Goal: Task Accomplishment & Management: Use online tool/utility

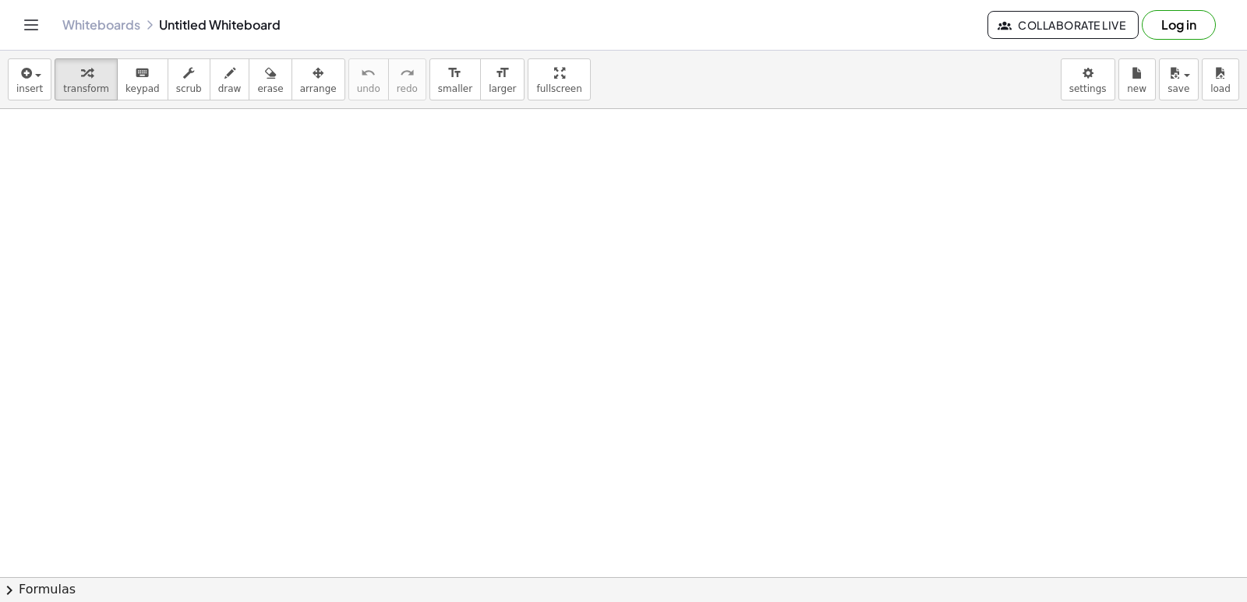
drag, startPoint x: 880, startPoint y: 467, endPoint x: 929, endPoint y: 494, distance: 55.8
drag, startPoint x: 363, startPoint y: 436, endPoint x: 404, endPoint y: 443, distance: 41.0
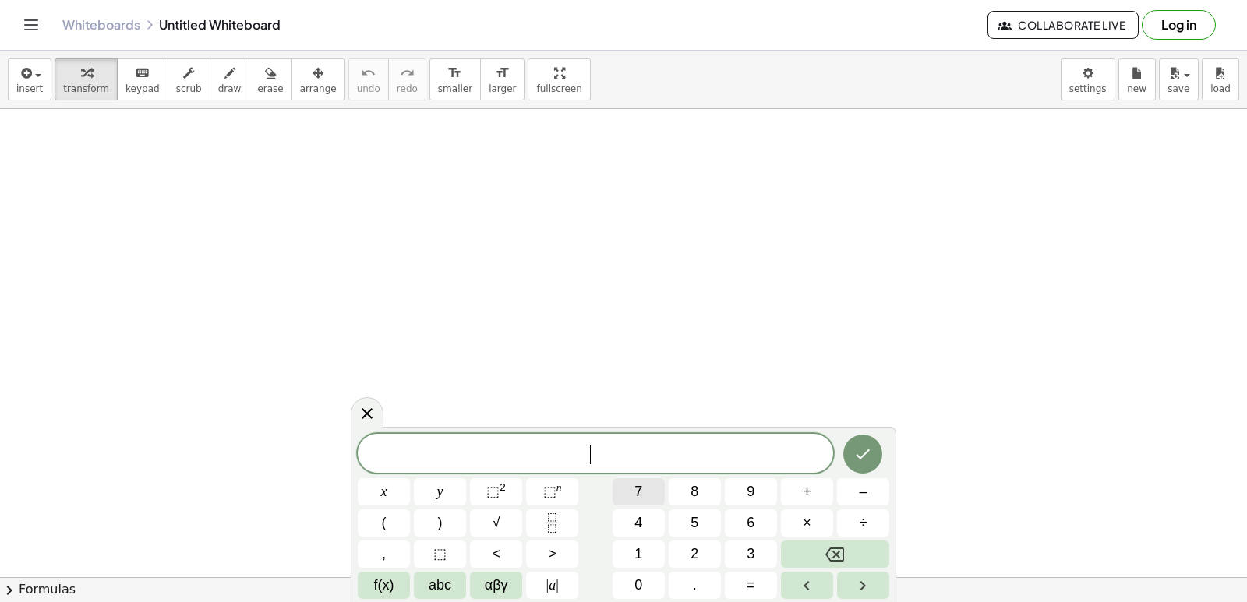
drag, startPoint x: 404, startPoint y: 443, endPoint x: 624, endPoint y: 478, distance: 223.4
click at [624, 478] on div "​ x y ⬚ 2 ⬚ n 7 8 9 + – ( ) √ 4 5 6 × ÷ , ⬚ < > 1 2 3 f(x) abc αβγ | a | 0 . =" at bounding box center [623, 516] width 531 height 165
drag, startPoint x: 375, startPoint y: 225, endPoint x: 408, endPoint y: 293, distance: 75.6
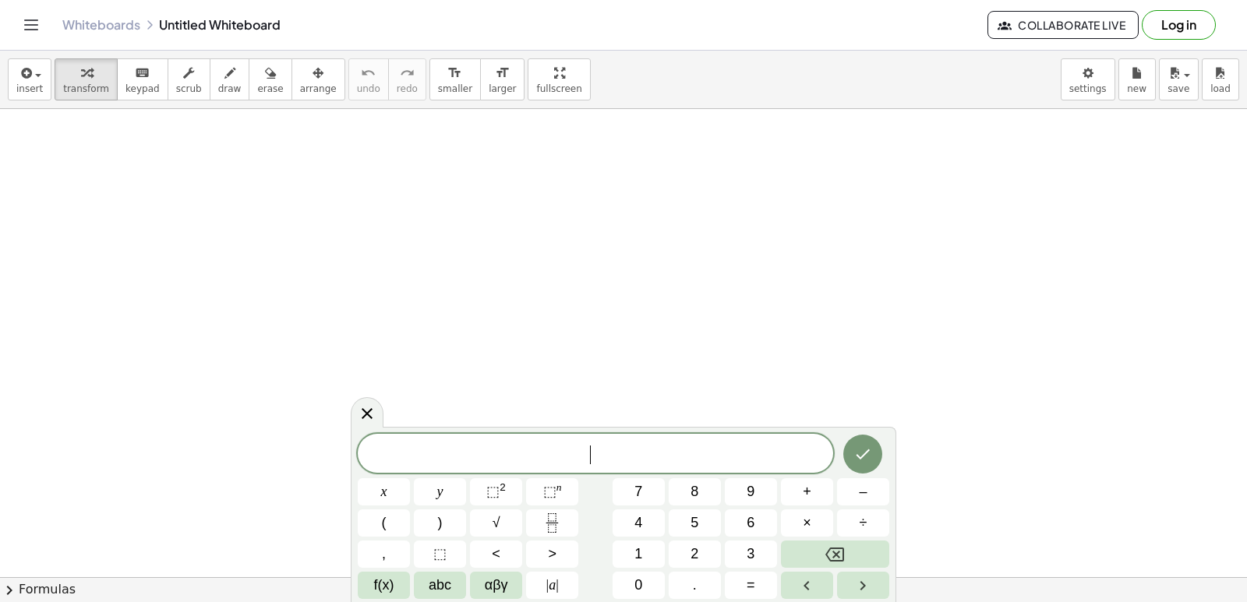
click at [453, 582] on button "abc" at bounding box center [440, 585] width 52 height 27
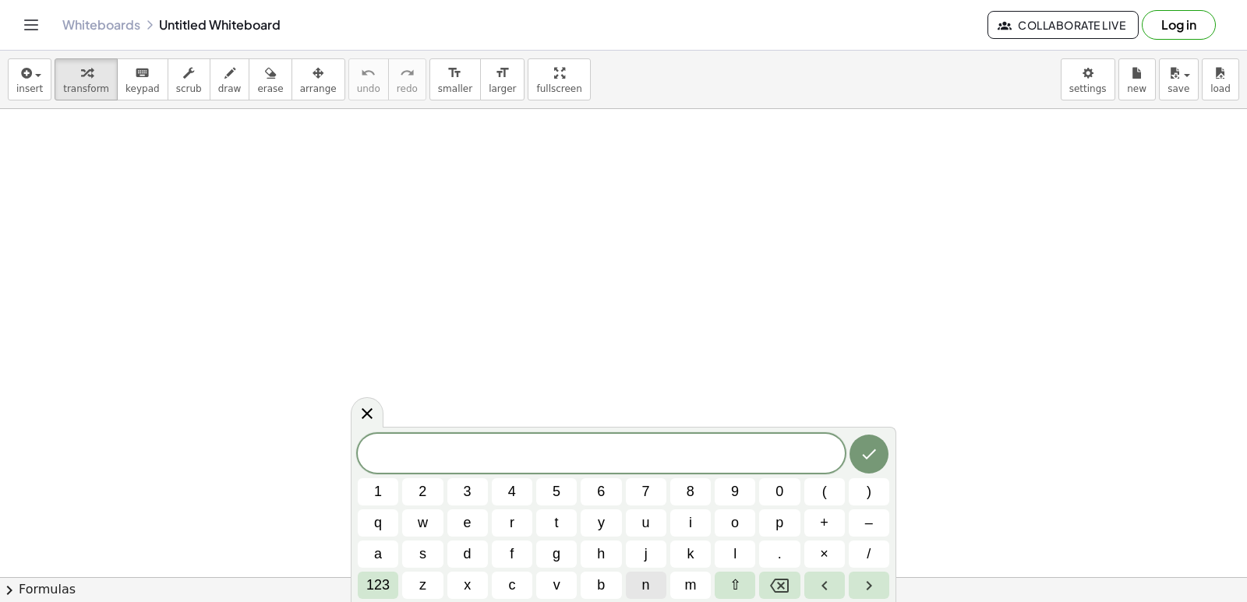
click at [640, 589] on button "n" at bounding box center [646, 585] width 41 height 27
click at [468, 590] on span "x" at bounding box center [467, 585] width 7 height 21
click at [393, 575] on button "123" at bounding box center [378, 585] width 41 height 27
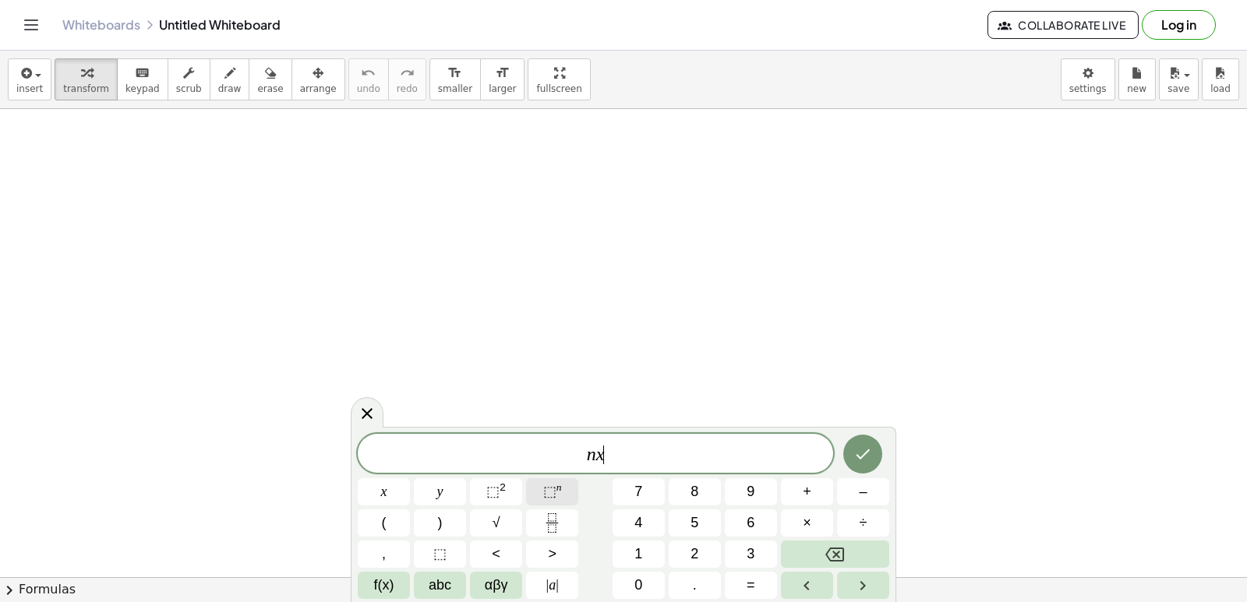
click at [543, 486] on span "⬚" at bounding box center [549, 492] width 13 height 16
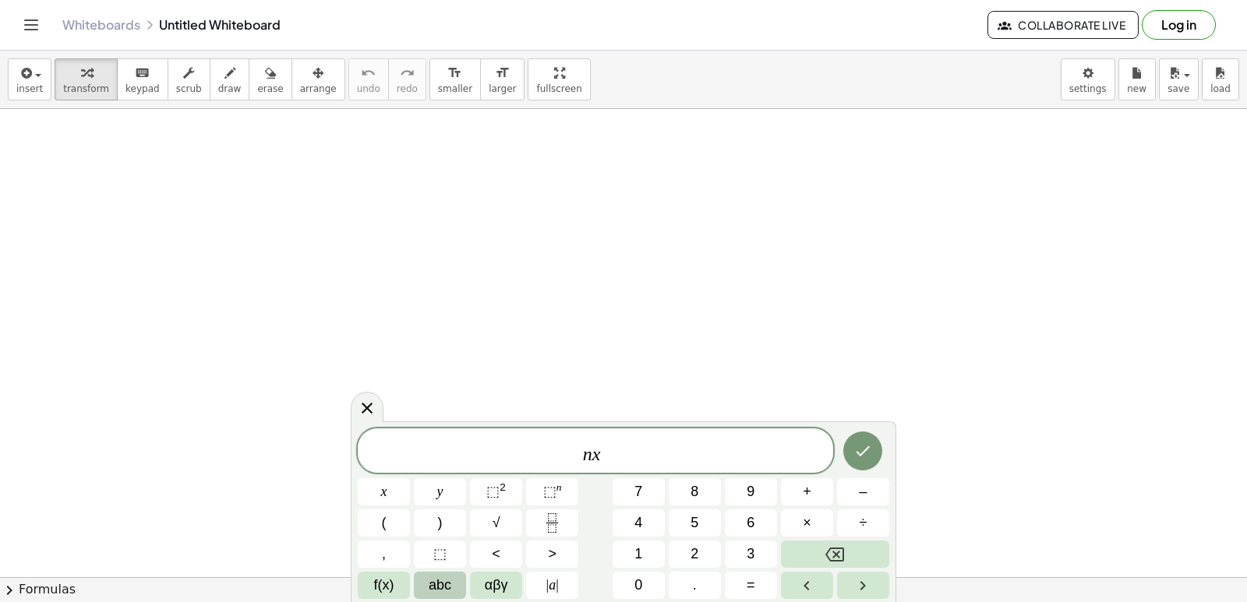
click at [462, 587] on button "abc" at bounding box center [440, 585] width 52 height 27
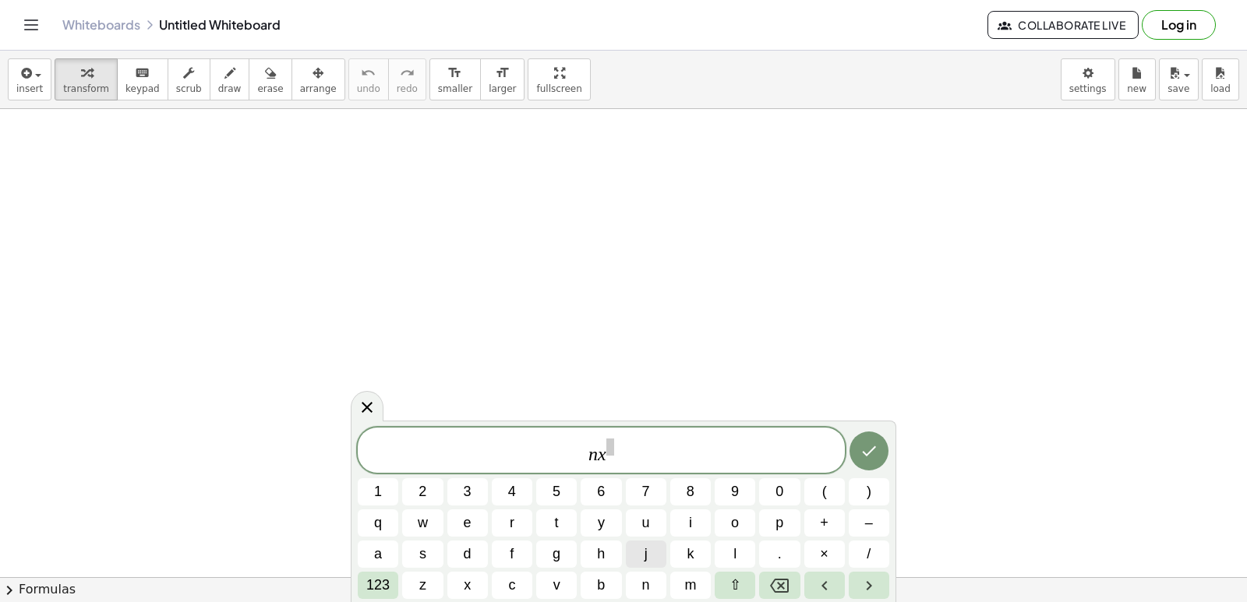
drag, startPoint x: 636, startPoint y: 539, endPoint x: 636, endPoint y: 553, distance: 14.0
click at [636, 544] on div "n x 1 2 3 4 5 6 7 8 9 0 ( ) q w e r t y u i o p + – a s d f g h j k l . × / 123…" at bounding box center [623, 513] width 531 height 171
click at [642, 580] on span "n" at bounding box center [646, 585] width 8 height 21
click at [769, 586] on button "Backspace" at bounding box center [779, 585] width 41 height 27
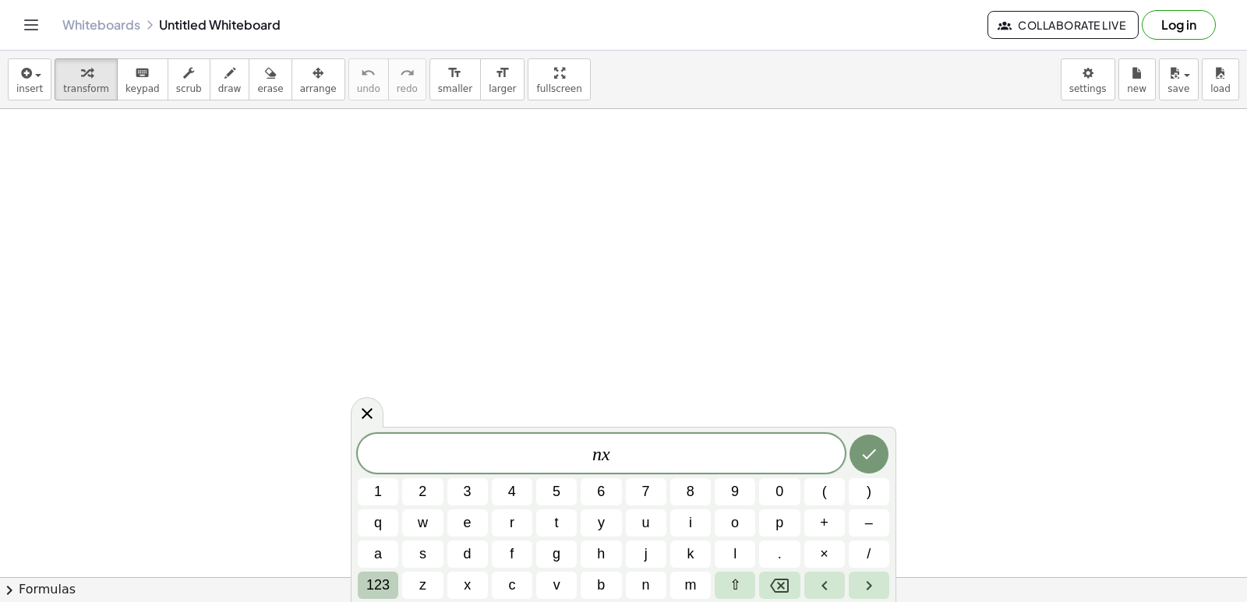
click at [388, 584] on span "123" at bounding box center [377, 585] width 23 height 21
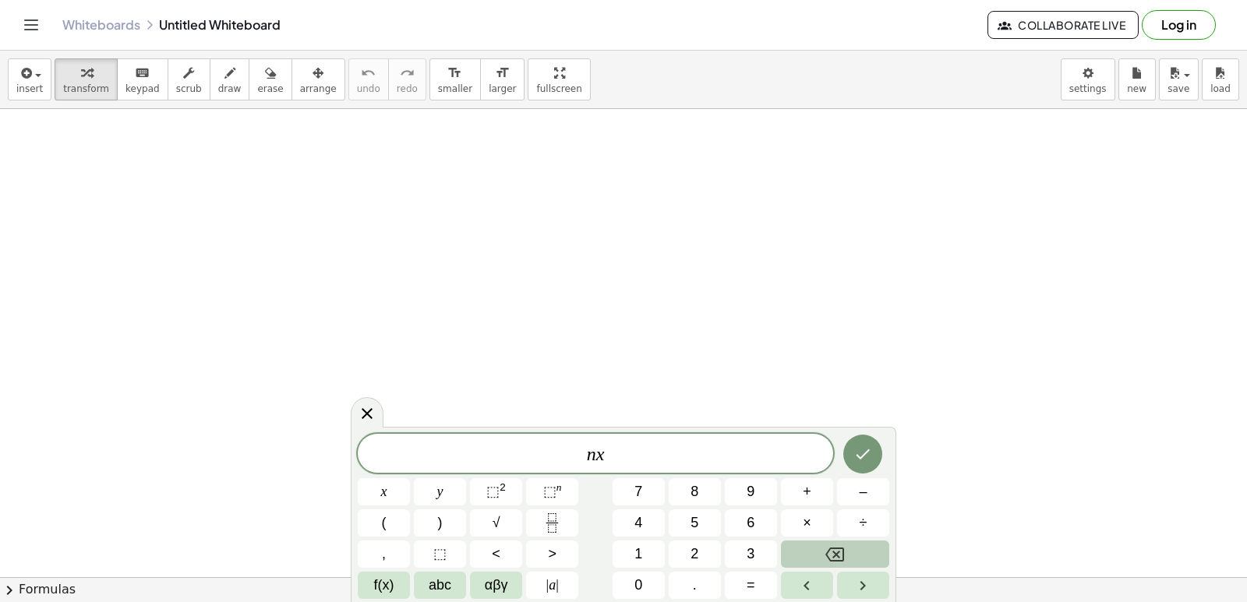
click at [874, 556] on button "Backspace" at bounding box center [835, 554] width 108 height 27
click at [871, 556] on button "Backspace" at bounding box center [835, 554] width 108 height 27
click at [450, 585] on span "abc" at bounding box center [440, 585] width 23 height 21
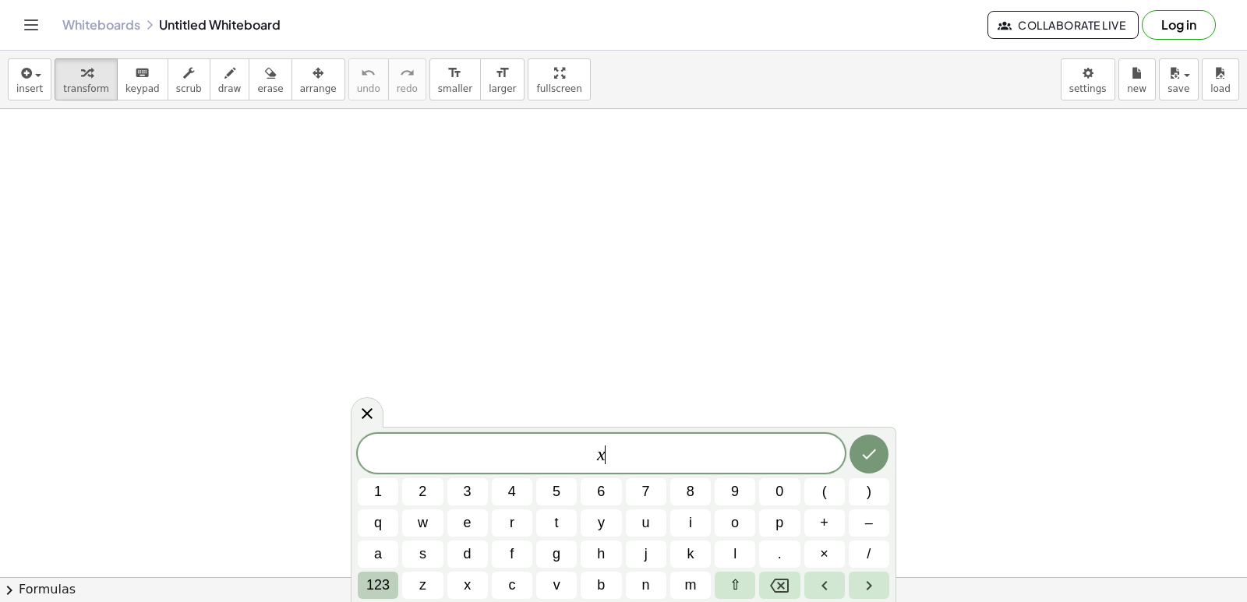
click at [379, 579] on span "123" at bounding box center [377, 585] width 23 height 21
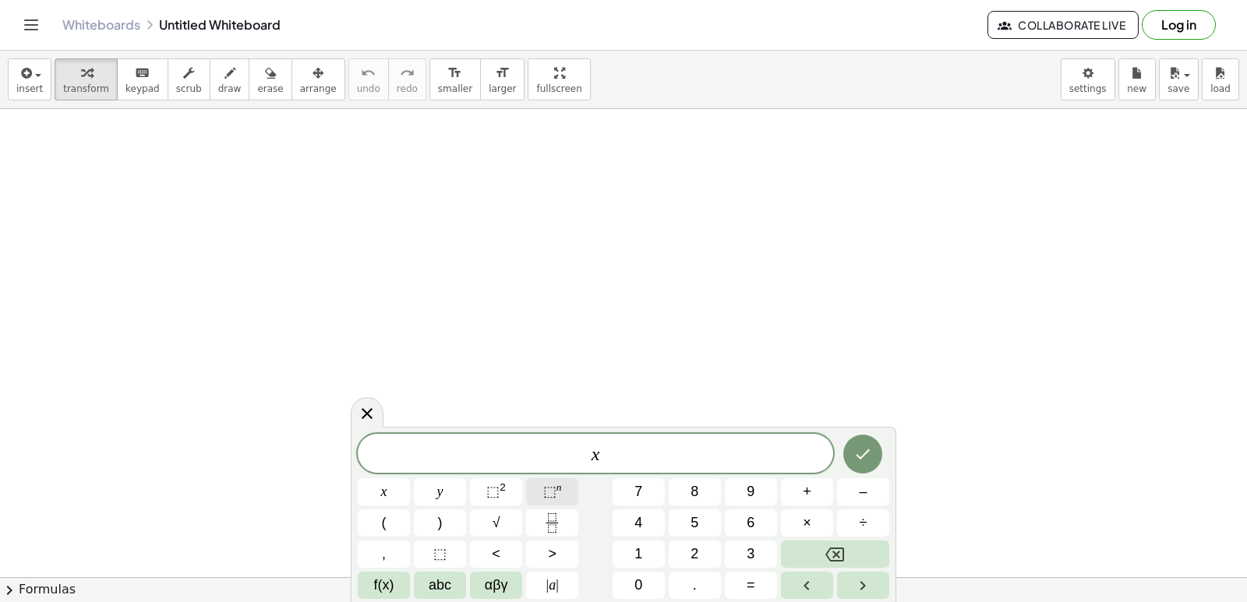
click at [555, 496] on span "⬚" at bounding box center [549, 492] width 13 height 16
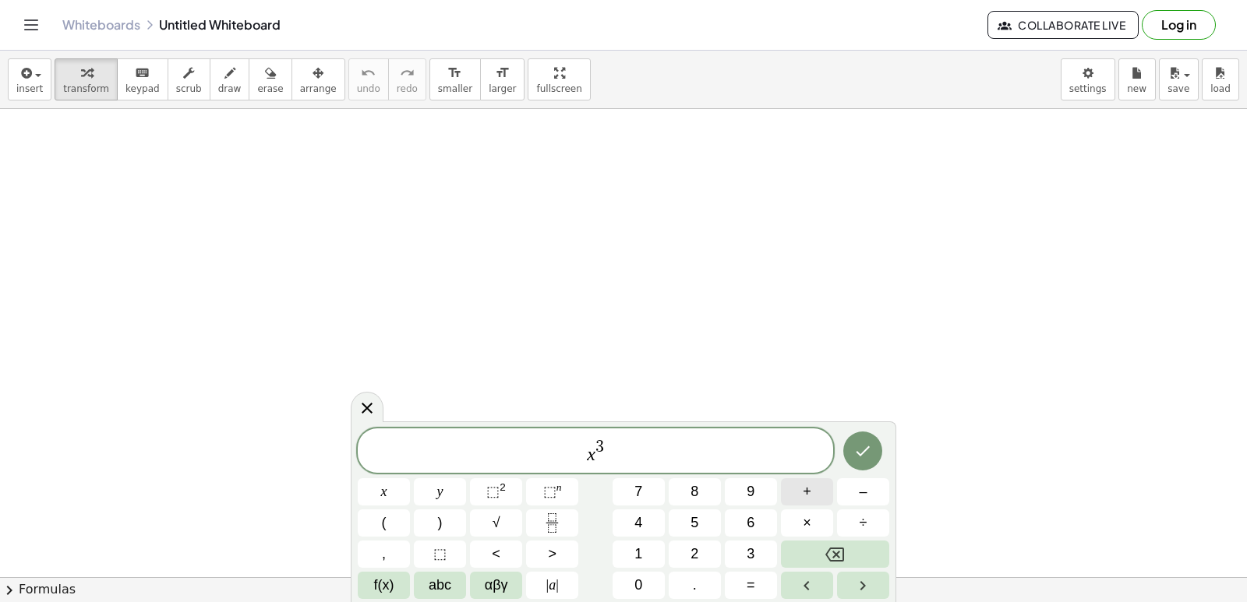
click at [807, 491] on span "+" at bounding box center [806, 491] width 9 height 21
click at [700, 510] on button "5" at bounding box center [694, 523] width 52 height 27
click at [859, 552] on button "Backspace" at bounding box center [835, 554] width 108 height 27
click at [859, 553] on button "Backspace" at bounding box center [835, 554] width 108 height 27
click at [623, 450] on span "x 3 ​" at bounding box center [595, 452] width 475 height 28
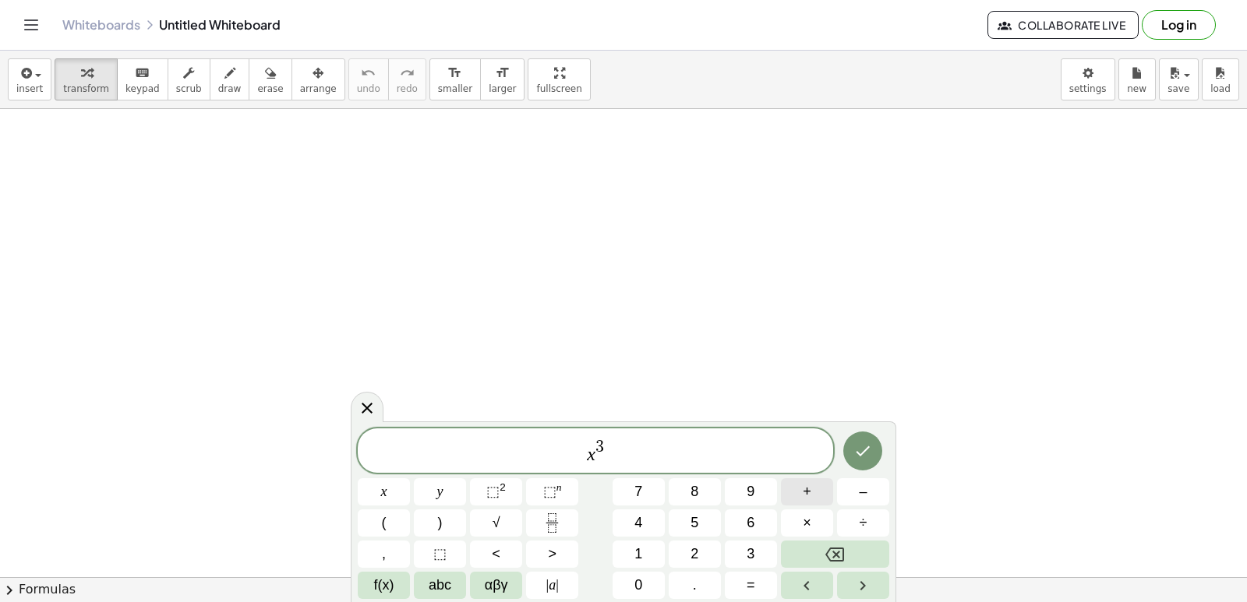
click at [805, 492] on span "+" at bounding box center [806, 491] width 9 height 21
click at [698, 517] on span "5" at bounding box center [694, 523] width 8 height 21
click at [511, 478] on button "⬚ 2" at bounding box center [496, 491] width 52 height 27
click at [862, 485] on span "–" at bounding box center [863, 491] width 8 height 21
click at [654, 555] on button "1" at bounding box center [638, 554] width 52 height 27
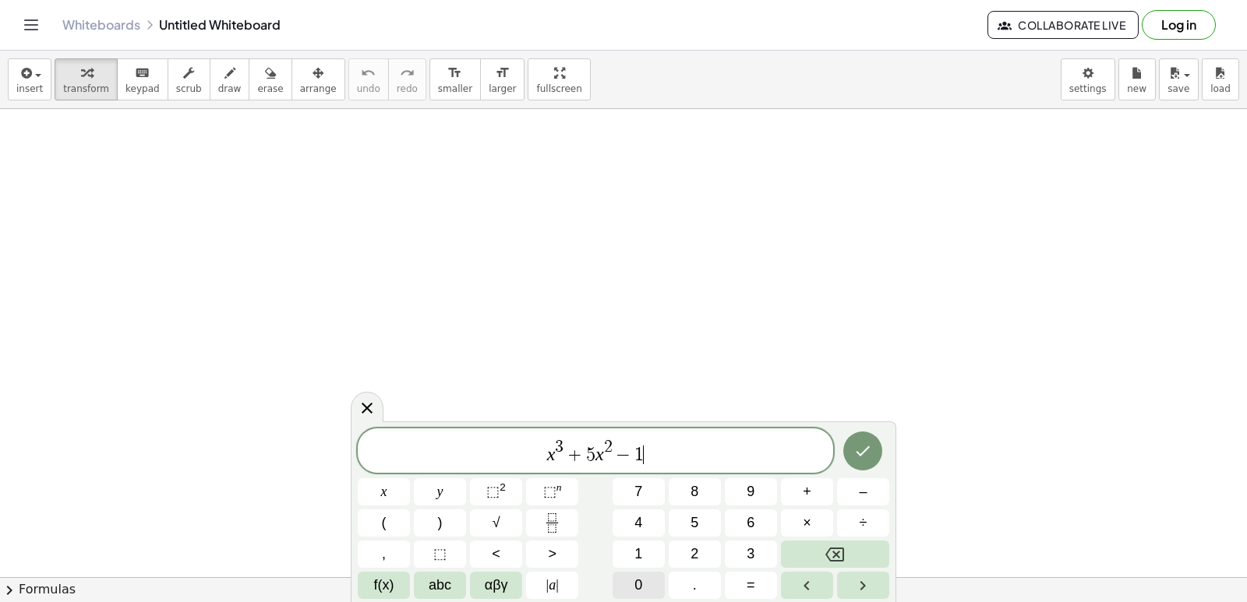
click at [647, 584] on button "0" at bounding box center [638, 585] width 52 height 27
click at [858, 494] on button "–" at bounding box center [863, 491] width 52 height 27
click at [713, 524] on button "5" at bounding box center [694, 523] width 52 height 27
click at [877, 452] on button "Done" at bounding box center [862, 451] width 39 height 39
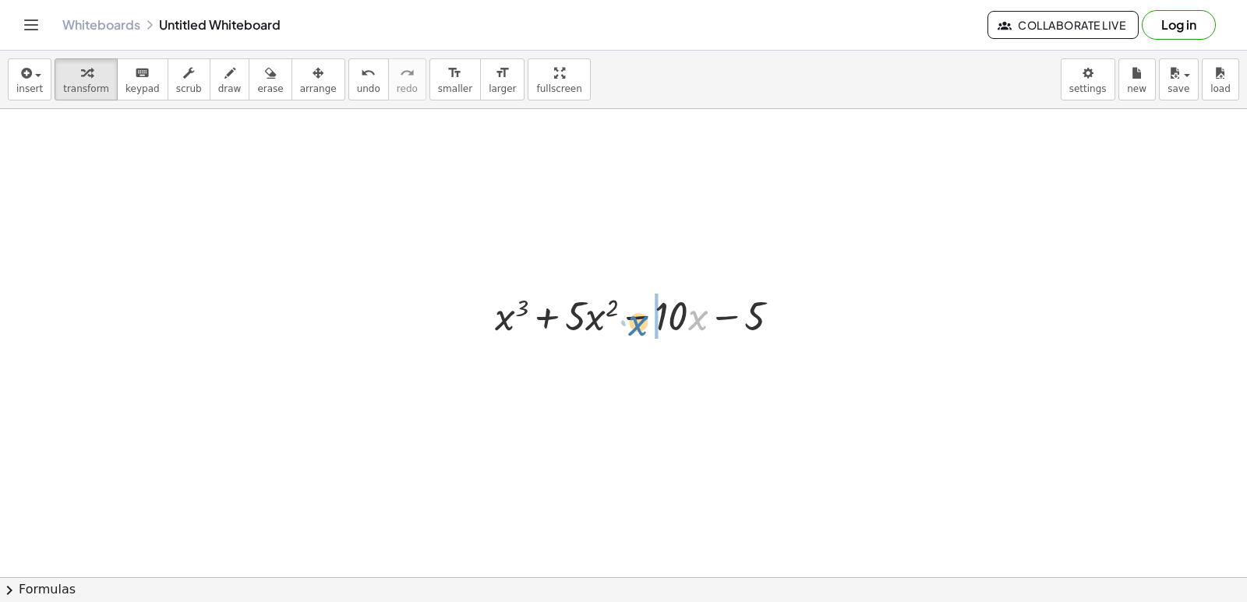
drag, startPoint x: 691, startPoint y: 295, endPoint x: 708, endPoint y: 320, distance: 30.9
click at [708, 320] on div at bounding box center [643, 314] width 313 height 53
drag, startPoint x: 811, startPoint y: 305, endPoint x: 776, endPoint y: 355, distance: 61.6
click at [300, 78] on div "button" at bounding box center [318, 72] width 37 height 19
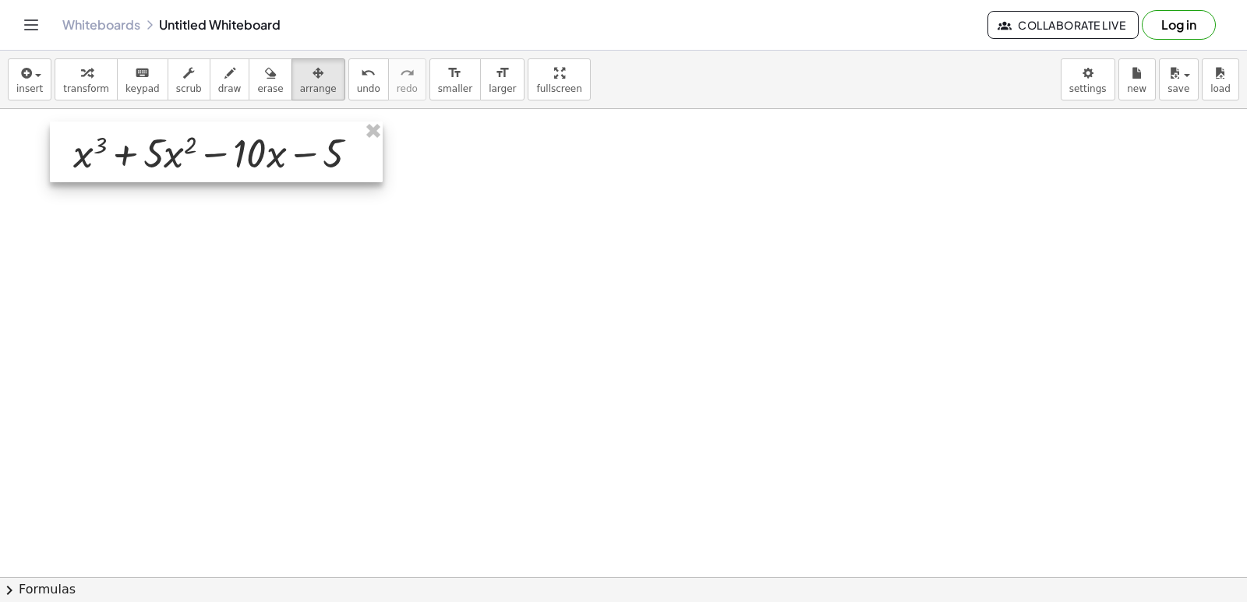
drag, startPoint x: 592, startPoint y: 309, endPoint x: 169, endPoint y: 153, distance: 451.1
click at [169, 153] on div at bounding box center [216, 152] width 333 height 61
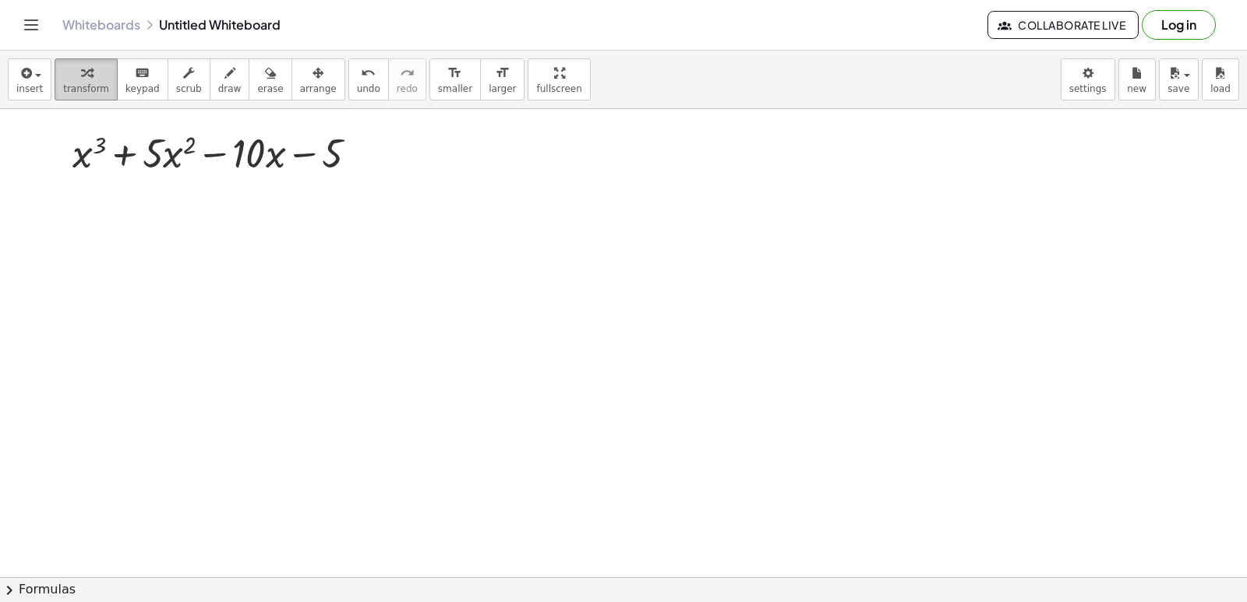
click at [101, 80] on button "transform" at bounding box center [86, 79] width 63 height 42
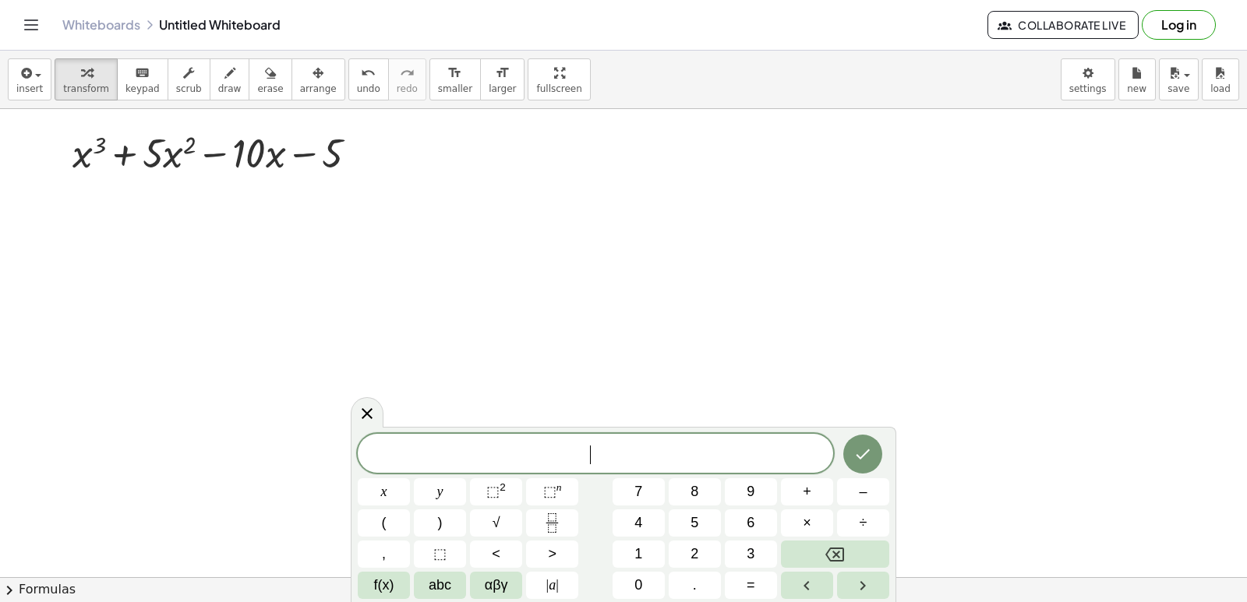
click at [609, 460] on span "​" at bounding box center [595, 455] width 475 height 22
click at [748, 548] on span "3" at bounding box center [750, 554] width 8 height 21
click at [503, 496] on span "⬚ 2" at bounding box center [495, 491] width 19 height 21
click at [850, 495] on button "–" at bounding box center [863, 491] width 52 height 27
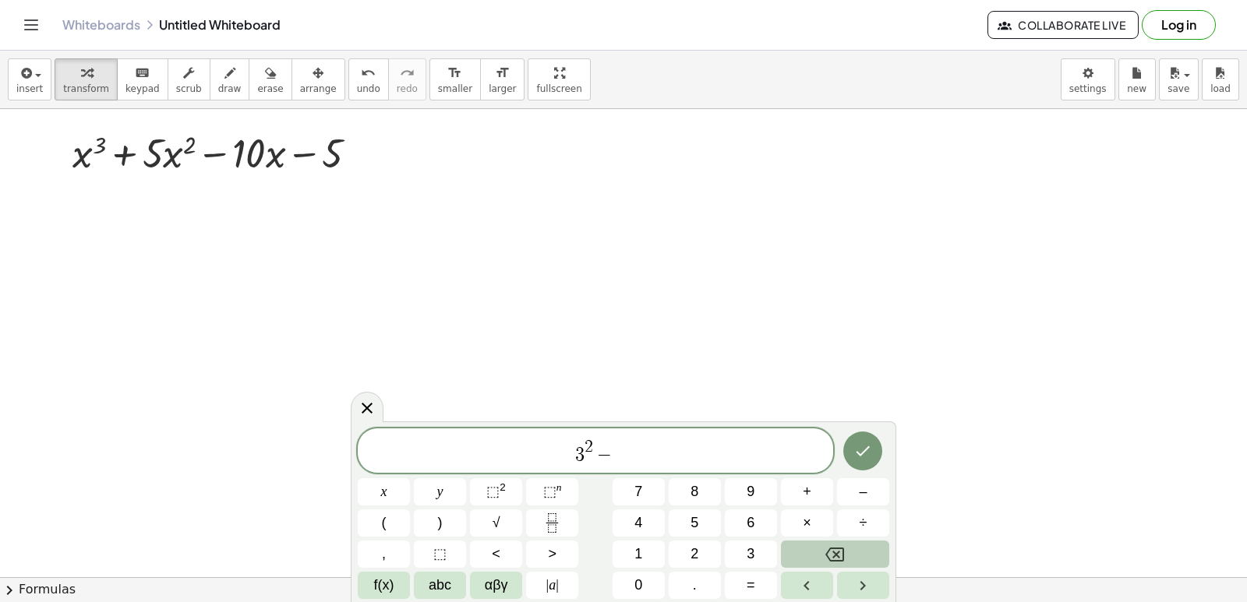
click at [823, 547] on button "Backspace" at bounding box center [835, 554] width 108 height 27
click at [790, 485] on button "+" at bounding box center [807, 491] width 52 height 27
click at [552, 492] on span "⬚" at bounding box center [549, 492] width 13 height 16
click at [640, 545] on span "1" at bounding box center [638, 554] width 8 height 21
click at [647, 460] on span "3 2 + 1 0 x 1 ​" at bounding box center [595, 452] width 475 height 28
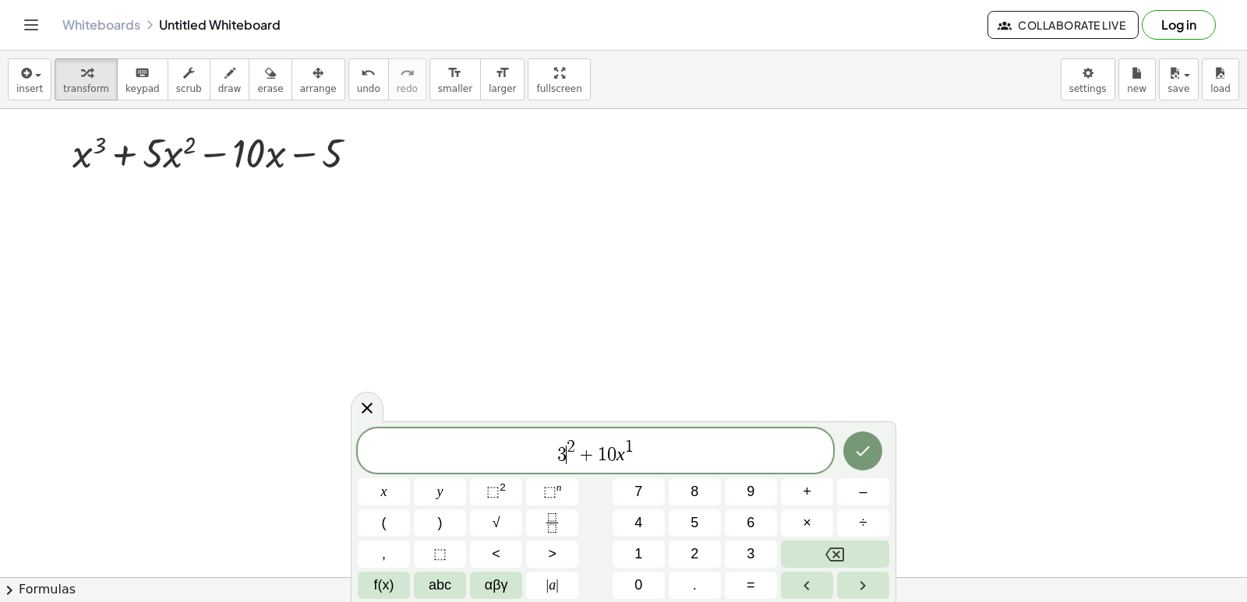
click at [565, 457] on span "3" at bounding box center [561, 455] width 9 height 19
click at [641, 458] on span "3 x 2 + 1 0 x 1 ​" at bounding box center [595, 452] width 475 height 28
click at [872, 492] on button "–" at bounding box center [863, 491] width 52 height 27
click at [864, 453] on icon "Done" at bounding box center [863, 451] width 14 height 10
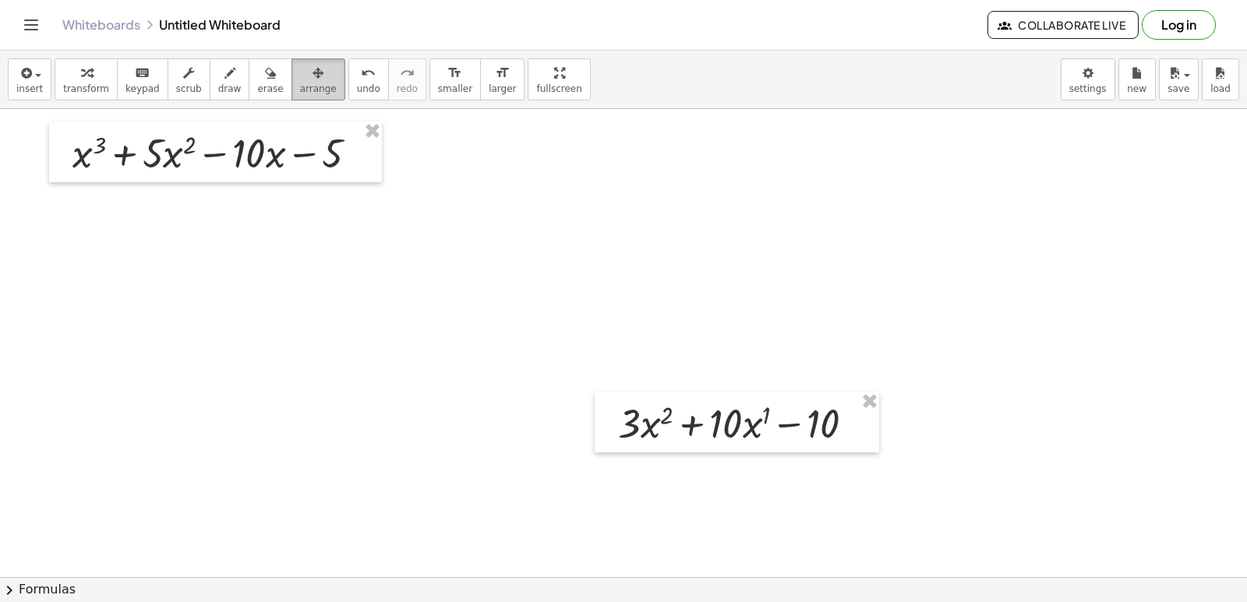
click at [304, 96] on button "arrange" at bounding box center [318, 79] width 54 height 42
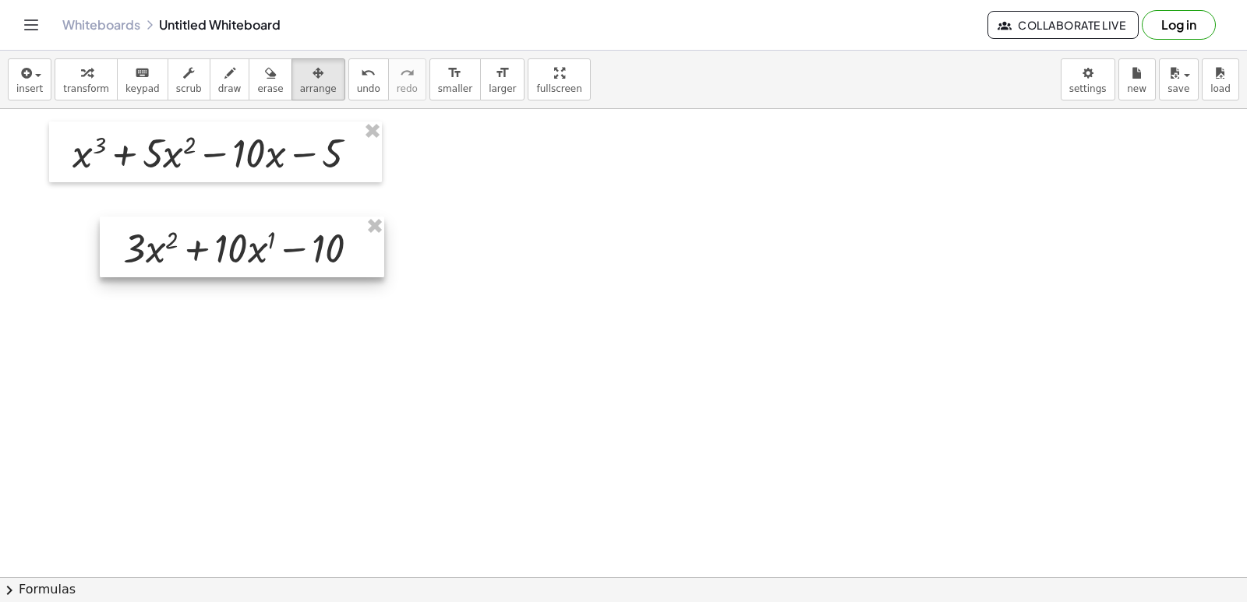
drag, startPoint x: 802, startPoint y: 443, endPoint x: 309, endPoint y: 270, distance: 523.4
click at [309, 270] on div at bounding box center [242, 247] width 284 height 61
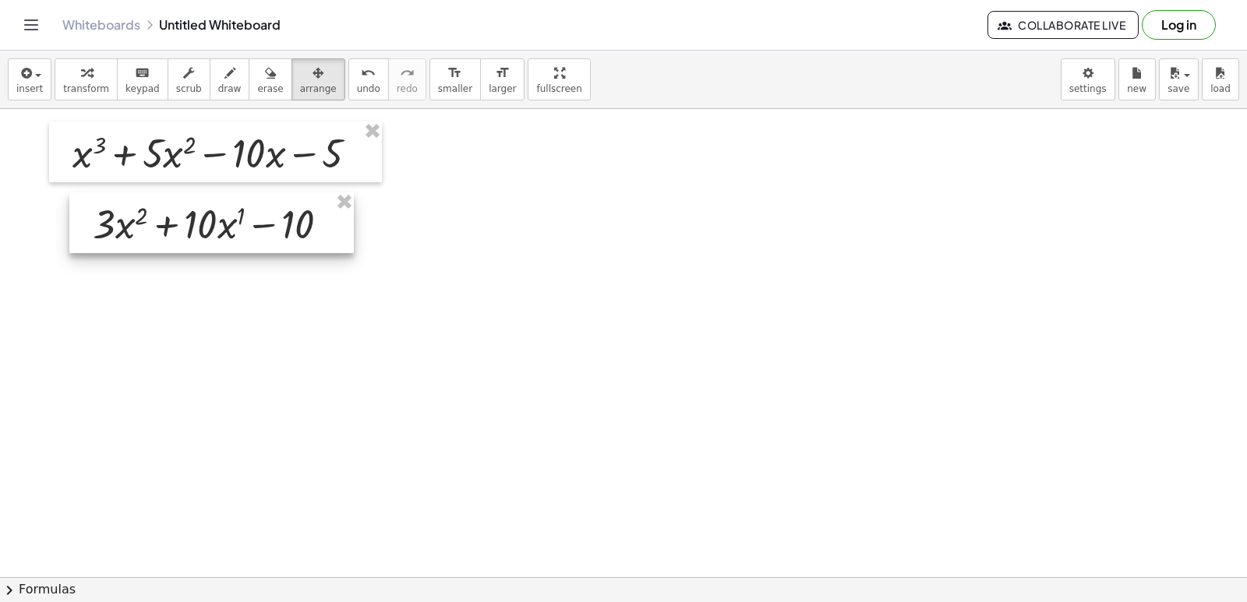
drag, startPoint x: 287, startPoint y: 240, endPoint x: 262, endPoint y: 219, distance: 32.6
click at [262, 219] on div at bounding box center [211, 222] width 284 height 61
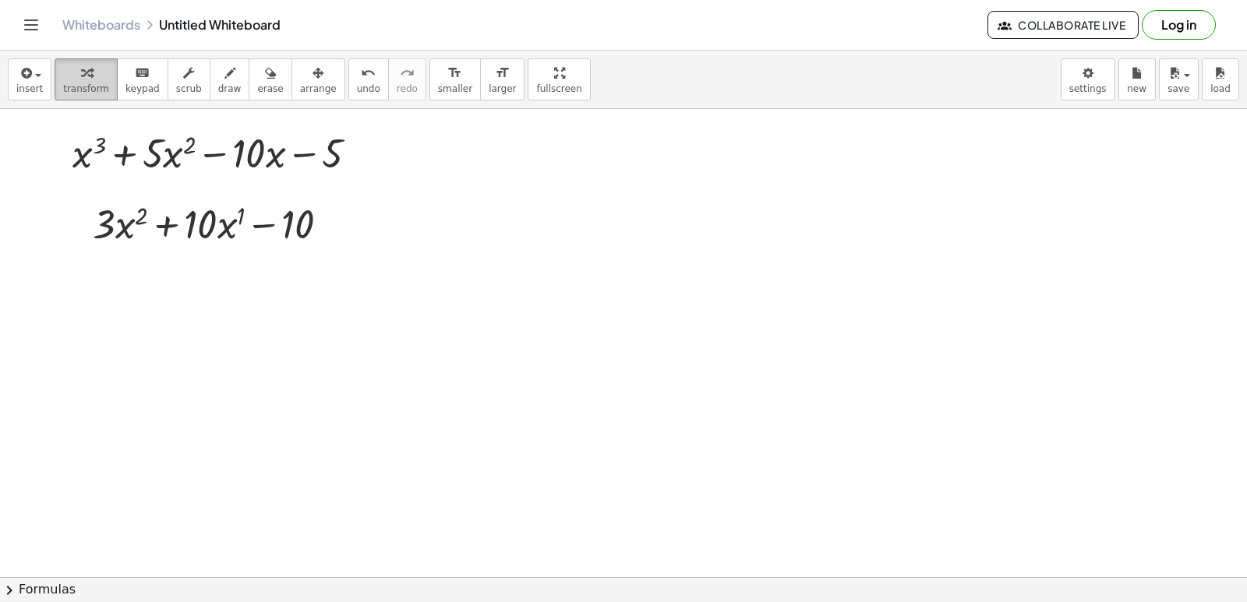
click at [97, 72] on div "button" at bounding box center [86, 72] width 46 height 19
click at [207, 185] on icon at bounding box center [207, 193] width 16 height 16
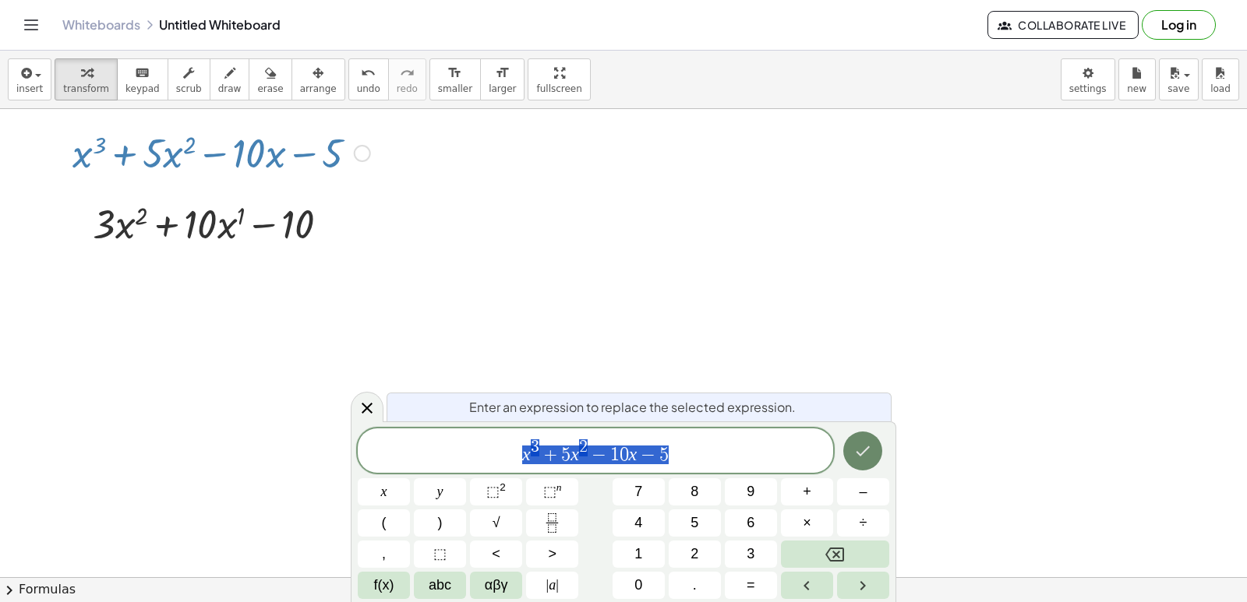
click at [869, 439] on button "Done" at bounding box center [862, 451] width 39 height 39
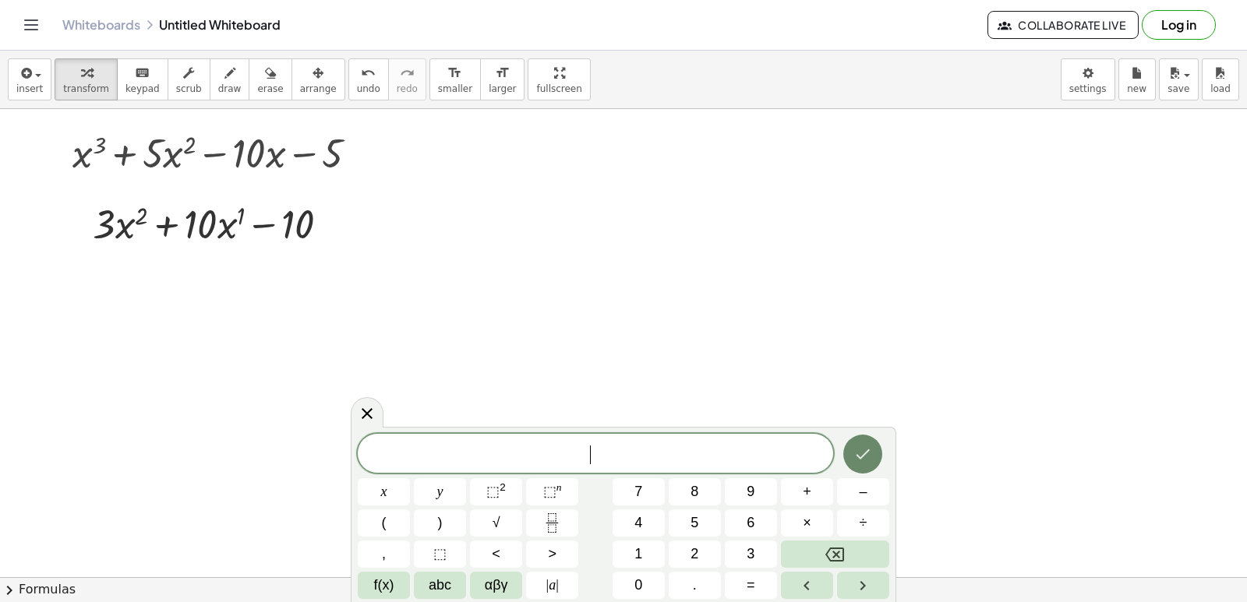
click at [854, 451] on icon "Done" at bounding box center [862, 454] width 19 height 19
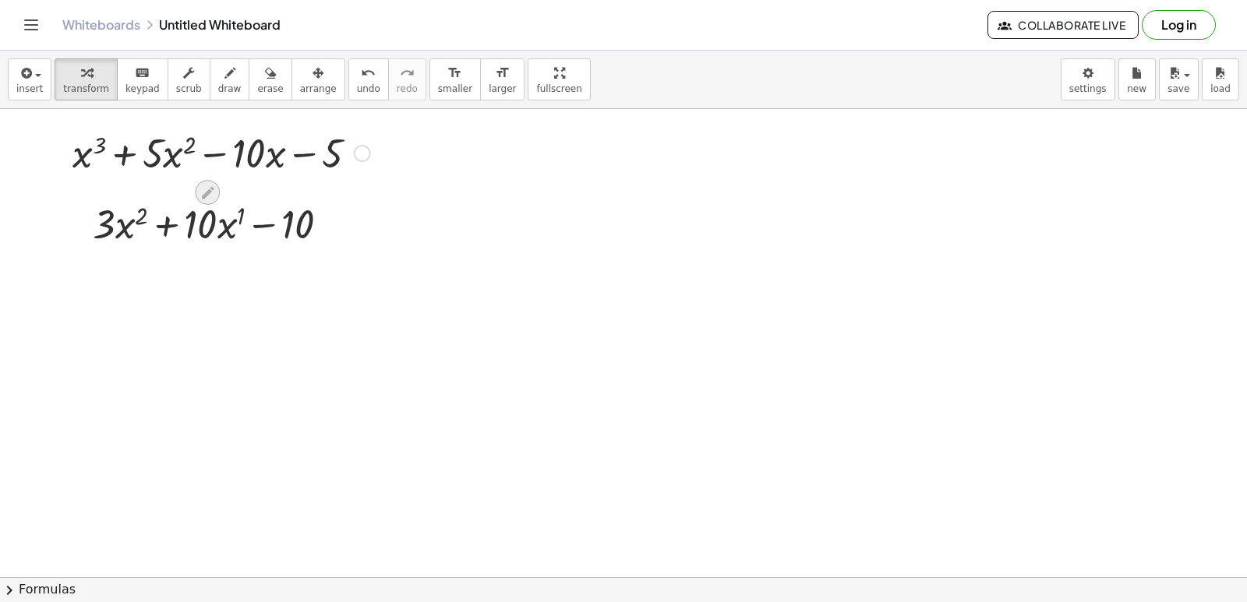
click at [213, 198] on icon at bounding box center [207, 193] width 16 height 16
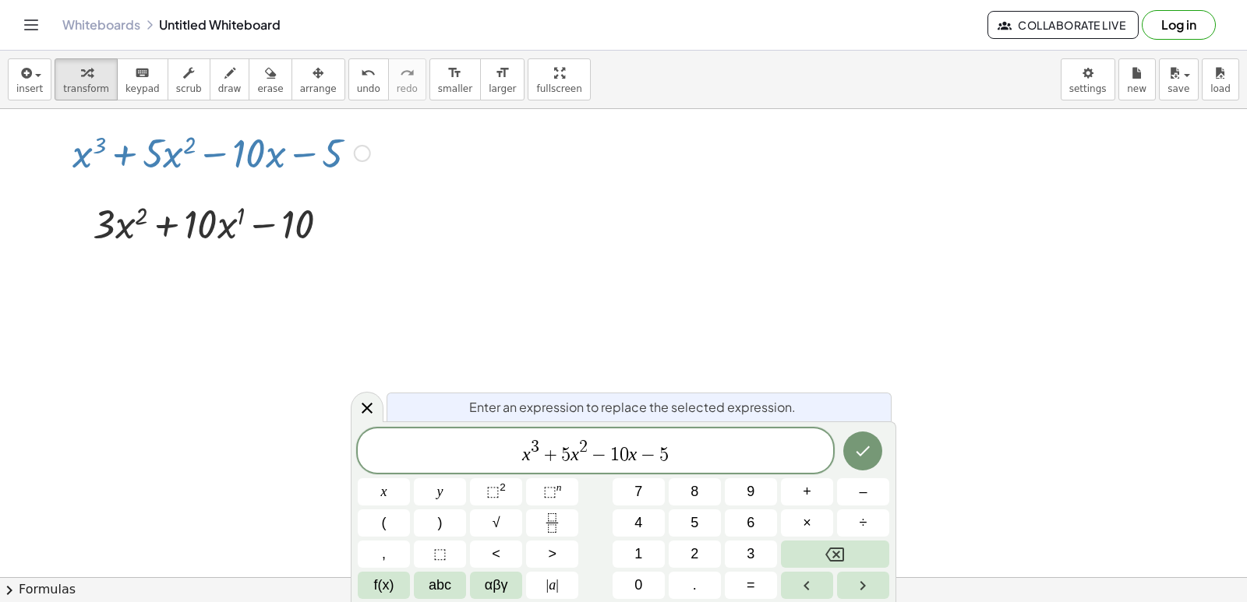
click at [210, 196] on icon at bounding box center [207, 193] width 16 height 16
click at [209, 196] on icon at bounding box center [207, 193] width 16 height 16
click at [865, 450] on icon "Done" at bounding box center [862, 451] width 19 height 19
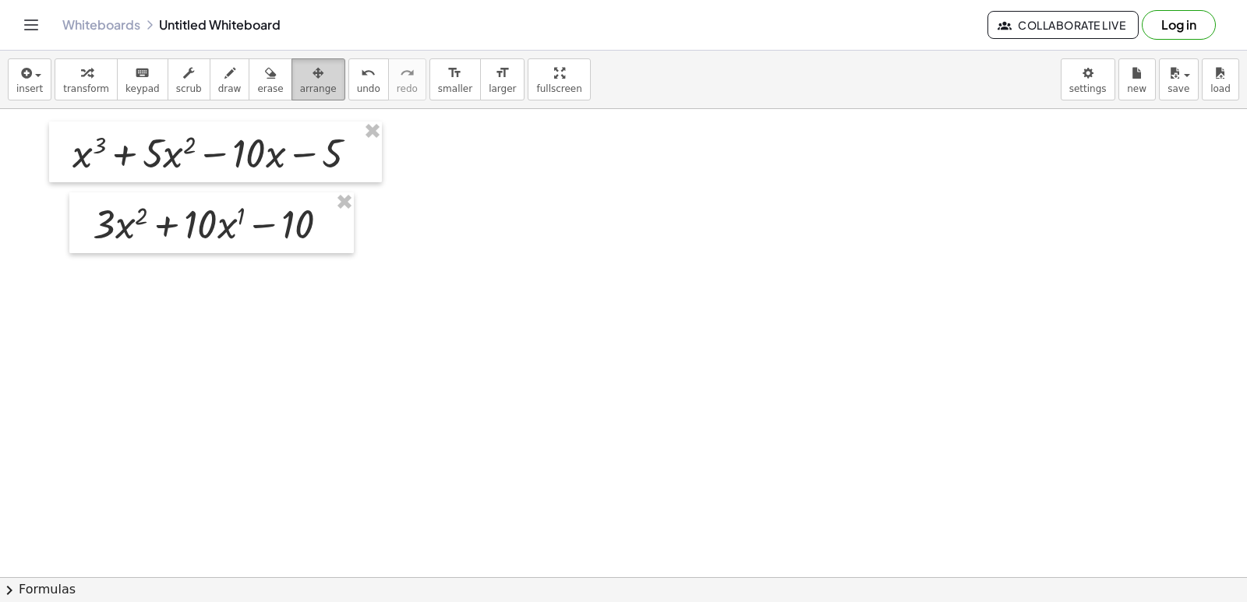
click at [300, 78] on div "button" at bounding box center [318, 72] width 37 height 19
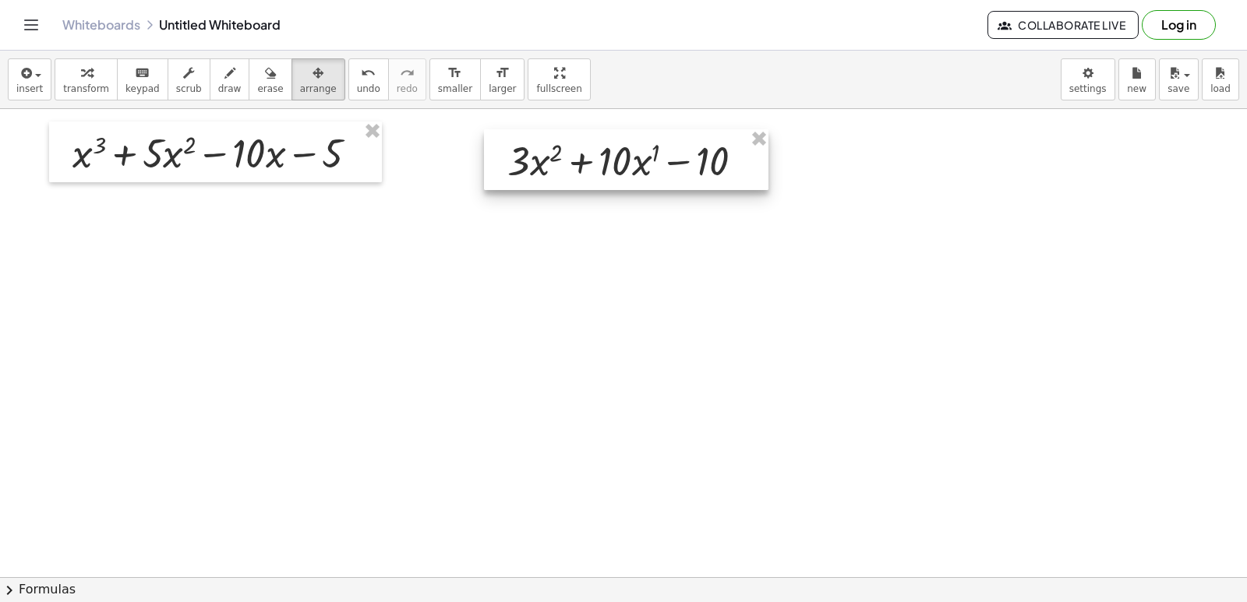
drag, startPoint x: 275, startPoint y: 226, endPoint x: 690, endPoint y: 163, distance: 419.3
click at [690, 163] on div at bounding box center [626, 159] width 284 height 61
click at [81, 72] on icon "button" at bounding box center [86, 73] width 11 height 19
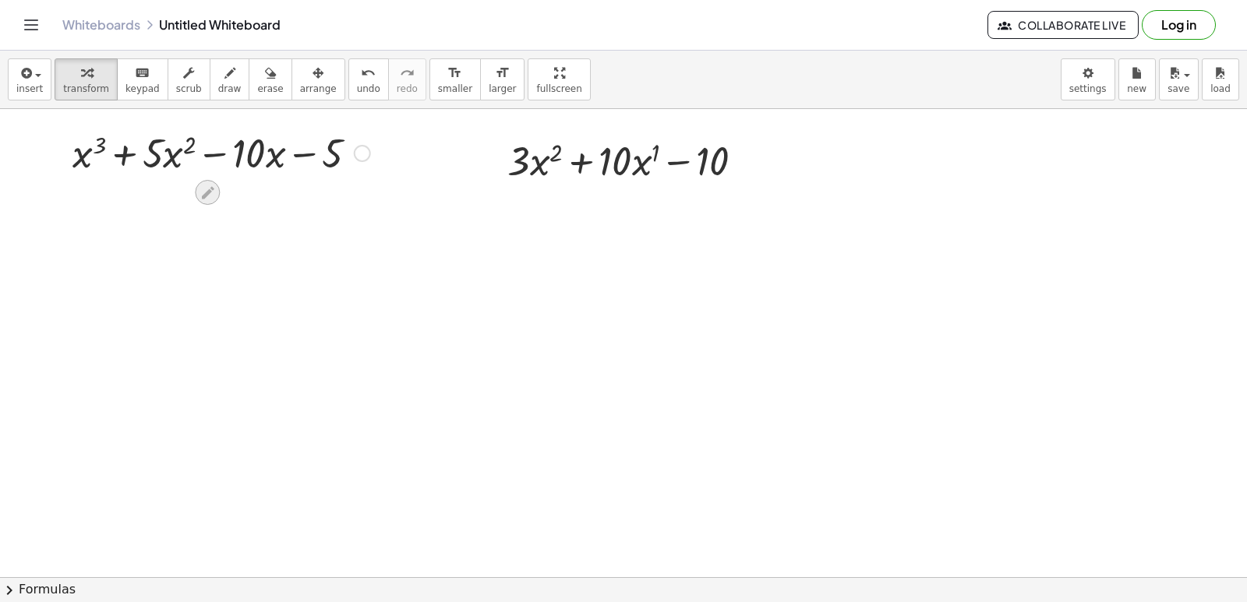
click at [211, 194] on icon at bounding box center [207, 193] width 16 height 16
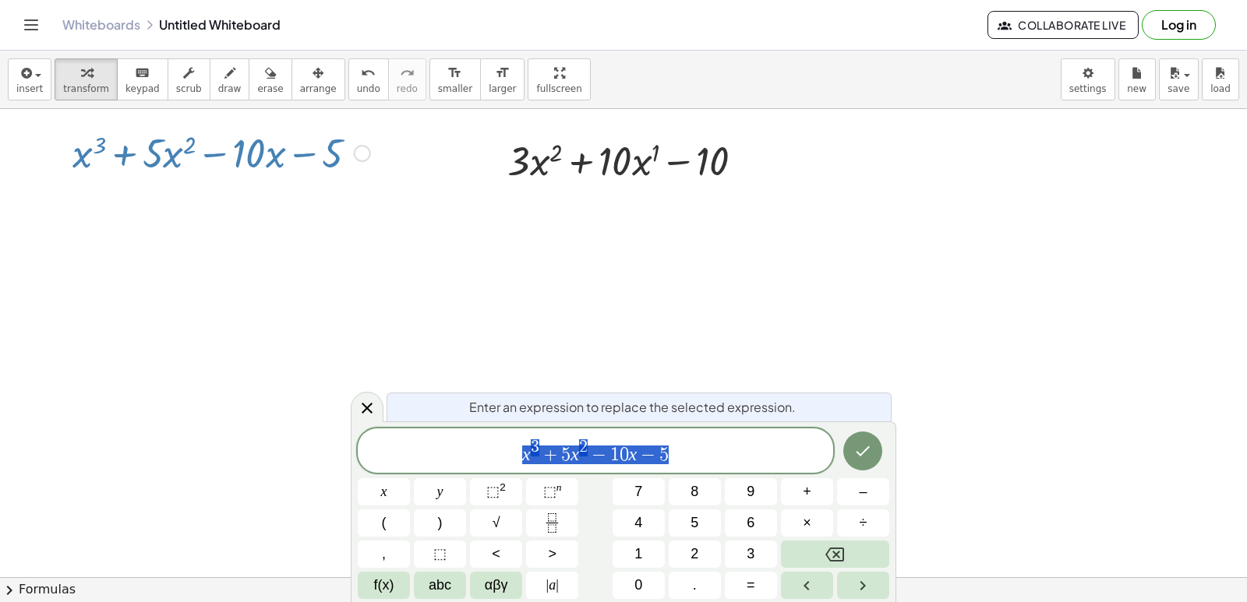
drag, startPoint x: 1018, startPoint y: 414, endPoint x: 1011, endPoint y: 397, distance: 18.5
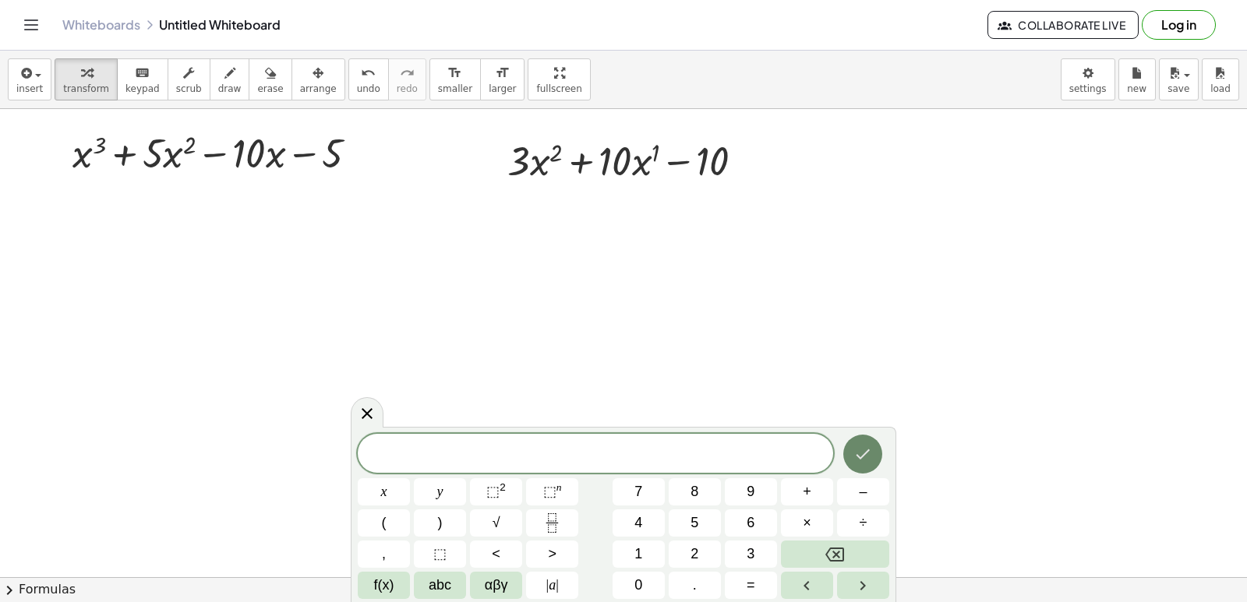
click at [868, 454] on icon "Done" at bounding box center [862, 454] width 19 height 19
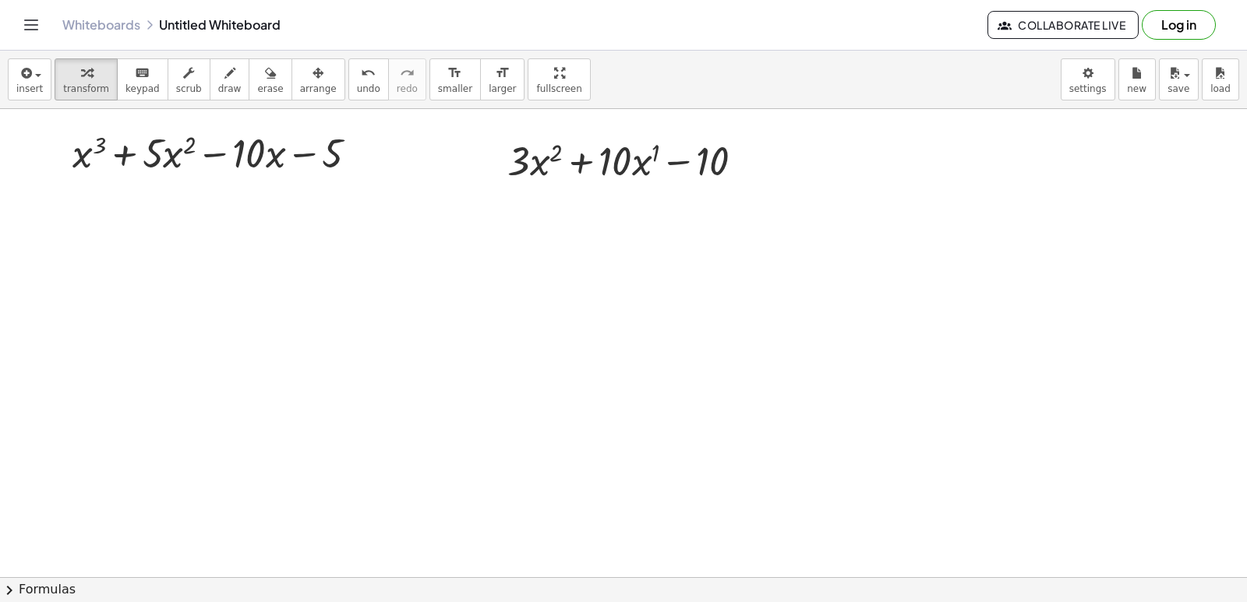
click at [606, 394] on div at bounding box center [623, 577] width 1247 height 936
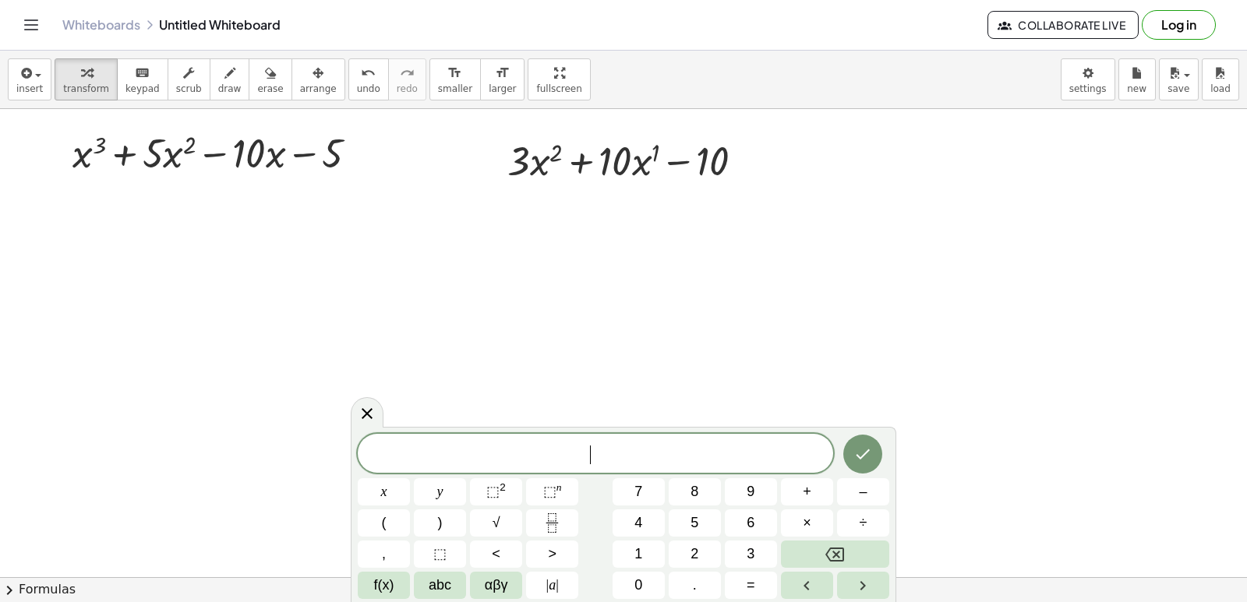
click at [607, 392] on div at bounding box center [623, 577] width 1247 height 936
click at [700, 521] on button "5" at bounding box center [694, 523] width 52 height 27
click at [511, 574] on button "αβγ" at bounding box center [496, 585] width 52 height 27
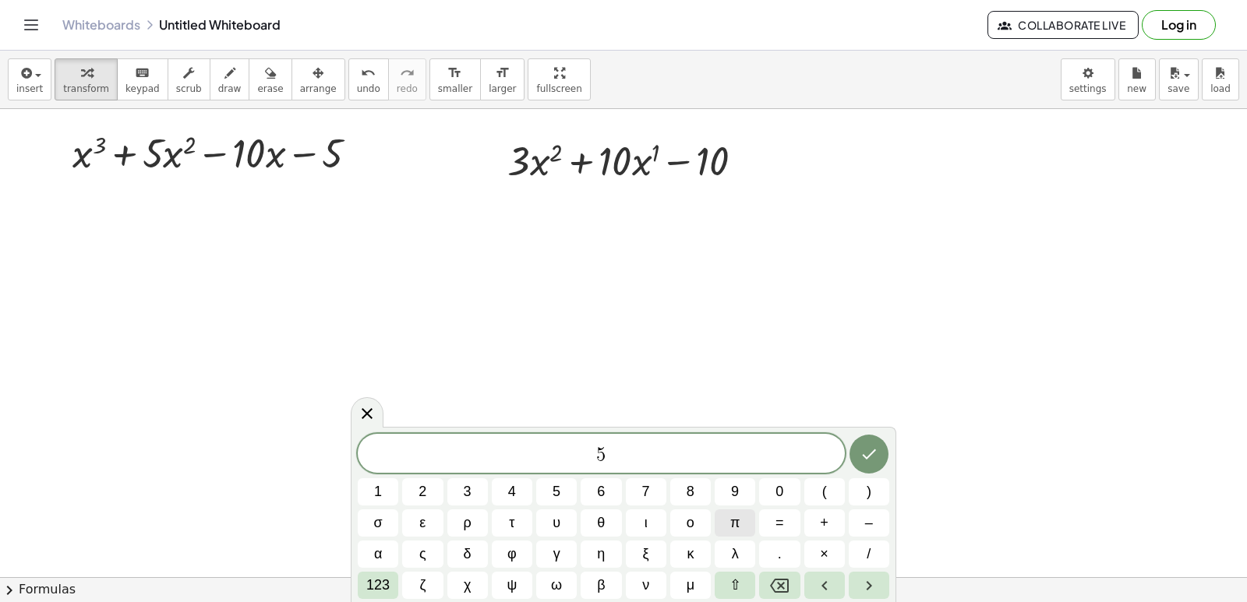
click at [730, 530] on span "π" at bounding box center [734, 523] width 9 height 21
click at [616, 464] on span "5 π ​" at bounding box center [601, 455] width 487 height 22
drag, startPoint x: 616, startPoint y: 464, endPoint x: 619, endPoint y: 456, distance: 9.1
click at [618, 457] on span "5 π ​" at bounding box center [601, 455] width 487 height 22
click at [619, 456] on span "5 π ​" at bounding box center [601, 455] width 487 height 22
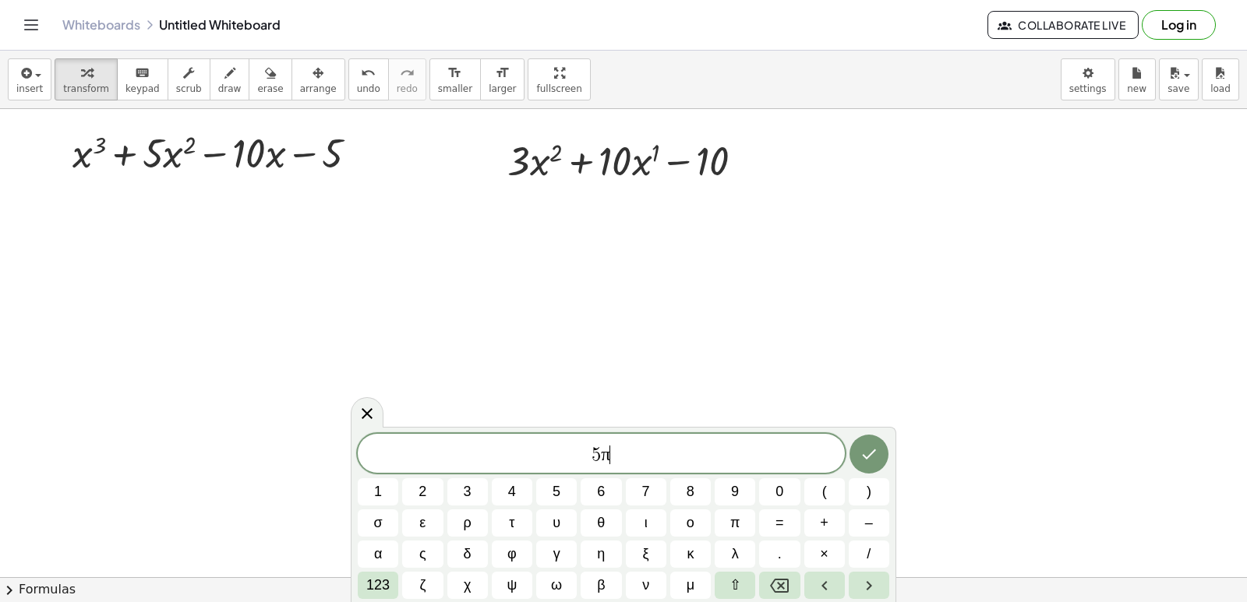
click at [619, 456] on span "5 π ​" at bounding box center [601, 455] width 487 height 22
click at [619, 453] on span "5 π ​" at bounding box center [601, 455] width 487 height 22
click at [876, 448] on icon "Done" at bounding box center [868, 454] width 19 height 19
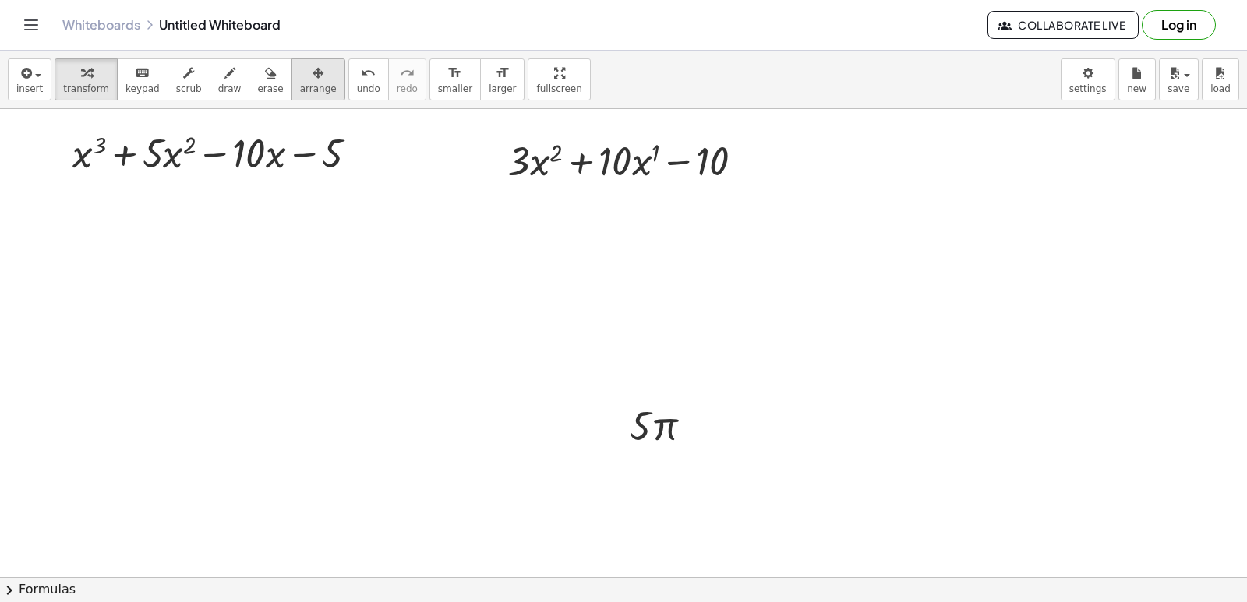
drag, startPoint x: 289, startPoint y: 84, endPoint x: 300, endPoint y: 90, distance: 12.6
click at [300, 86] on span "arrange" at bounding box center [318, 88] width 37 height 11
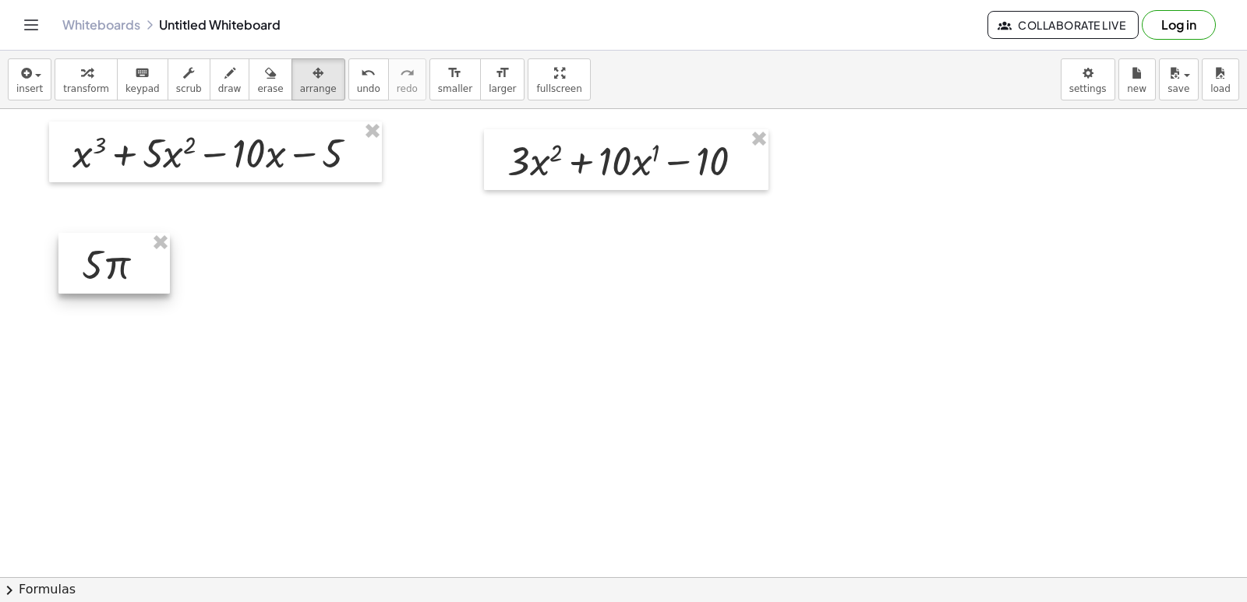
drag, startPoint x: 669, startPoint y: 400, endPoint x: 138, endPoint y: 254, distance: 551.0
click at [138, 254] on div at bounding box center [113, 263] width 111 height 61
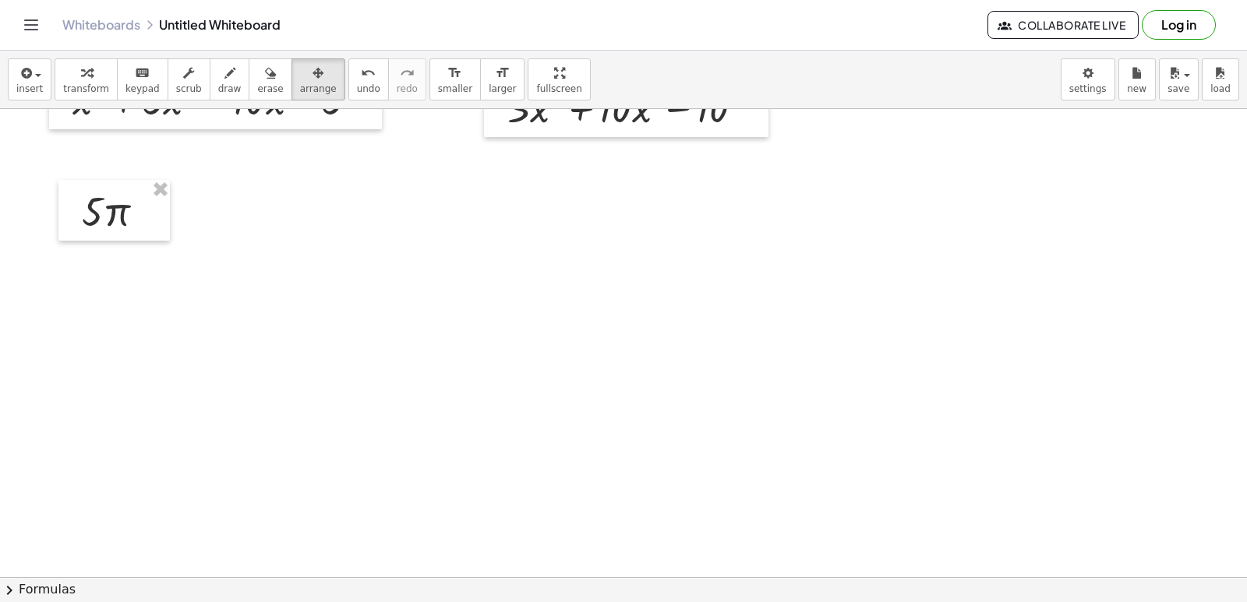
scroll to position [78, 0]
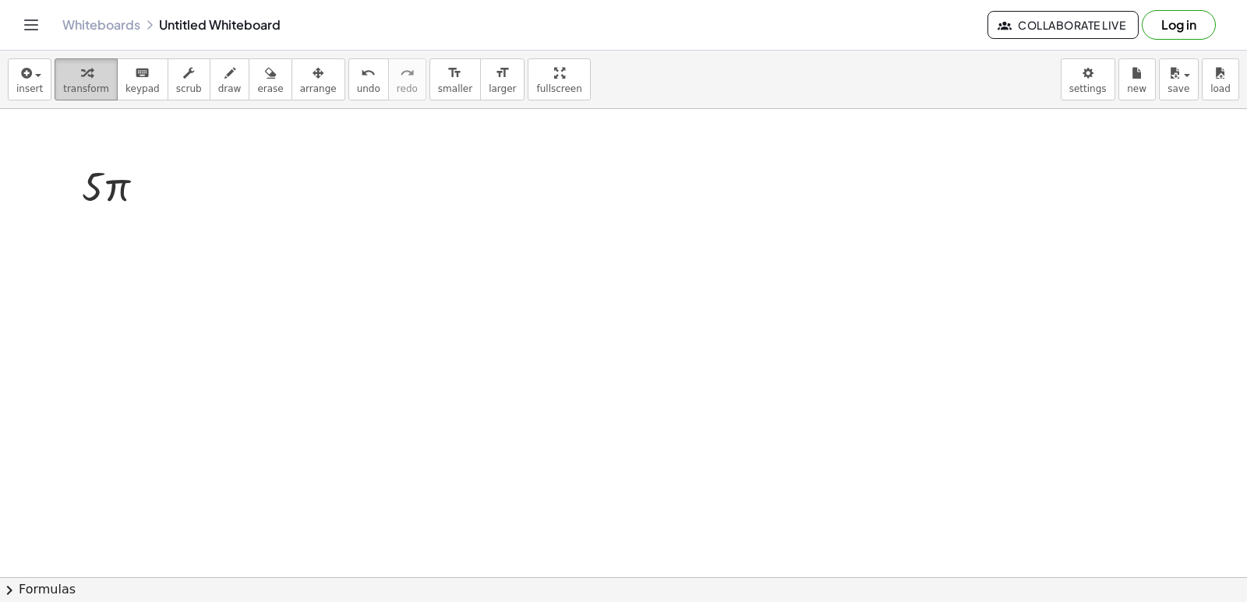
click at [80, 83] on span "transform" at bounding box center [86, 88] width 46 height 11
click at [383, 306] on div at bounding box center [623, 499] width 1247 height 936
click at [383, 305] on div at bounding box center [623, 499] width 1247 height 936
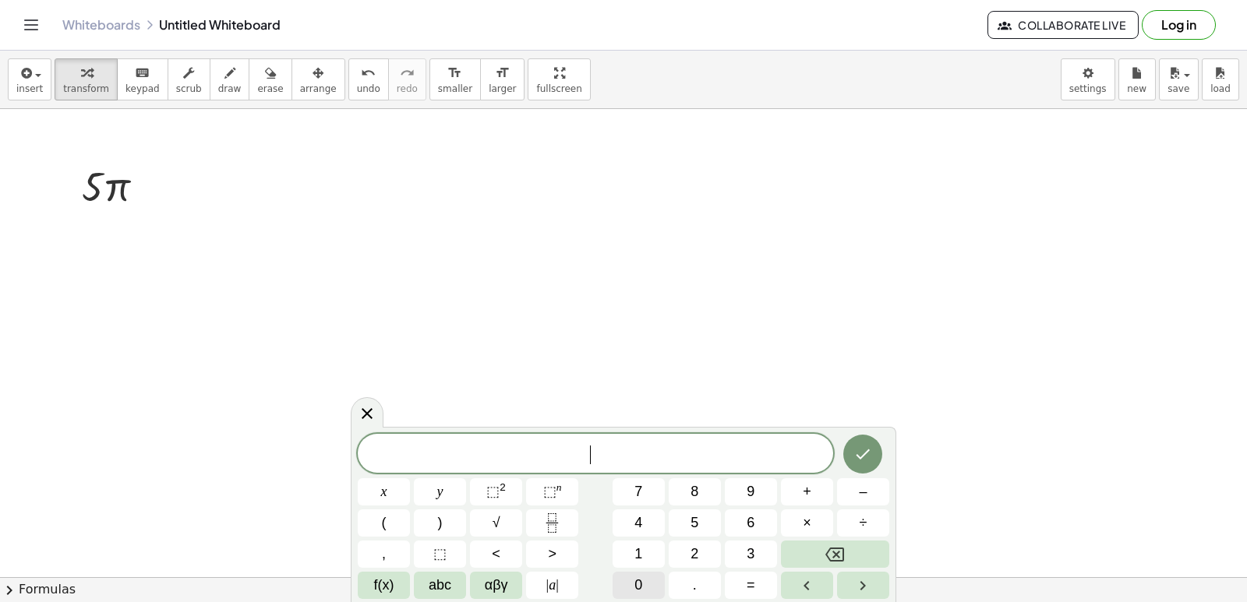
click at [632, 581] on button "0" at bounding box center [638, 585] width 52 height 27
click at [860, 449] on icon "Done" at bounding box center [862, 454] width 19 height 19
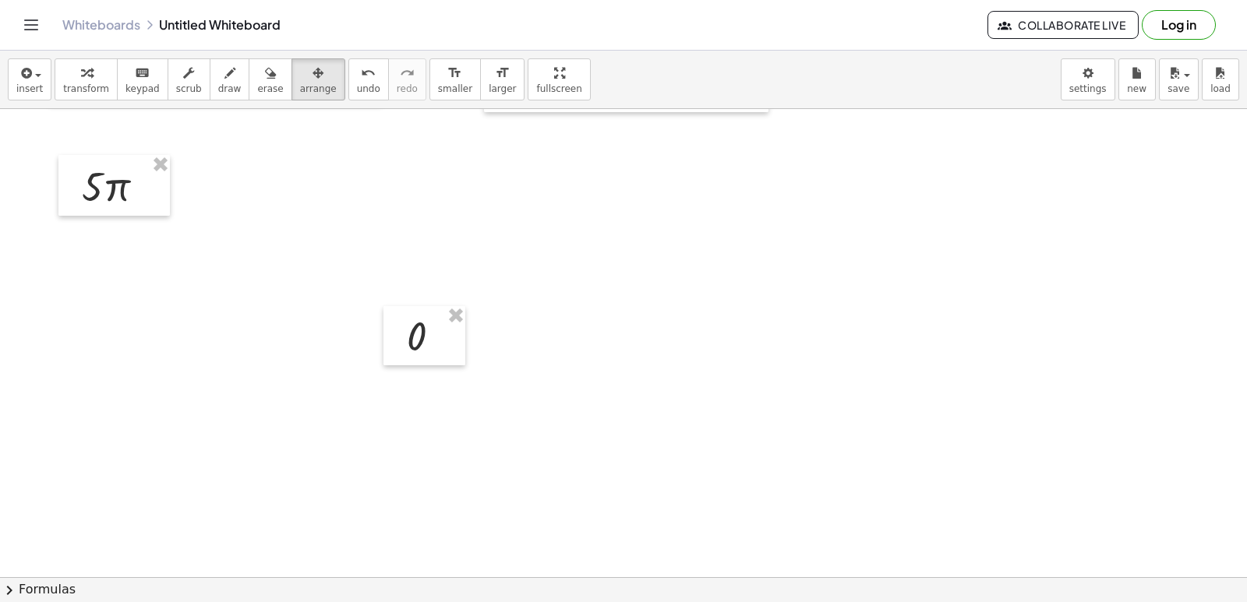
drag, startPoint x: 277, startPoint y: 85, endPoint x: 347, endPoint y: 186, distance: 122.7
click at [300, 86] on span "arrange" at bounding box center [318, 88] width 37 height 11
drag, startPoint x: 428, startPoint y: 321, endPoint x: 124, endPoint y: 225, distance: 318.6
click at [124, 225] on div at bounding box center [120, 239] width 82 height 59
click at [96, 80] on div "button" at bounding box center [86, 72] width 46 height 19
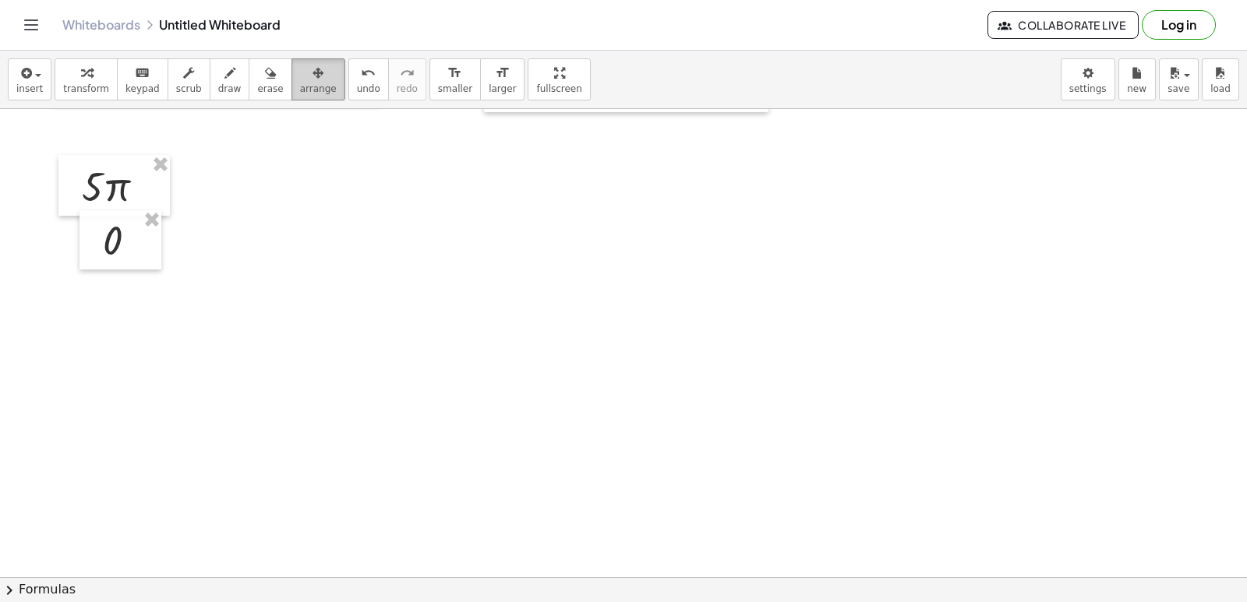
click at [300, 93] on span "arrange" at bounding box center [318, 88] width 37 height 11
drag, startPoint x: 164, startPoint y: 256, endPoint x: 305, endPoint y: 203, distance: 151.4
click at [305, 203] on div at bounding box center [309, 185] width 82 height 59
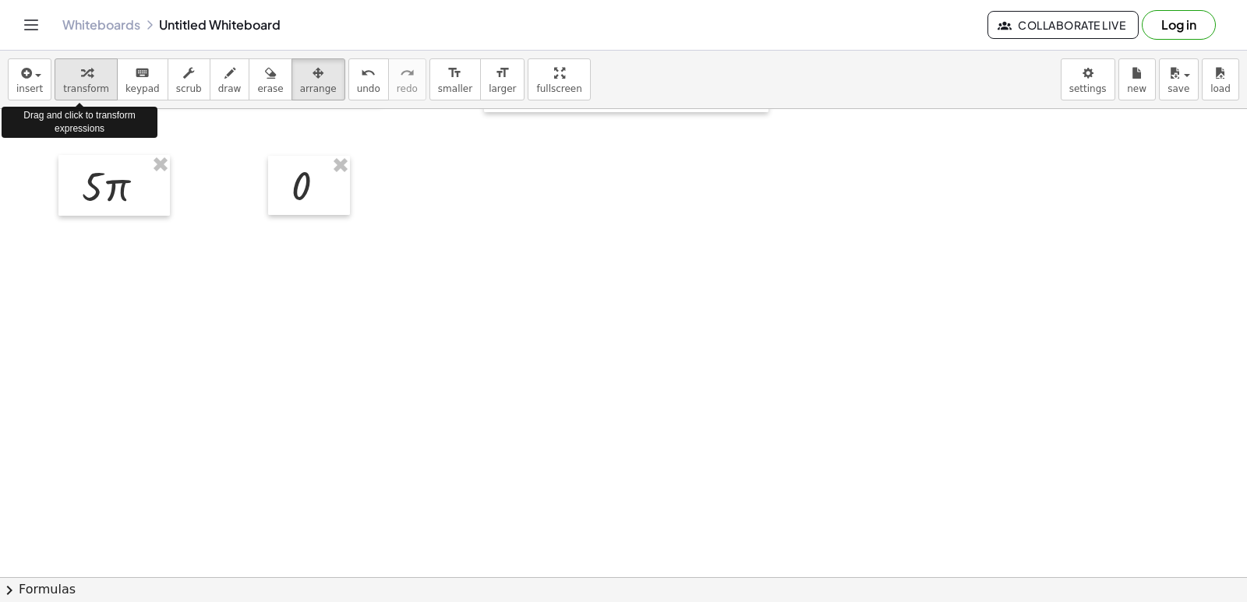
click at [71, 76] on div "button" at bounding box center [86, 72] width 46 height 19
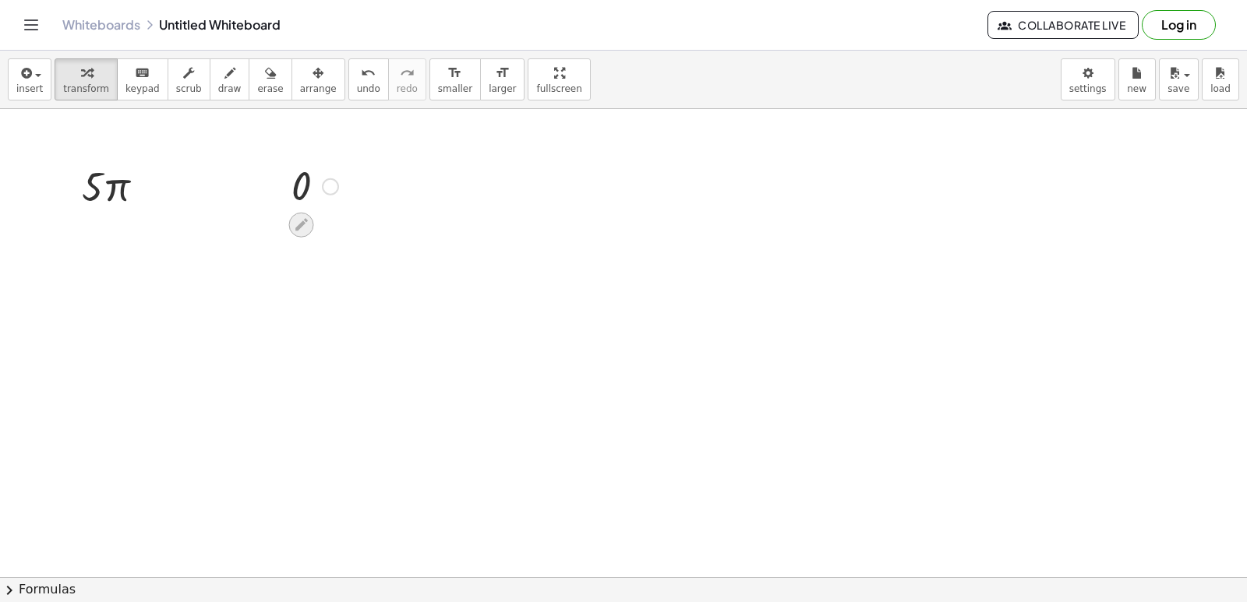
click at [304, 220] on icon at bounding box center [301, 225] width 12 height 12
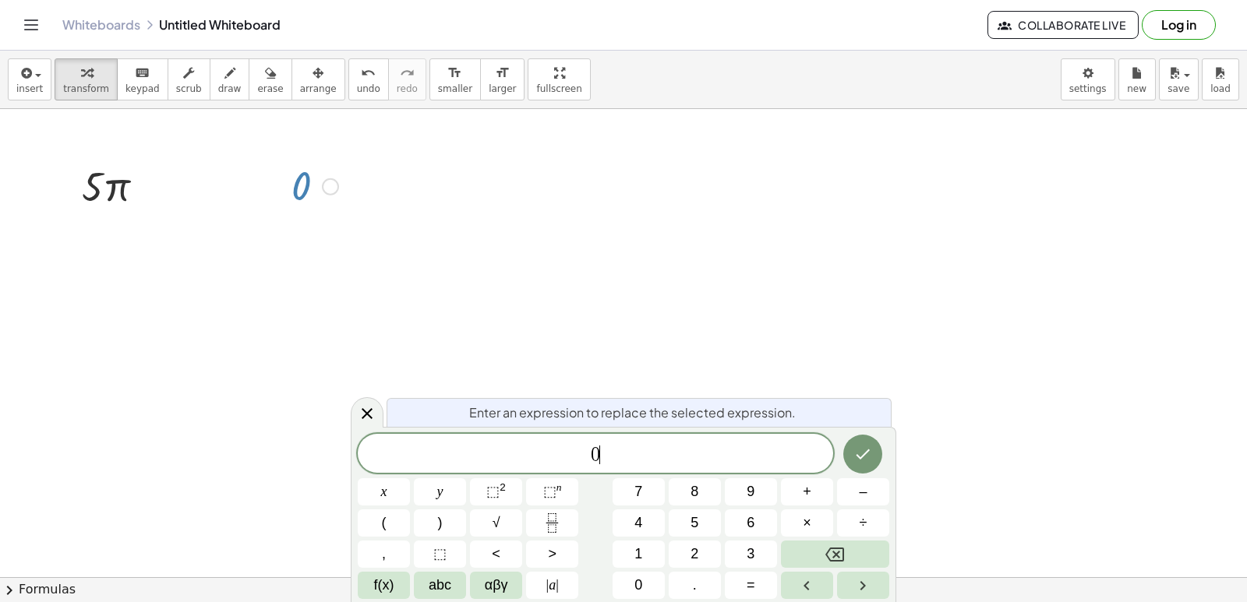
click at [797, 455] on span "0 ​" at bounding box center [595, 455] width 475 height 22
click at [859, 444] on button "Done" at bounding box center [862, 454] width 39 height 39
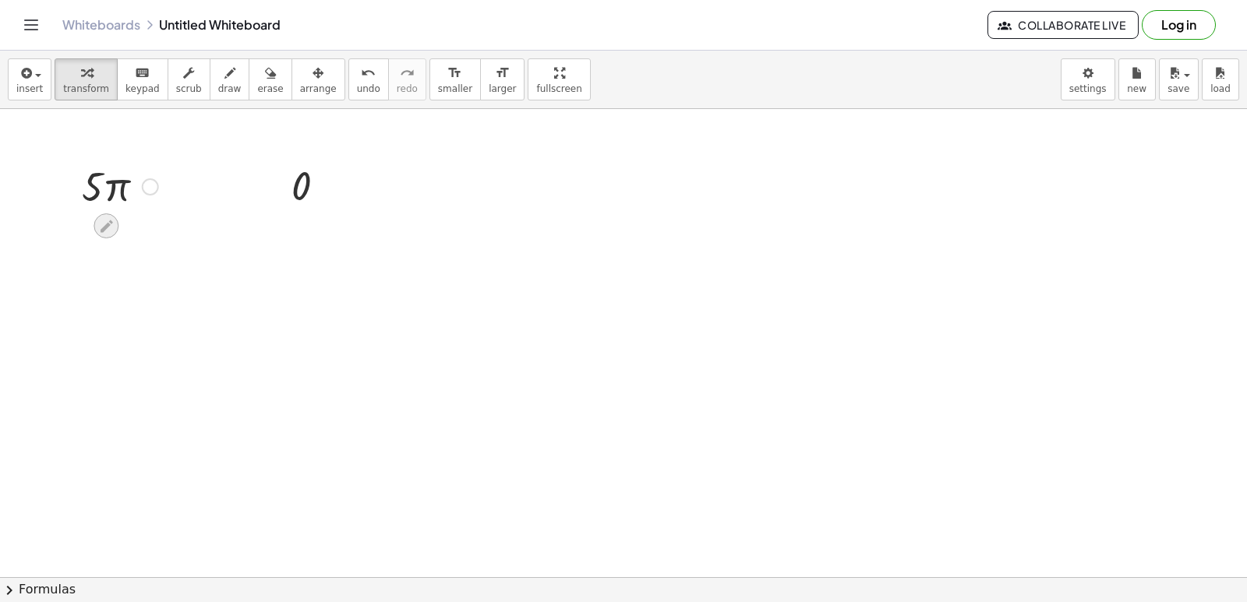
click at [103, 220] on icon at bounding box center [106, 226] width 16 height 16
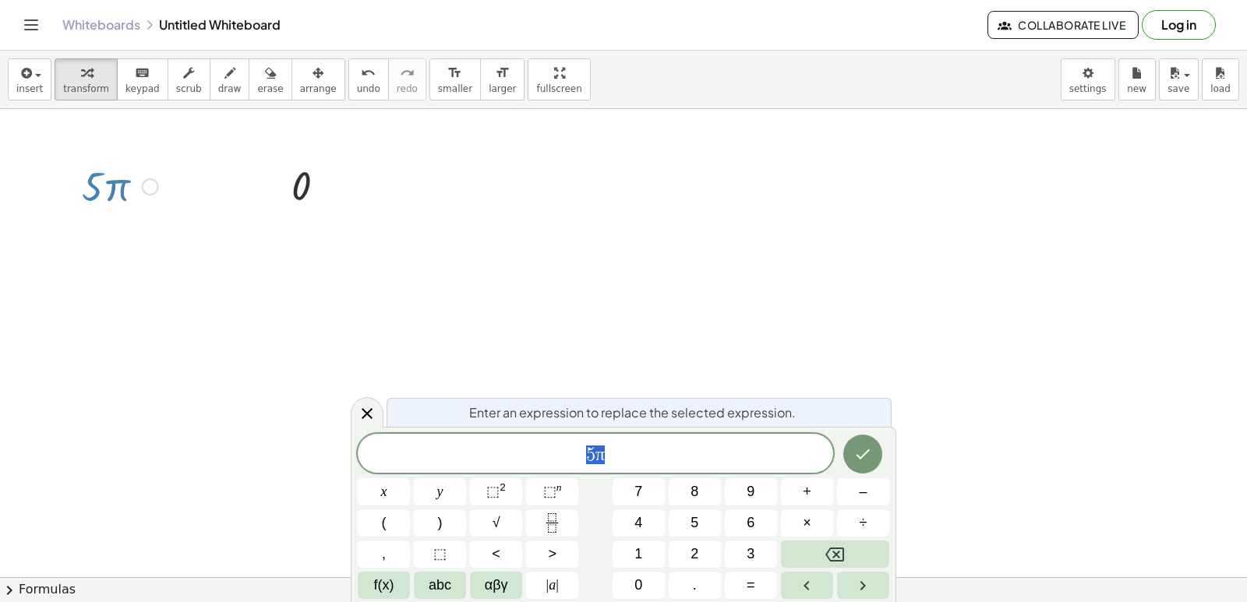
click at [556, 397] on body "Graspable Math Activities Get Started Activity Bank Assigned Work Classes White…" at bounding box center [623, 301] width 1247 height 602
drag, startPoint x: 614, startPoint y: 461, endPoint x: 610, endPoint y: 453, distance: 9.4
click at [612, 454] on span "5 π ​" at bounding box center [595, 455] width 475 height 22
click at [47, 578] on button "chevron_right Formulas" at bounding box center [623, 589] width 1247 height 25
click at [0, 0] on div at bounding box center [0, 0] width 0 height 0
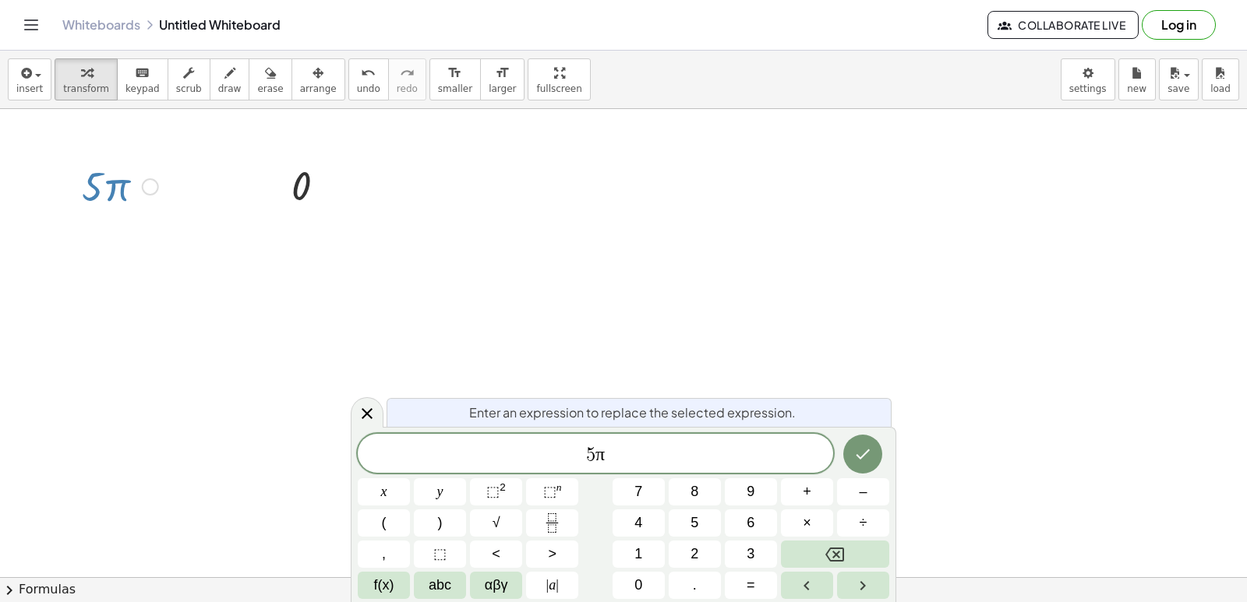
click at [0, 0] on div "+ a 2 − b 2" at bounding box center [0, 0] width 0 height 0
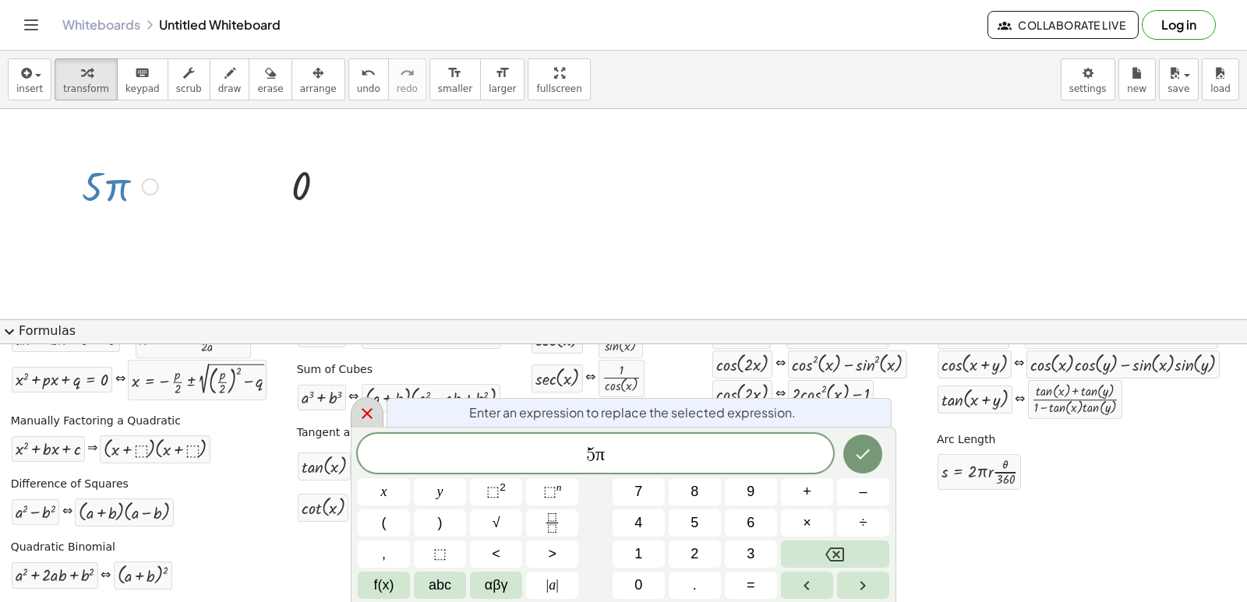
click at [364, 400] on div at bounding box center [367, 412] width 33 height 30
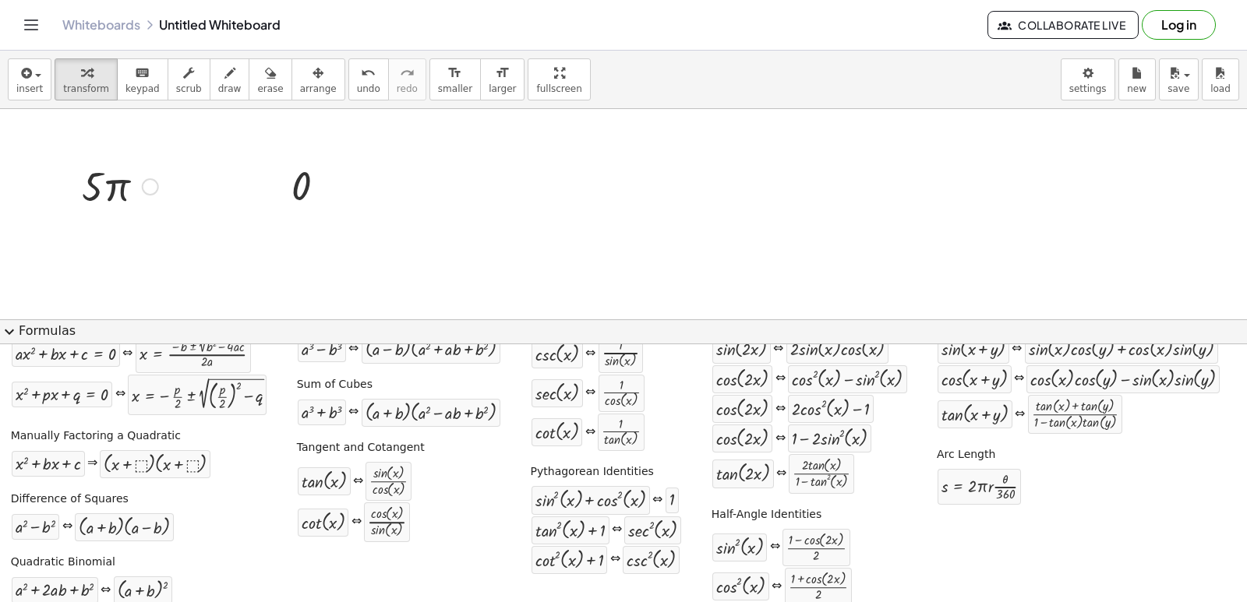
scroll to position [80, 0]
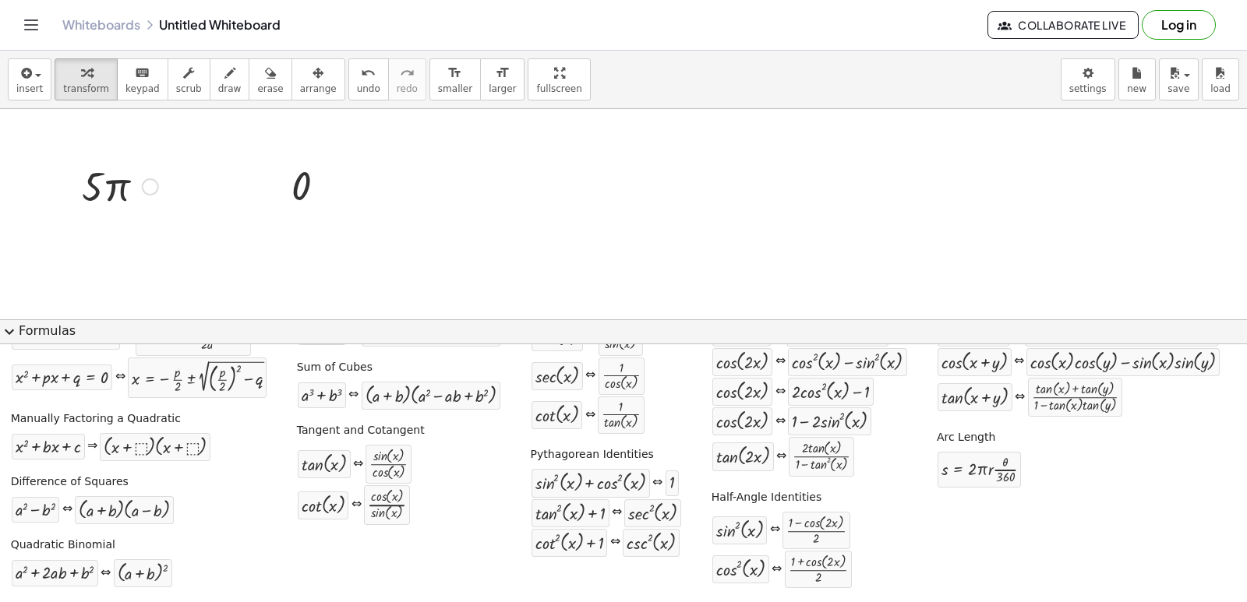
click at [376, 245] on div at bounding box center [623, 265] width 1247 height 468
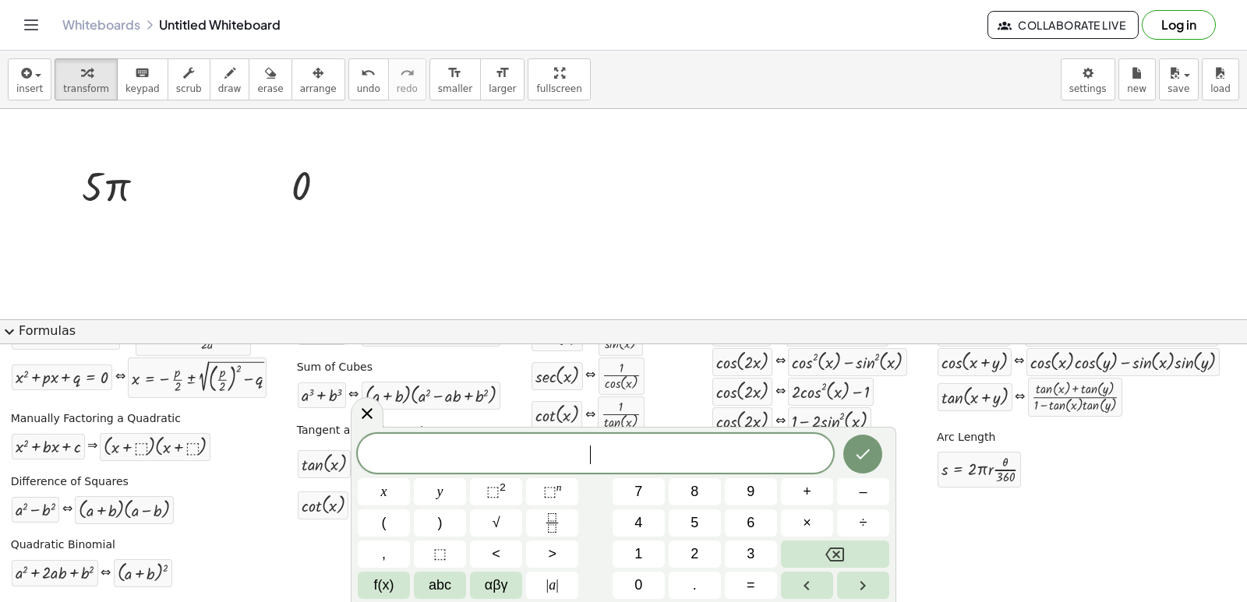
drag, startPoint x: 609, startPoint y: 236, endPoint x: 605, endPoint y: 224, distance: 12.6
click at [609, 235] on div at bounding box center [623, 265] width 1247 height 468
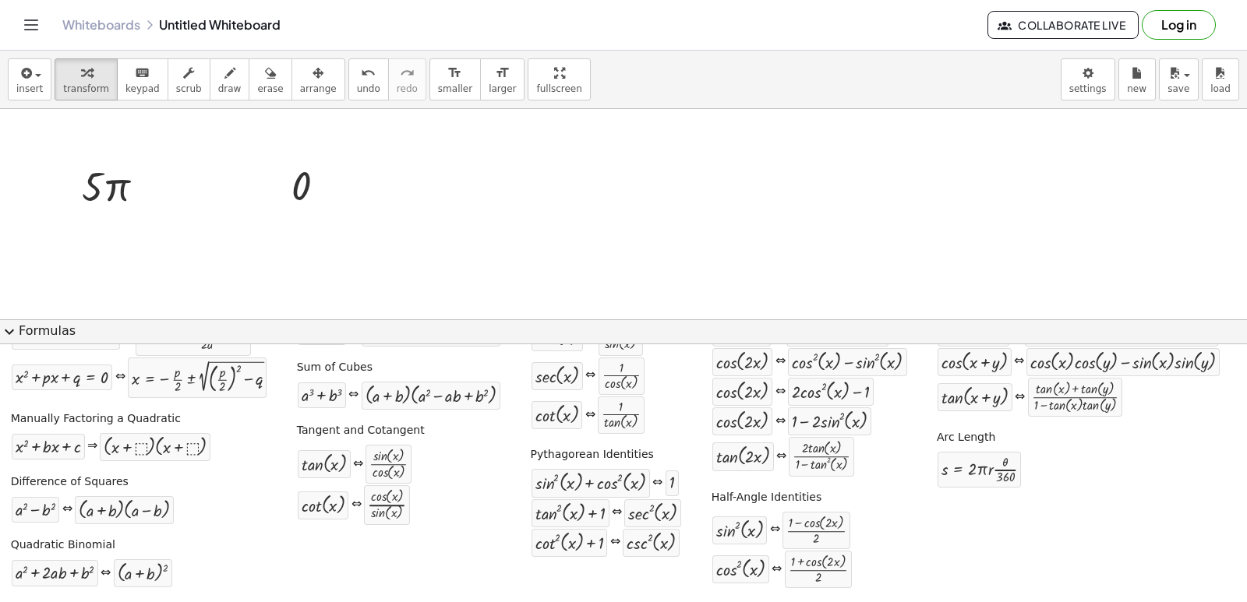
click at [408, 221] on div at bounding box center [623, 265] width 1247 height 468
drag, startPoint x: 408, startPoint y: 221, endPoint x: 395, endPoint y: 224, distance: 13.6
click at [408, 226] on div at bounding box center [623, 265] width 1247 height 468
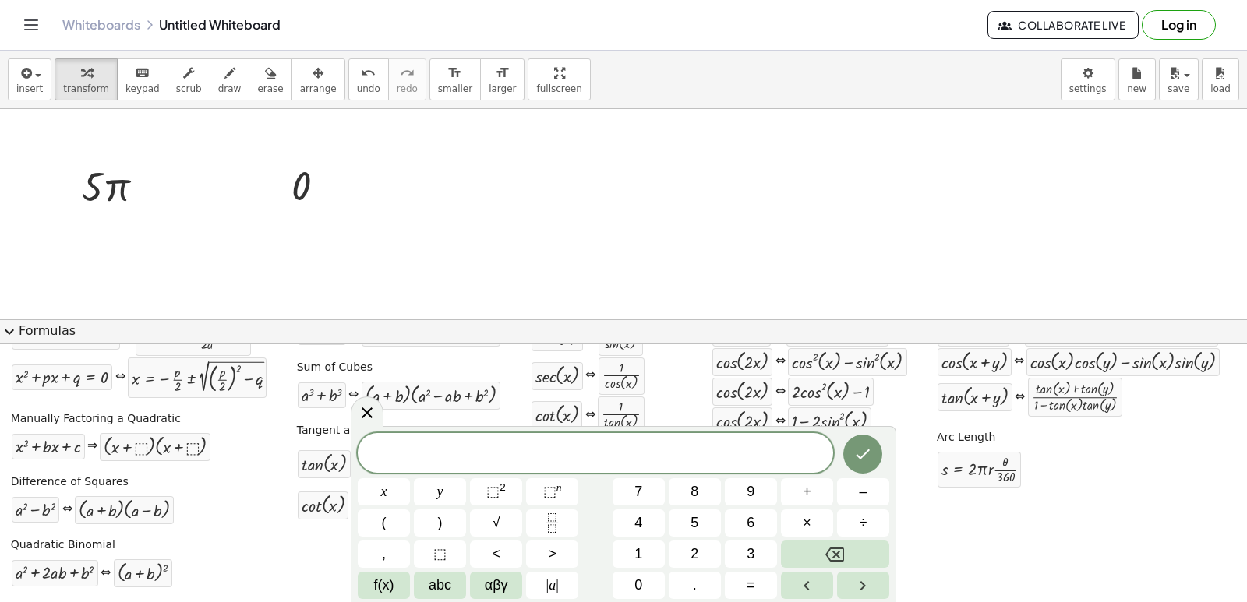
click span "expand_more"
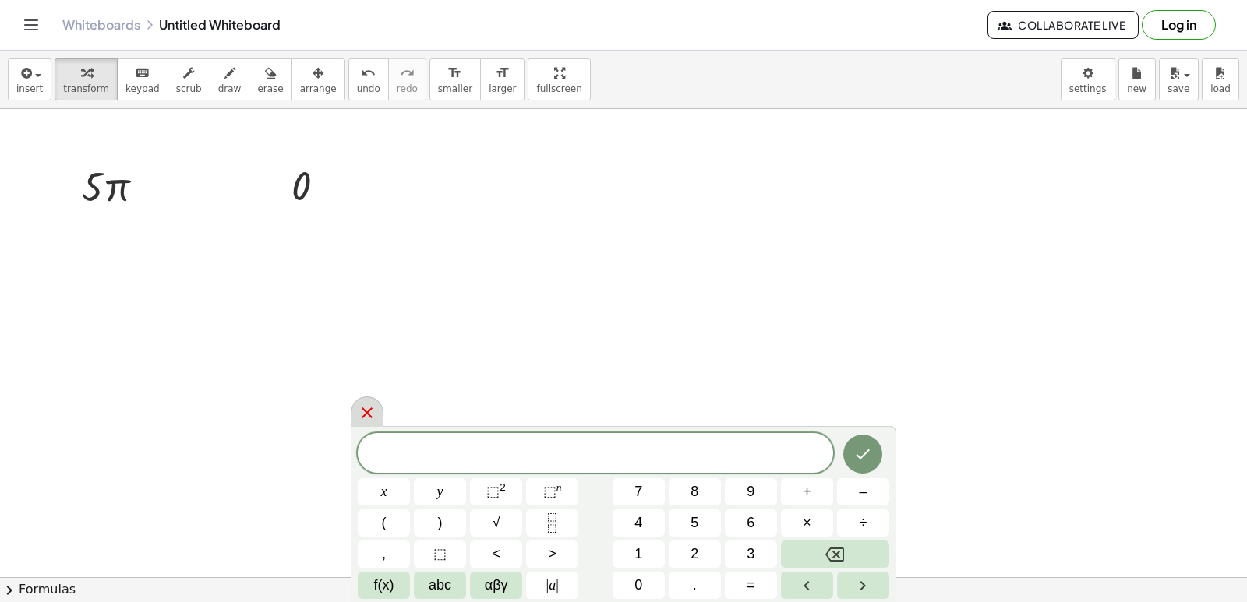
click icon
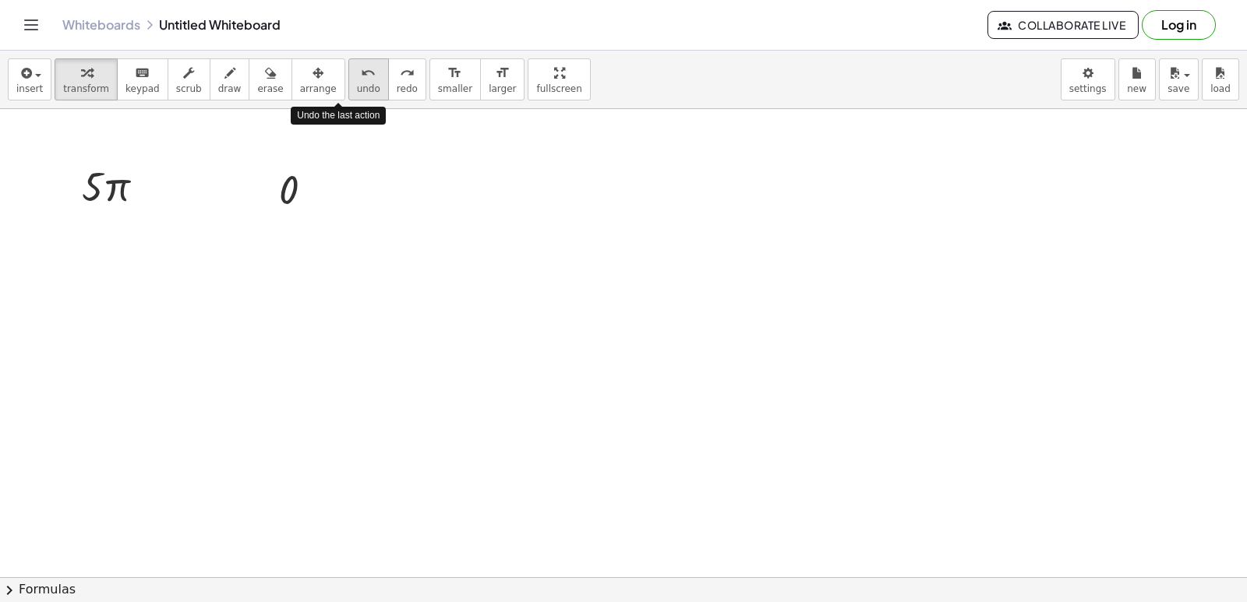
click span "undo"
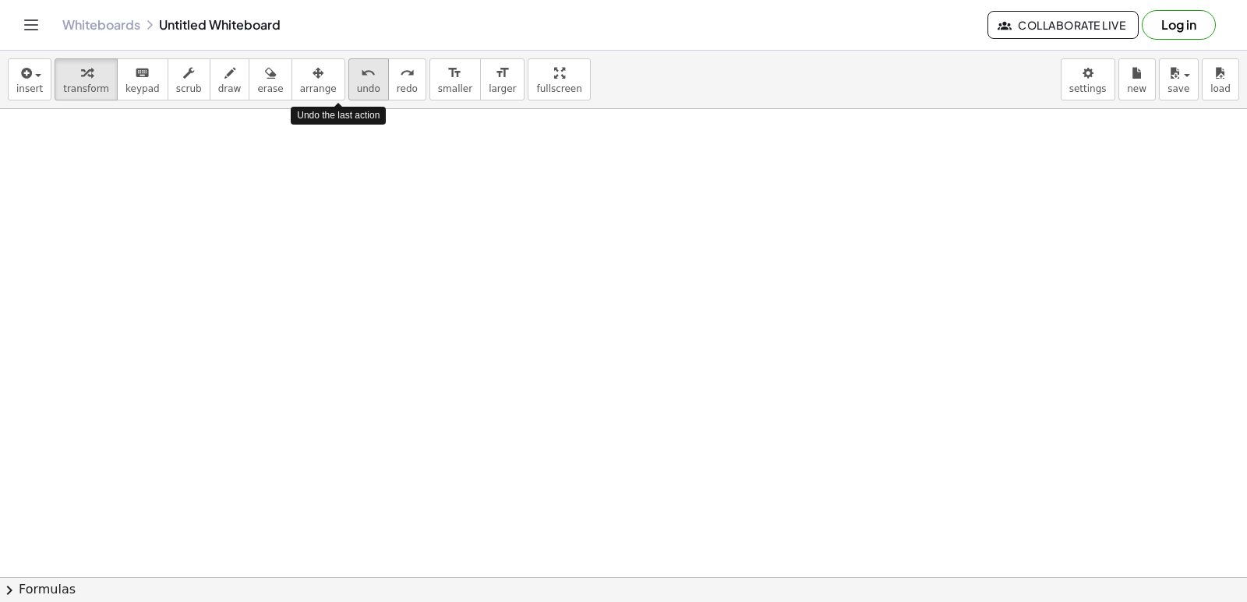
click span "undo"
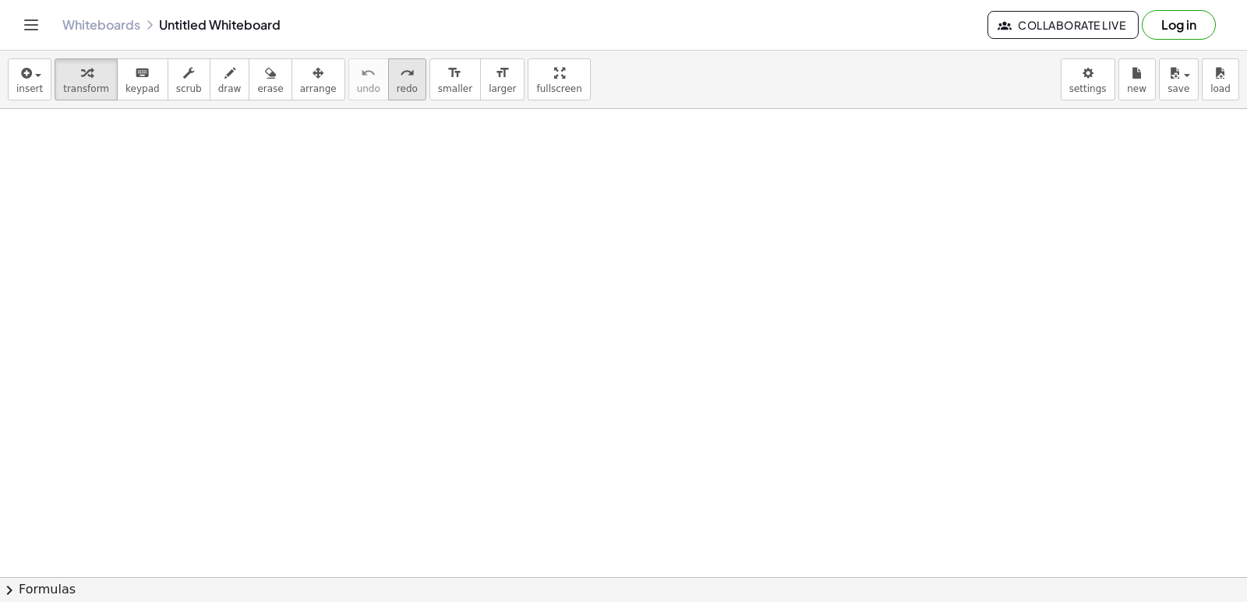
drag, startPoint x: 344, startPoint y: 92, endPoint x: 358, endPoint y: 76, distance: 22.1
click div "undo undo redo redo"
click icon "redo"
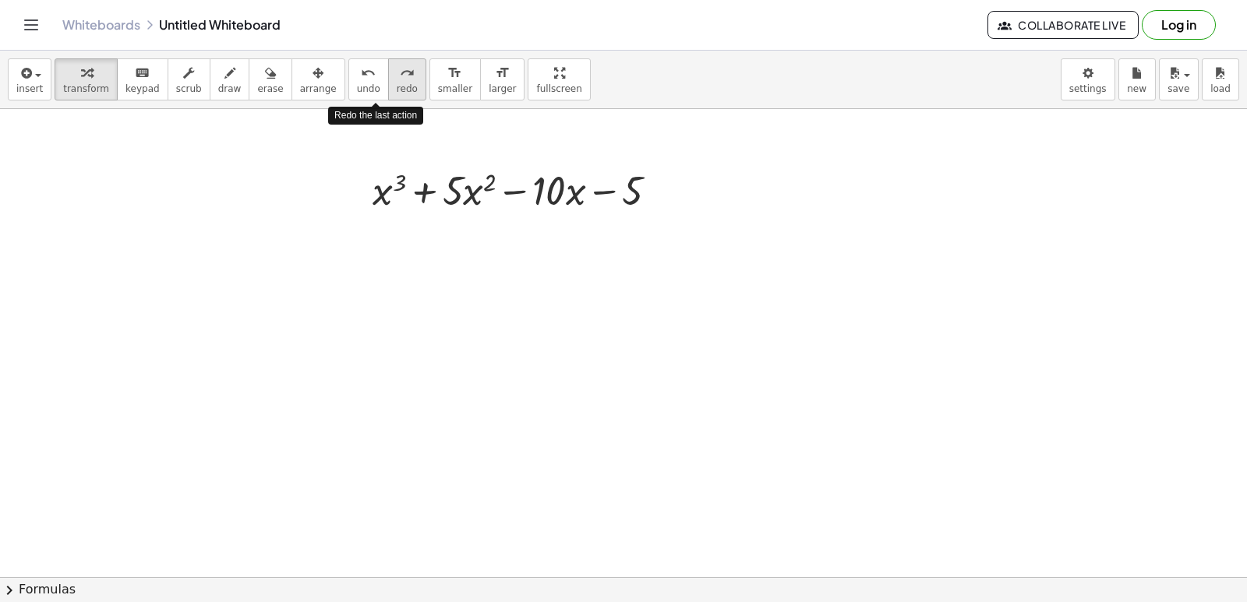
click icon "redo"
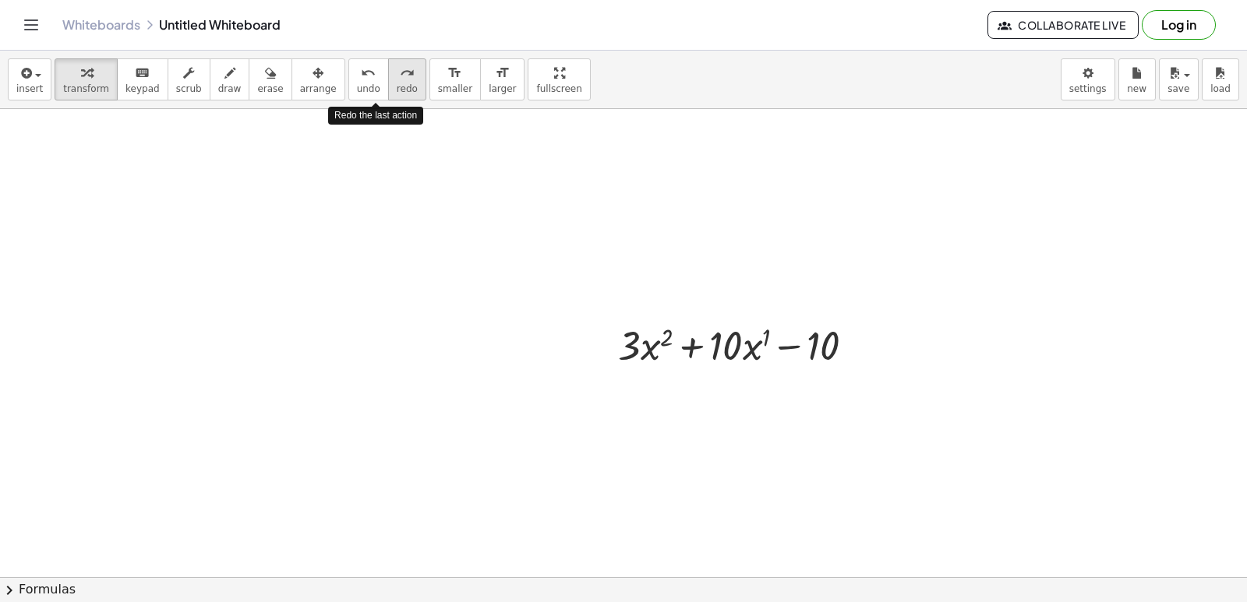
click icon "redo"
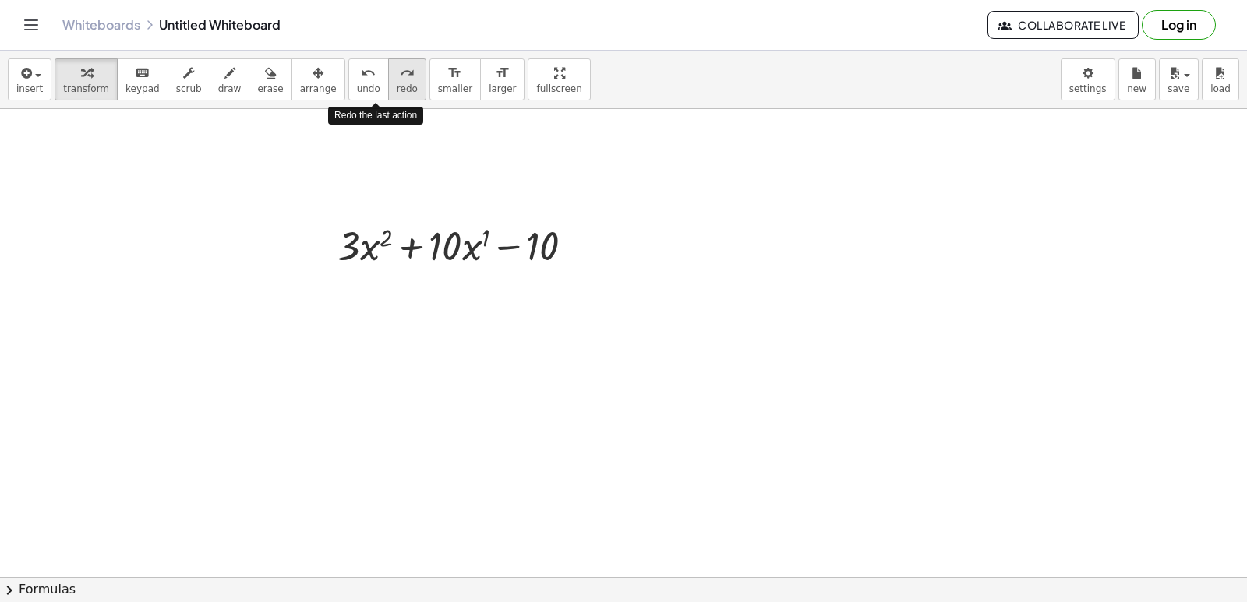
click icon "redo"
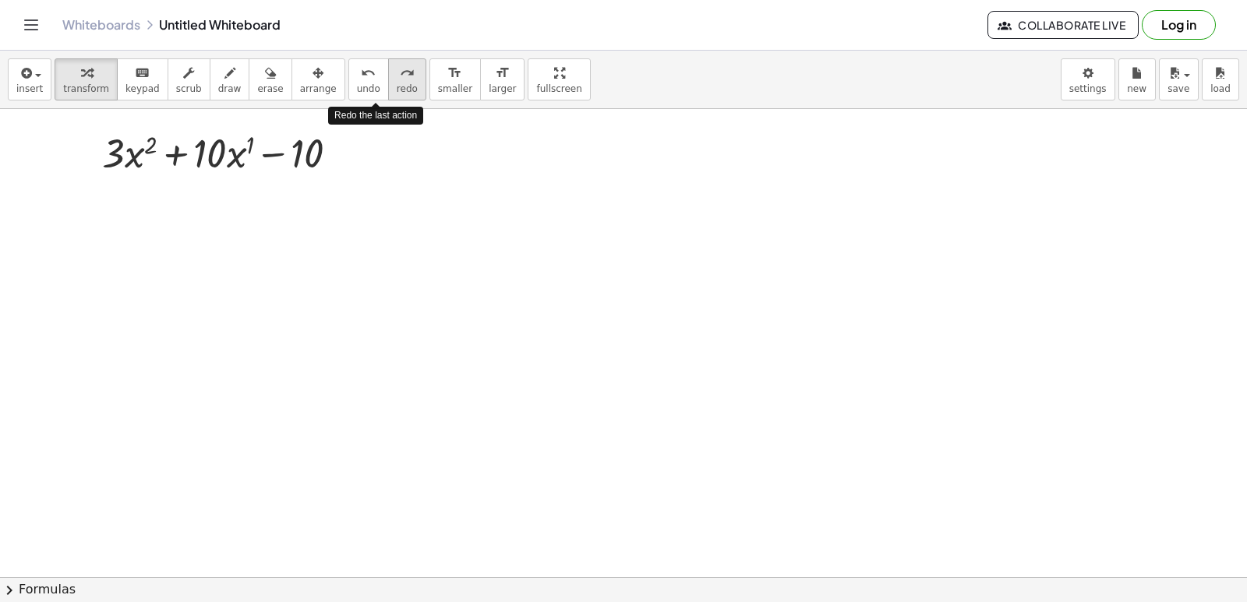
click icon "redo"
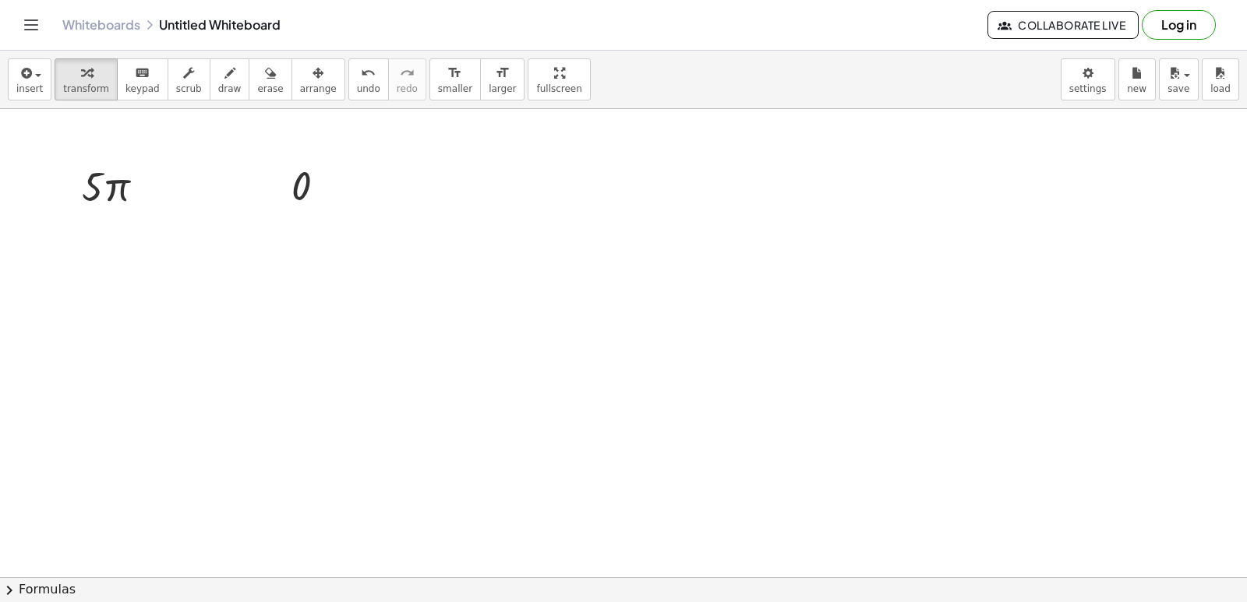
drag, startPoint x: 492, startPoint y: 258, endPoint x: 516, endPoint y: 293, distance: 42.6
click div
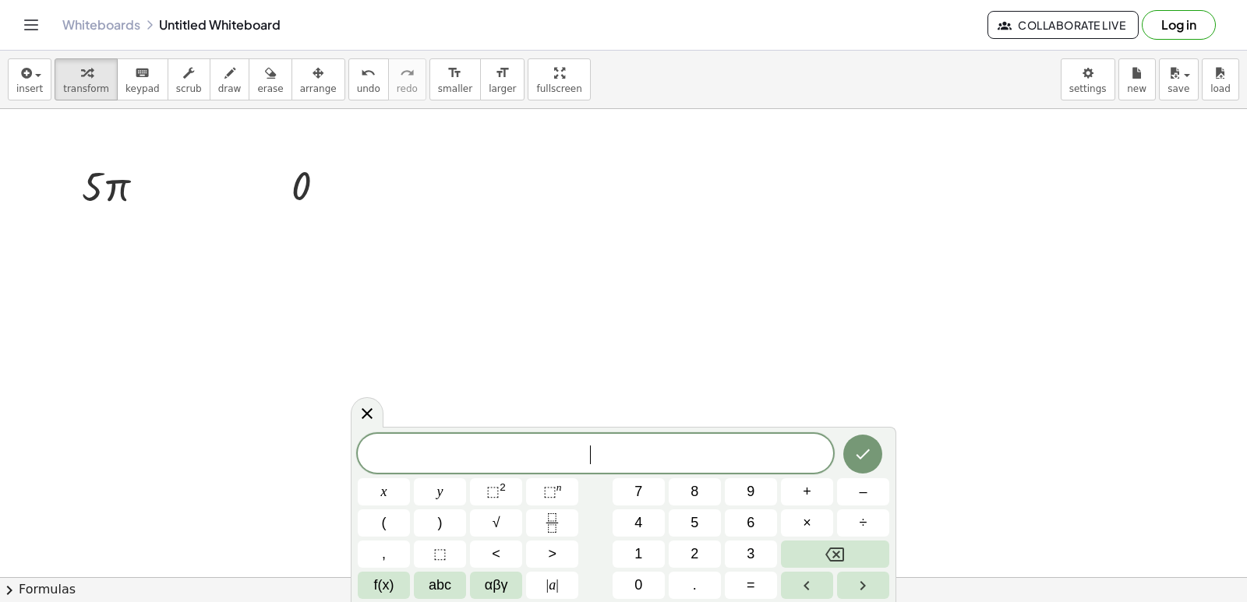
click div
click button "Fraction"
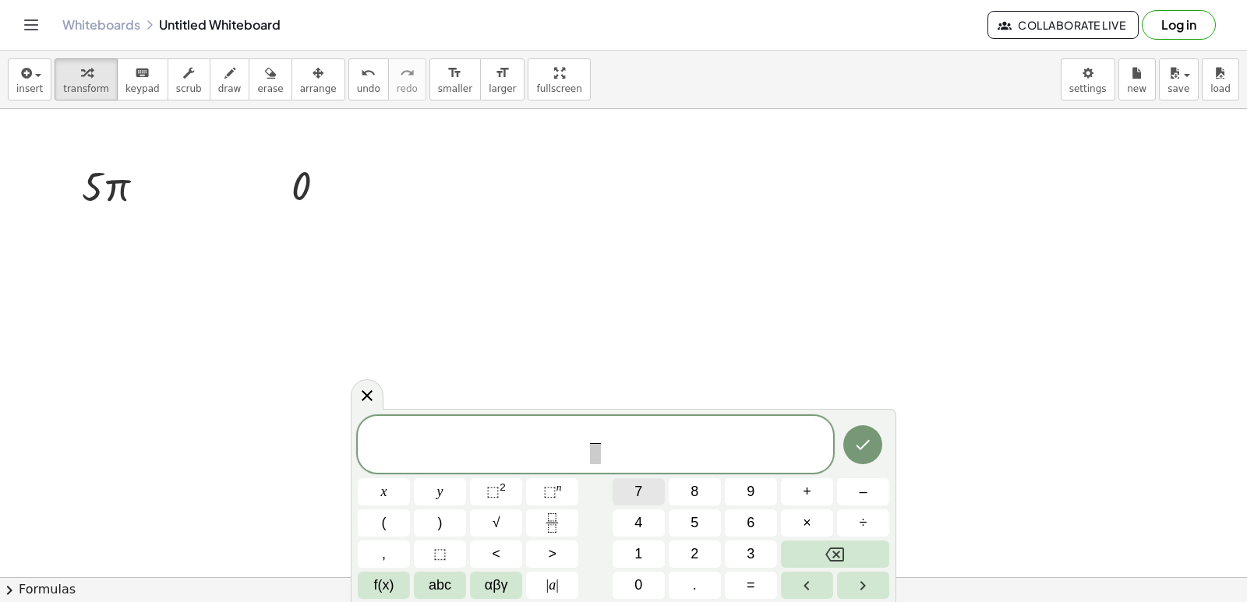
click span "7"
drag, startPoint x: 591, startPoint y: 451, endPoint x: 597, endPoint y: 466, distance: 15.8
click span "​"
click span "⬚"
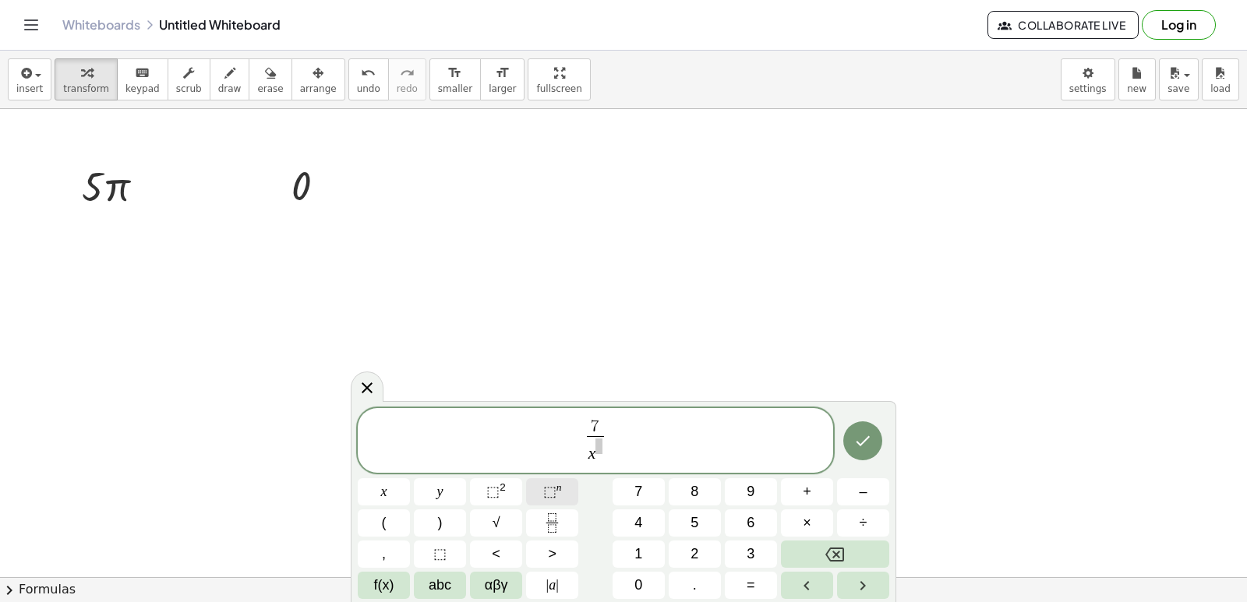
click div "7 x ​ x y ⬚ 2 ⬚ n 7 8 9 + – ( ) √ 4 5 6 × ÷ , ⬚ < > 1 2 3 f(x) abc αβγ | a | 0 …"
click span "4"
click icon "Done"
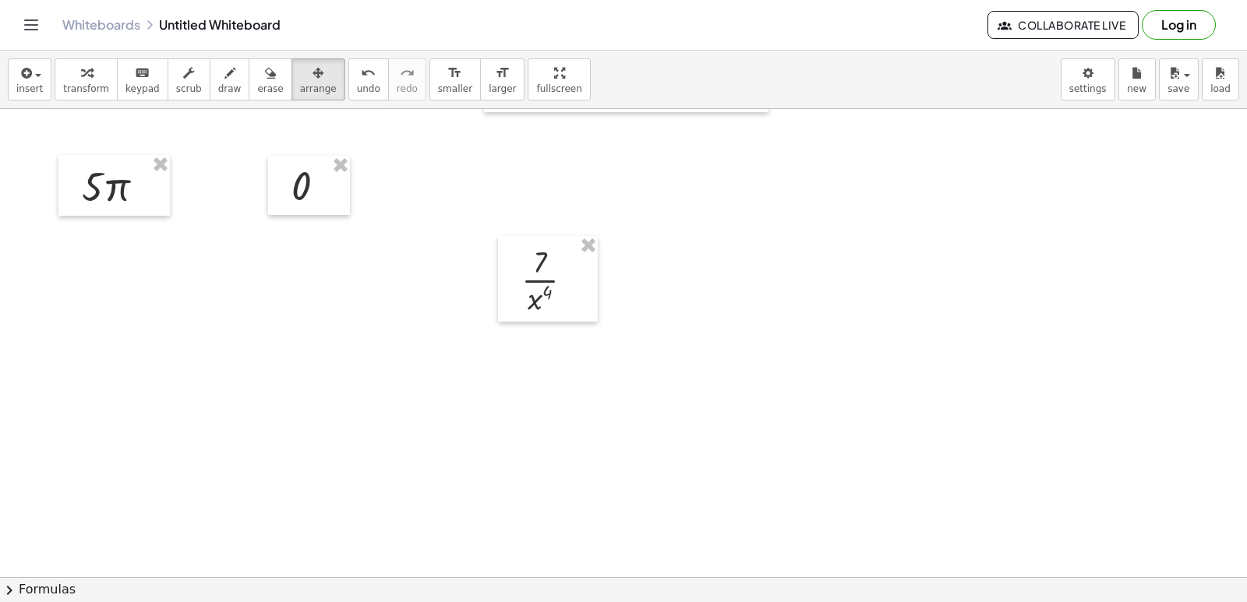
drag, startPoint x: 286, startPoint y: 68, endPoint x: 367, endPoint y: 150, distance: 115.1
click button "arrange"
drag, startPoint x: 562, startPoint y: 275, endPoint x: 457, endPoint y: 193, distance: 133.2
click div
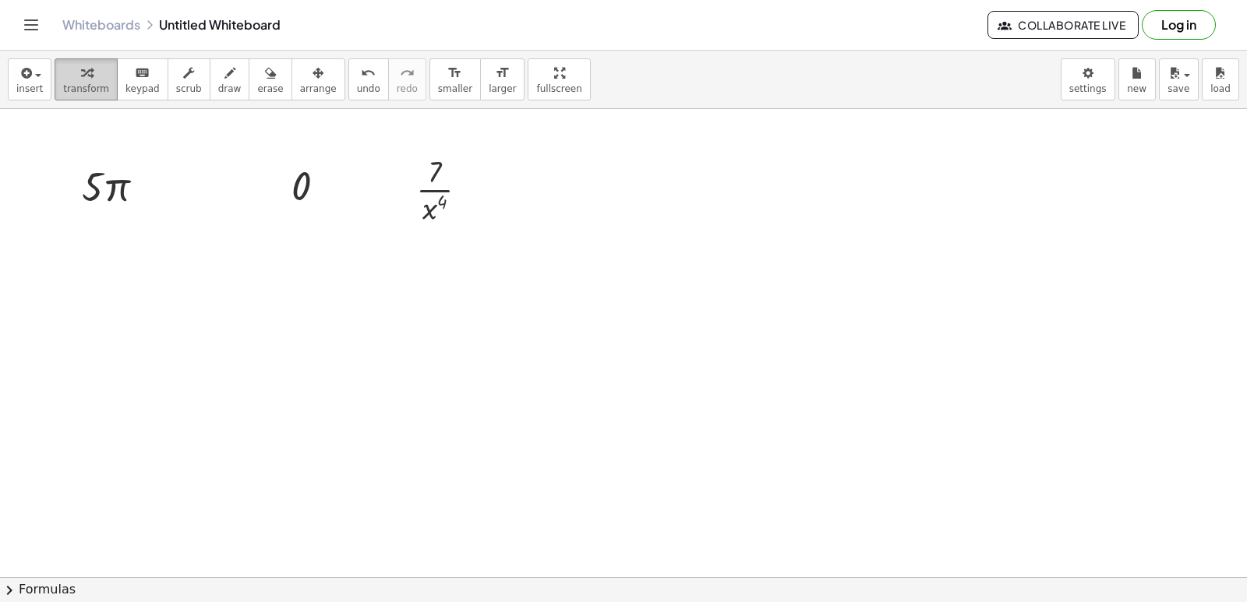
click div "button"
click button "format_size larger"
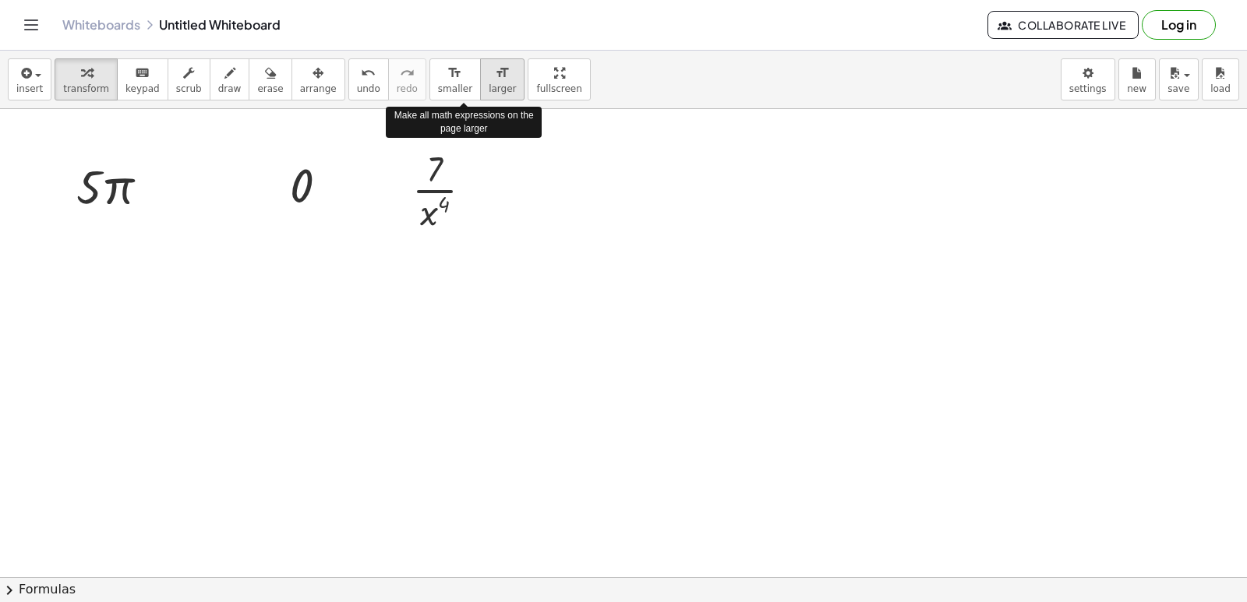
click button "format_size larger"
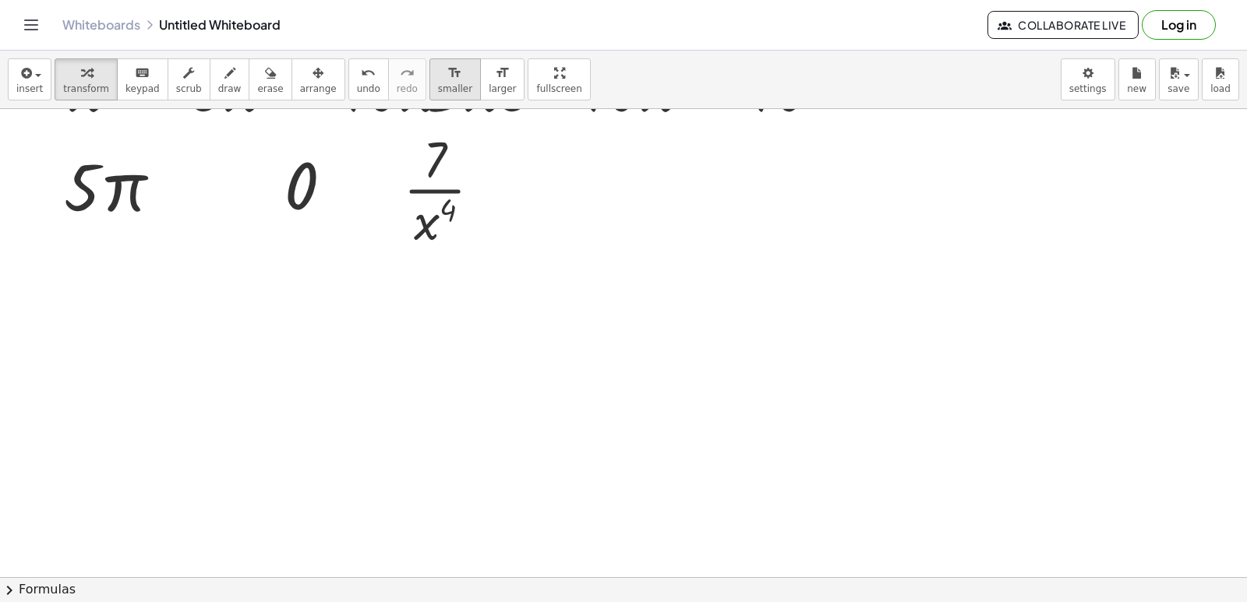
click button "format_size smaller"
click icon "format_size"
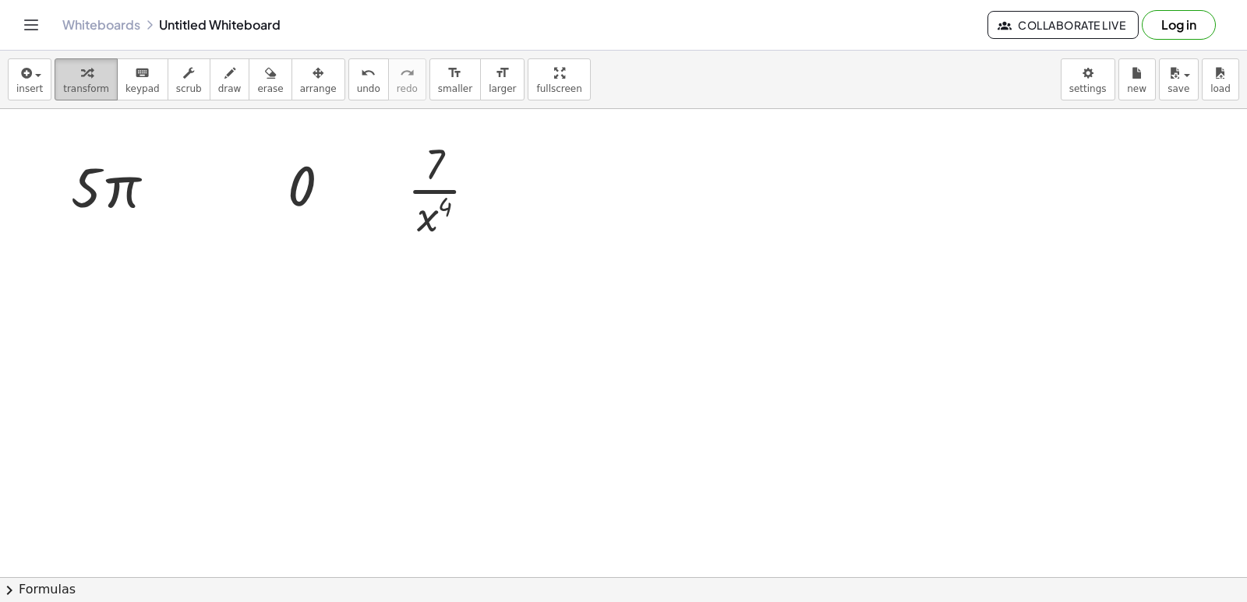
click button "transform"
click div
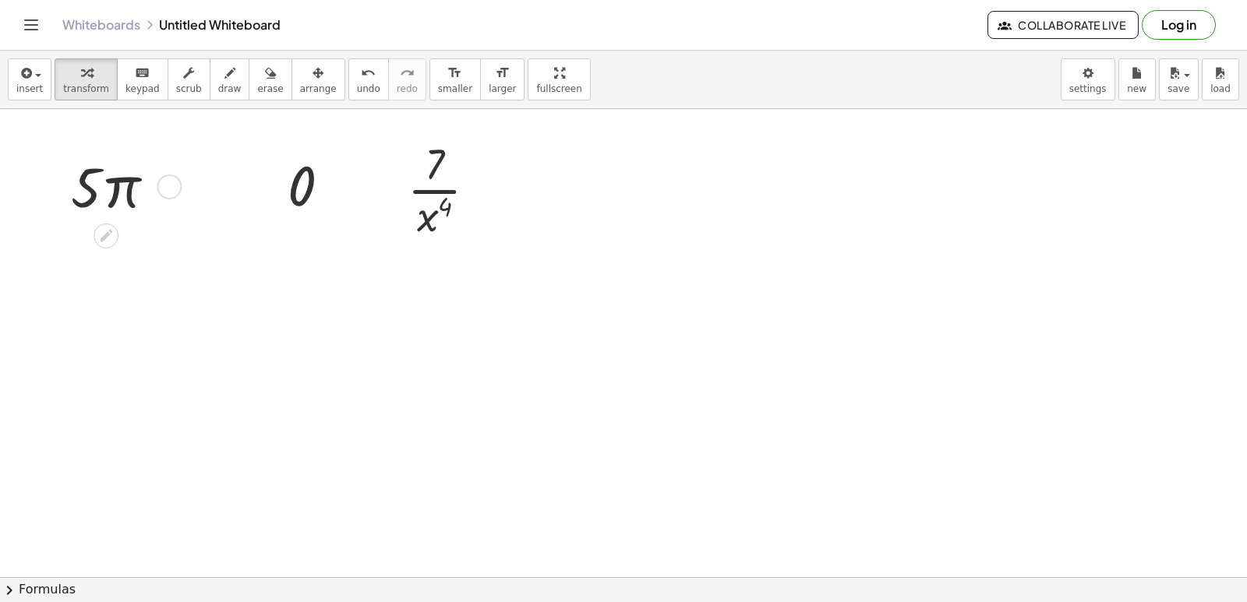
drag, startPoint x: 88, startPoint y: 203, endPoint x: 89, endPoint y: 186, distance: 16.4
click div
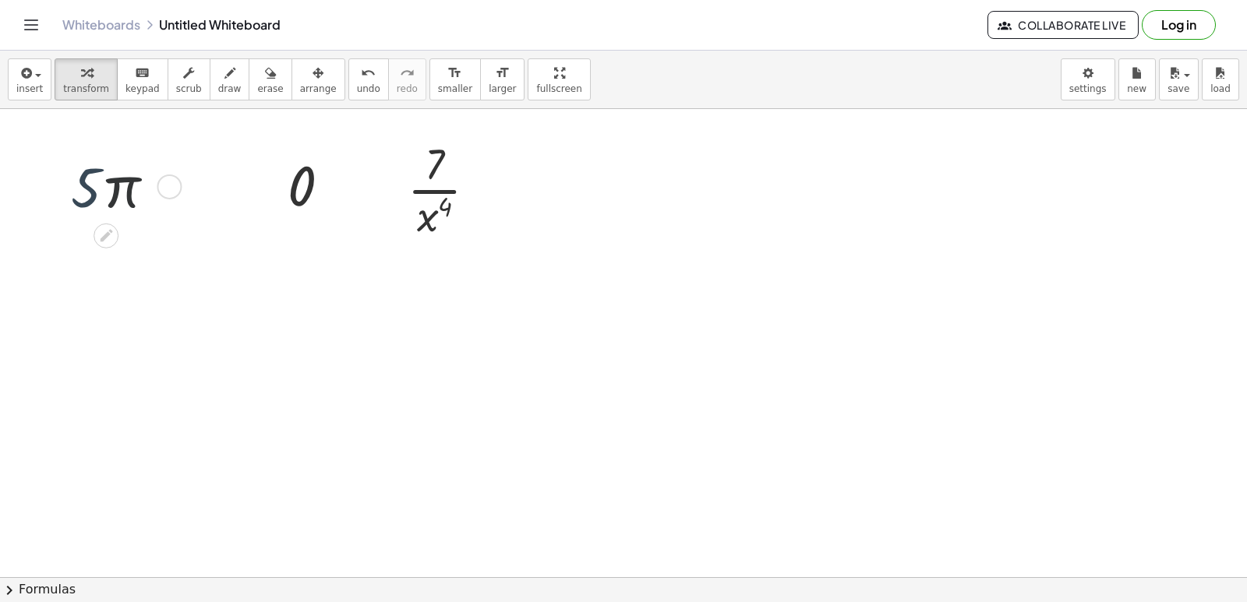
drag, startPoint x: 103, startPoint y: 183, endPoint x: 130, endPoint y: 179, distance: 27.5
click div
drag, startPoint x: 432, startPoint y: 199, endPoint x: 422, endPoint y: 185, distance: 17.9
click div
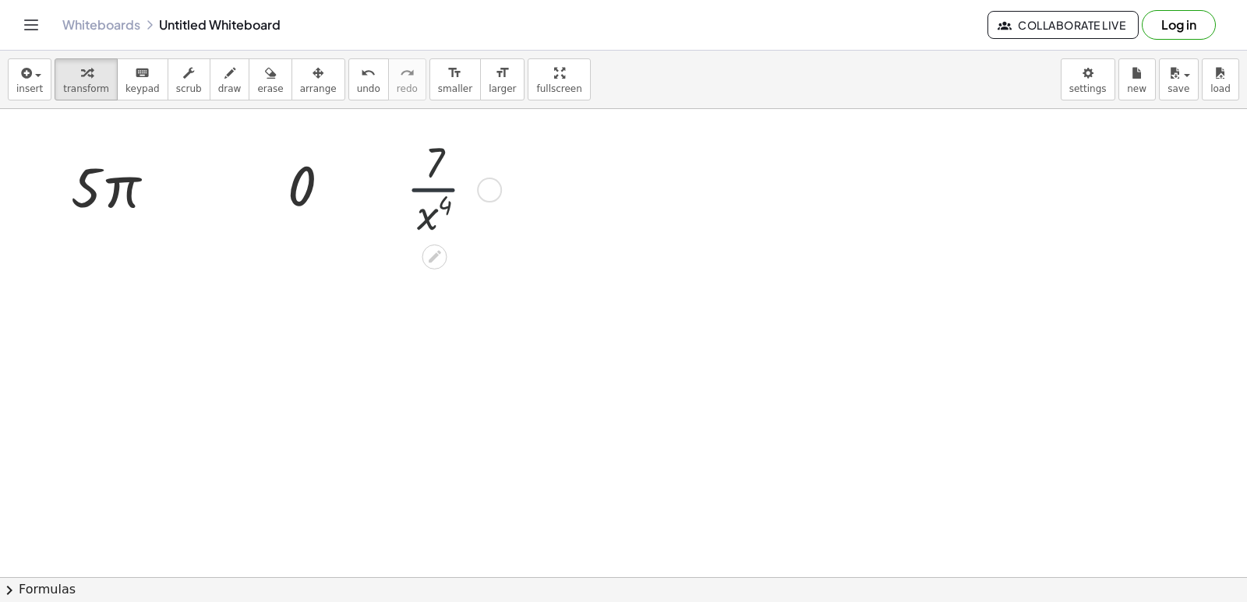
click div
drag, startPoint x: 430, startPoint y: 241, endPoint x: 430, endPoint y: 214, distance: 26.5
click div
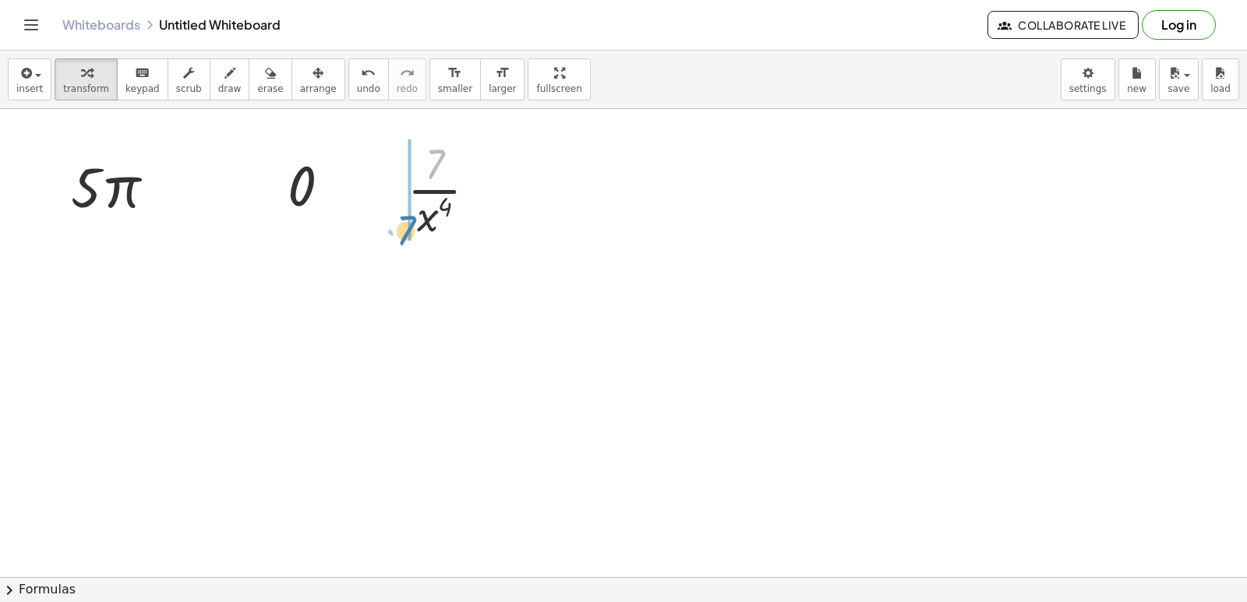
drag, startPoint x: 430, startPoint y: 151, endPoint x: 393, endPoint y: 221, distance: 79.1
click div "· 7 · 7 · x 4"
click button "undo undo"
drag, startPoint x: 433, startPoint y: 217, endPoint x: 467, endPoint y: 166, distance: 61.4
click div
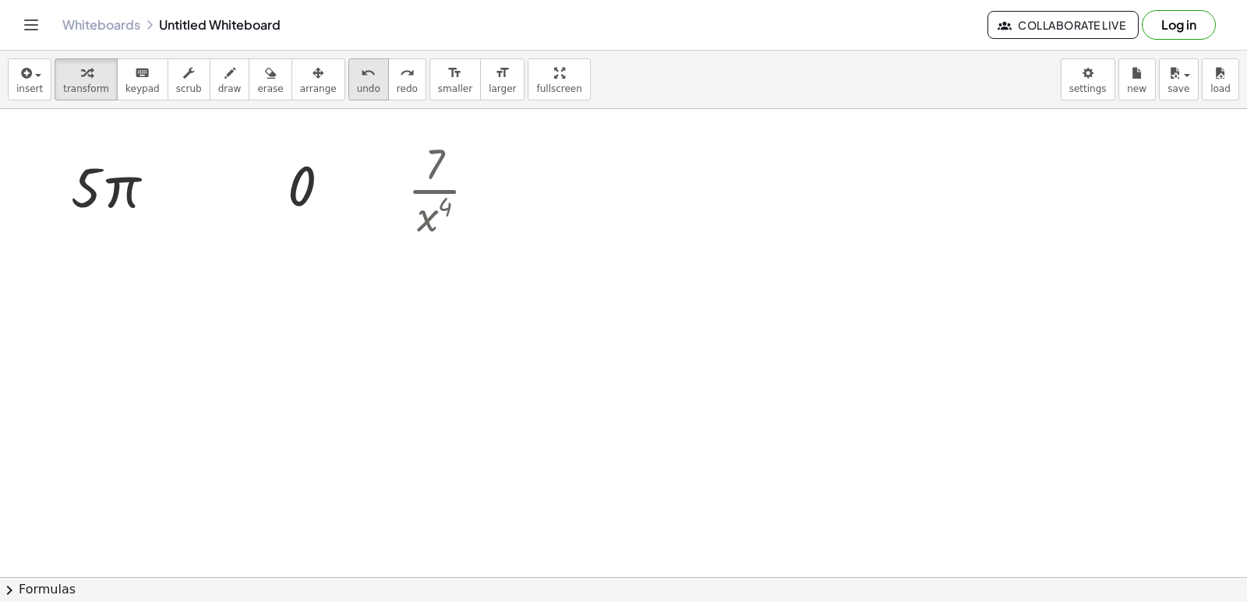
click span "undo"
drag, startPoint x: 432, startPoint y: 224, endPoint x: 438, endPoint y: 122, distance: 102.2
click div "+ x 3 + · 5 · x 2 − · 10 · x − 5 + · 3 · x 2 + · 10 · x 1 − 10 · 5 · π 0 · 7 · …"
drag, startPoint x: 427, startPoint y: 229, endPoint x: 438, endPoint y: 164, distance: 65.6
click div
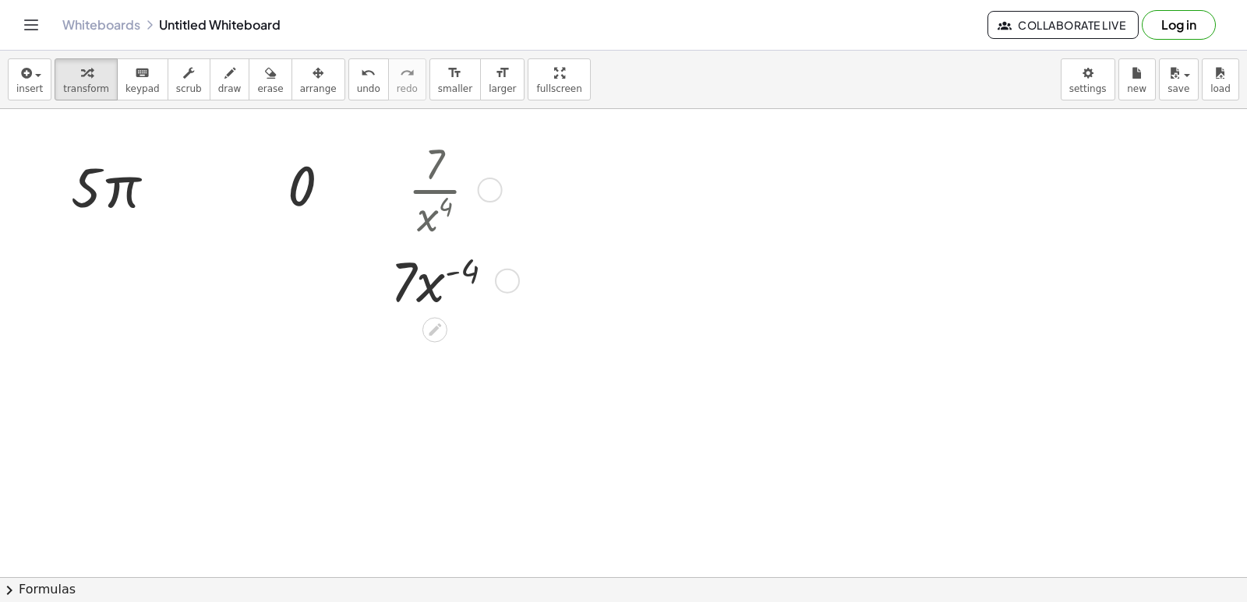
click div
click div "· 7 · x 4 · 7 · x 4 ( - )"
drag, startPoint x: 531, startPoint y: 481, endPoint x: 533, endPoint y: 457, distance: 24.3
click div
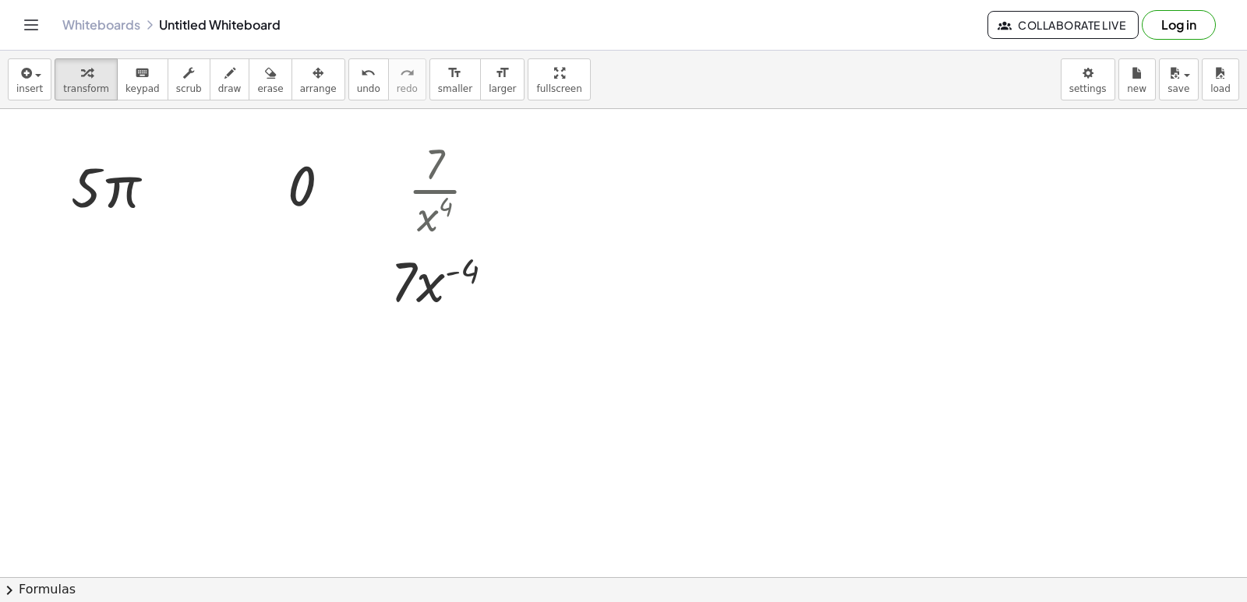
click div
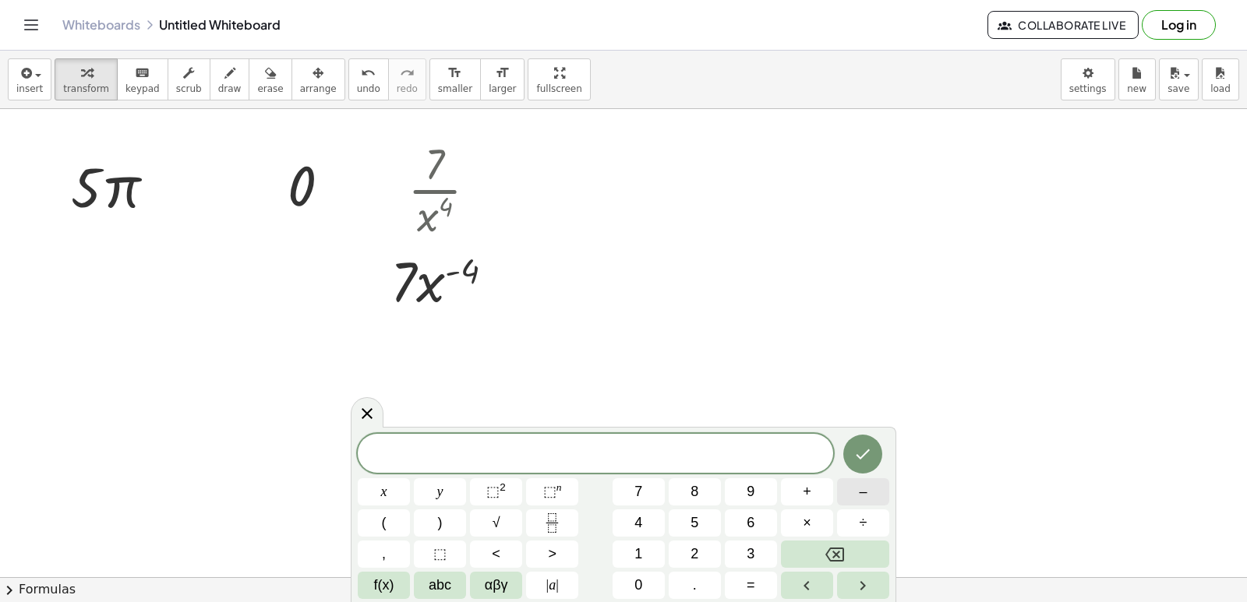
click div "​ x y ⬚ 2 ⬚ n 7 8 9 + – ( ) √ 4 5 6 × ÷ , ⬚ < > 1 2 3 f(x) abc αβγ | a | 0 . ="
click button "4"
click icon "Backspace"
click button "–"
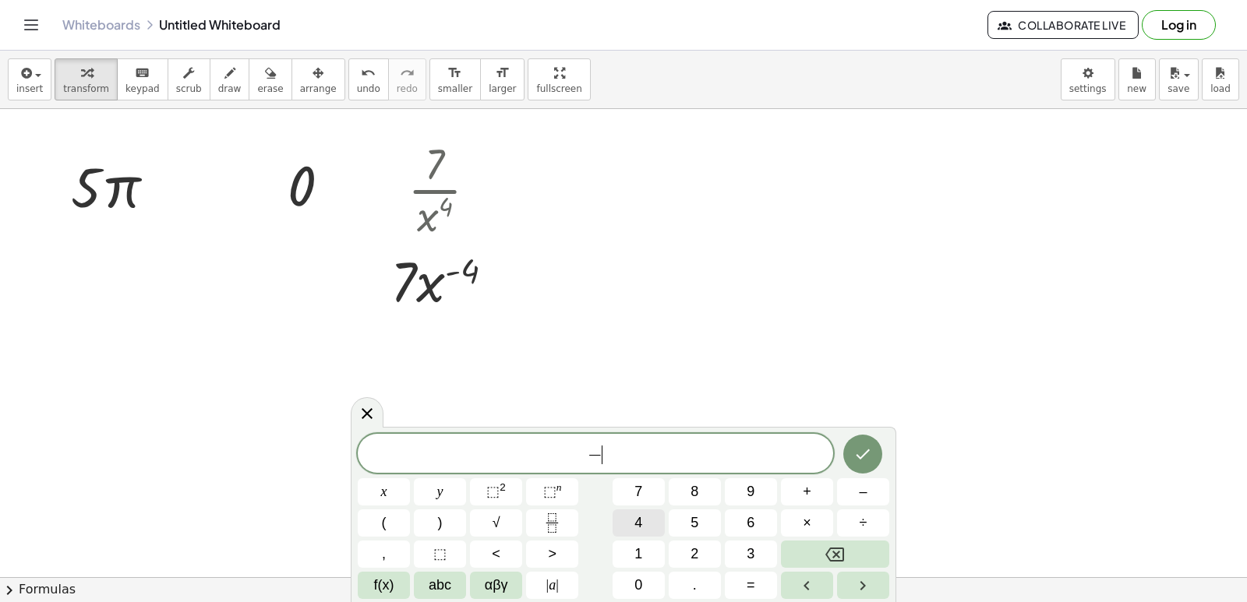
click span "4"
click button "."
click button "7"
click span "⬚"
click button "–"
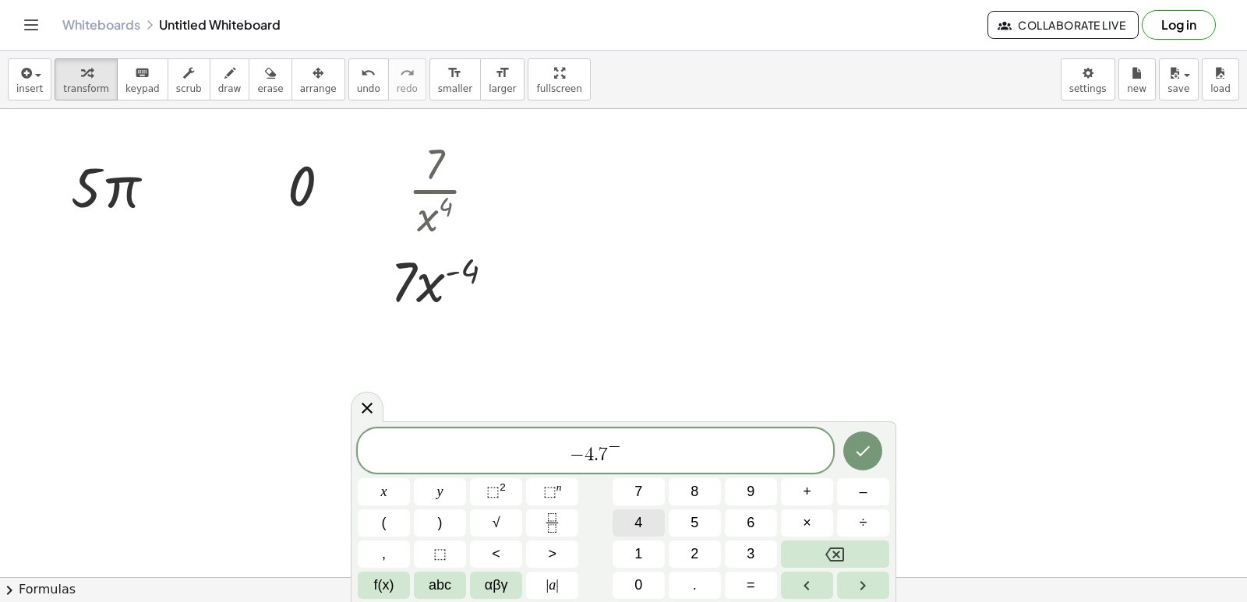
click button "4"
drag, startPoint x: 856, startPoint y: 478, endPoint x: 848, endPoint y: 485, distance: 10.5
click div "− 4 . 7 − 4 x y ⬚ 2 ⬚ n 7 8 9 + – ( ) √ 4 5 6 × ÷ , ⬚ < > 1 2 3 f(x) abc αβγ | …"
click button "–"
click button "1"
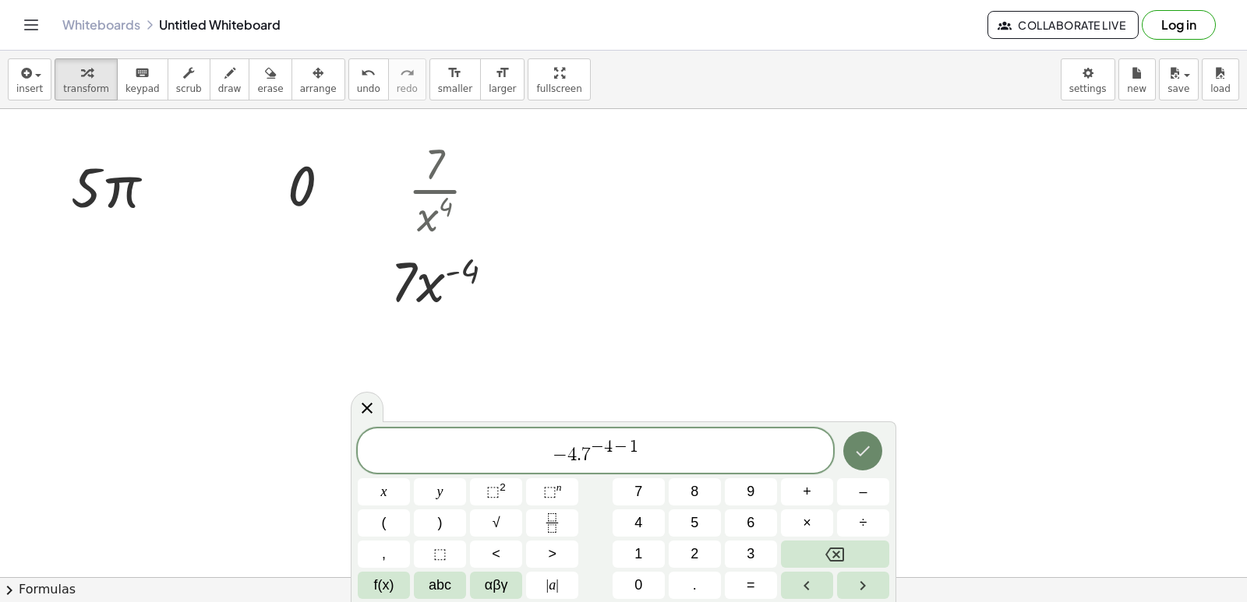
click icon "Done"
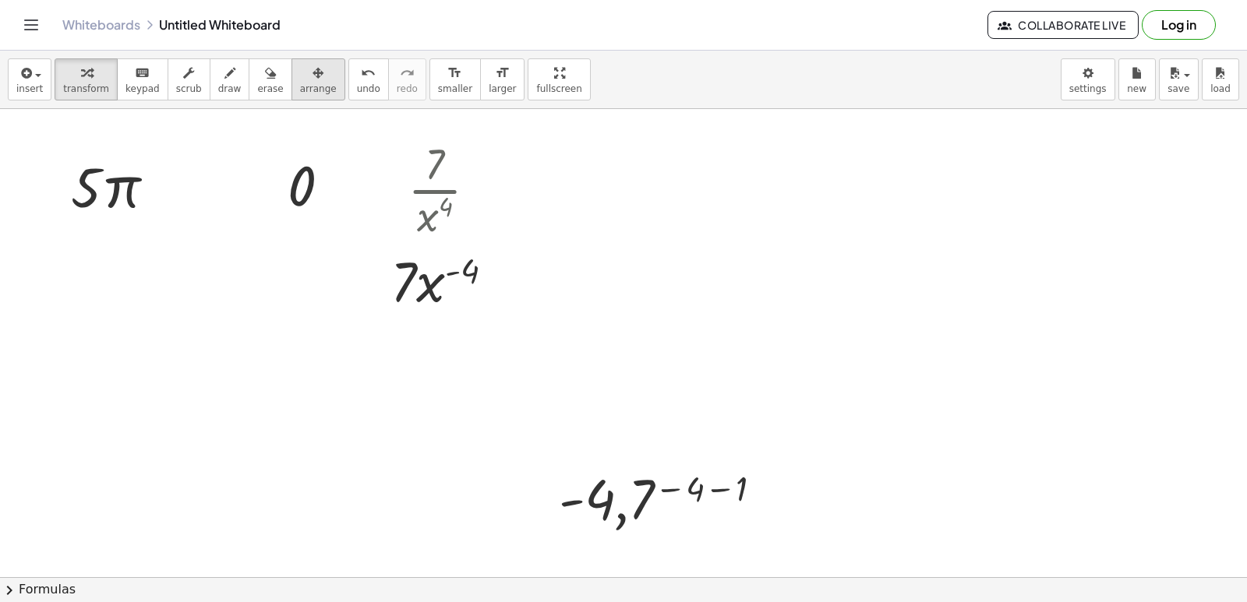
click span "arrange"
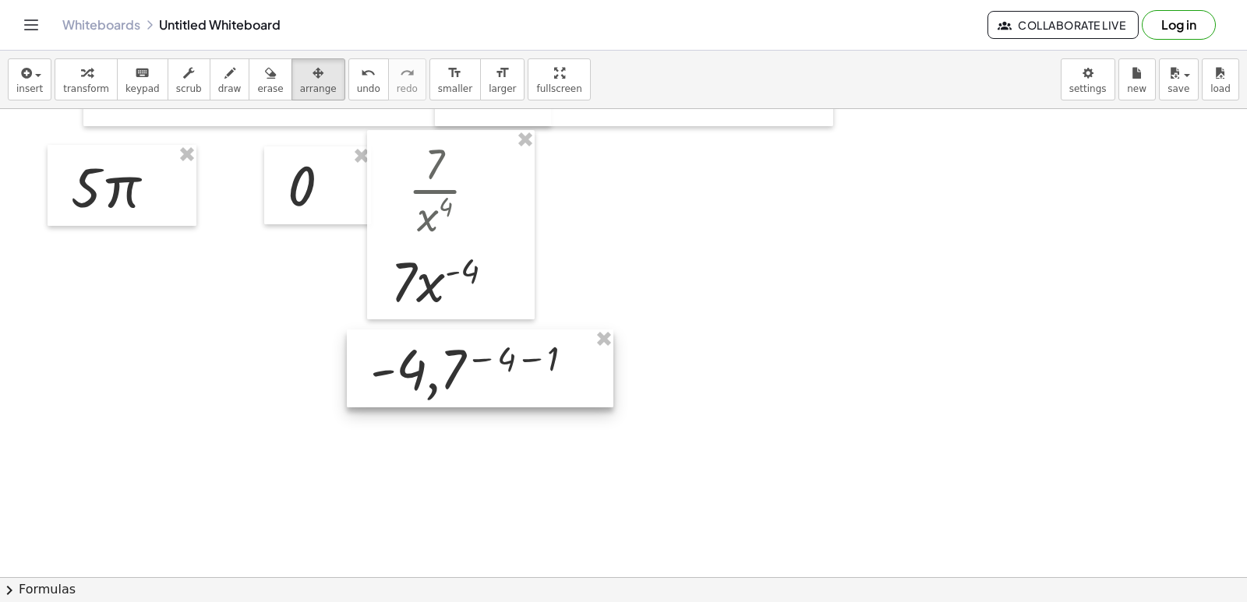
drag, startPoint x: 747, startPoint y: 500, endPoint x: 559, endPoint y: 370, distance: 229.1
click div
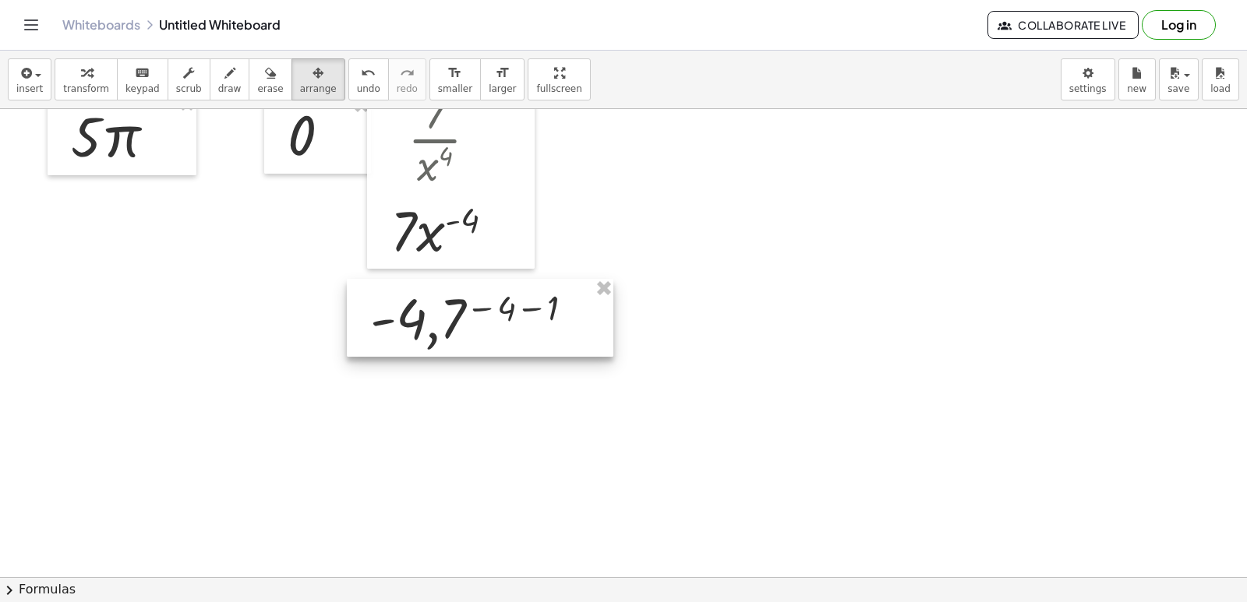
scroll to position [156, 0]
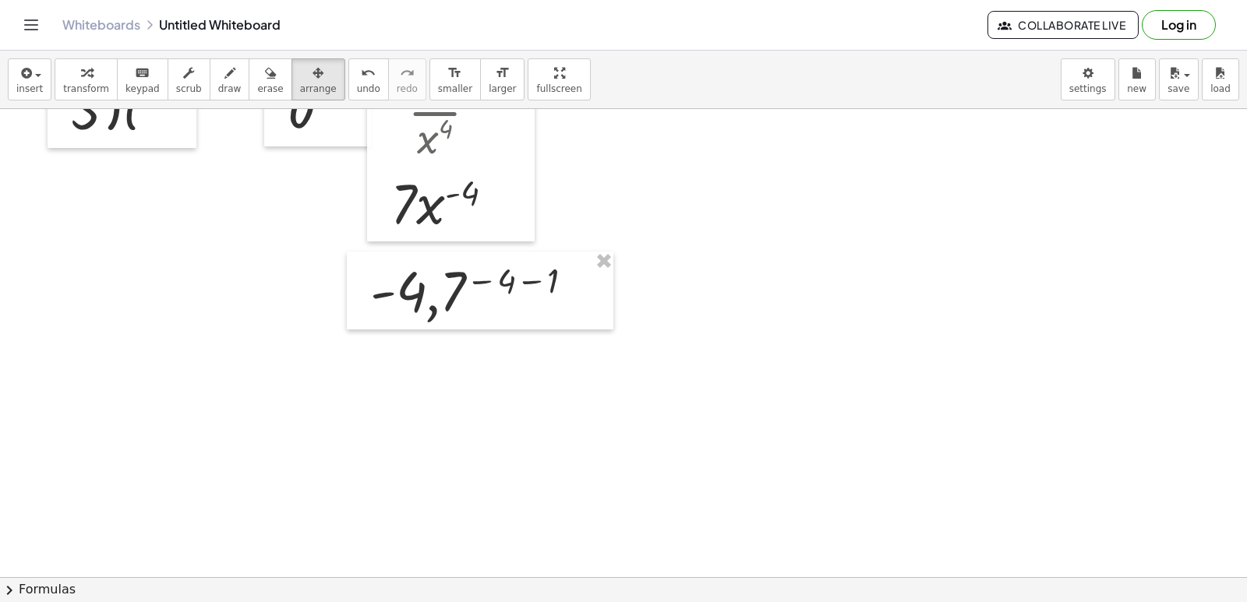
click div "insert select one: Math Expression Function Text Youtube Video Graphing Geometr…"
click div
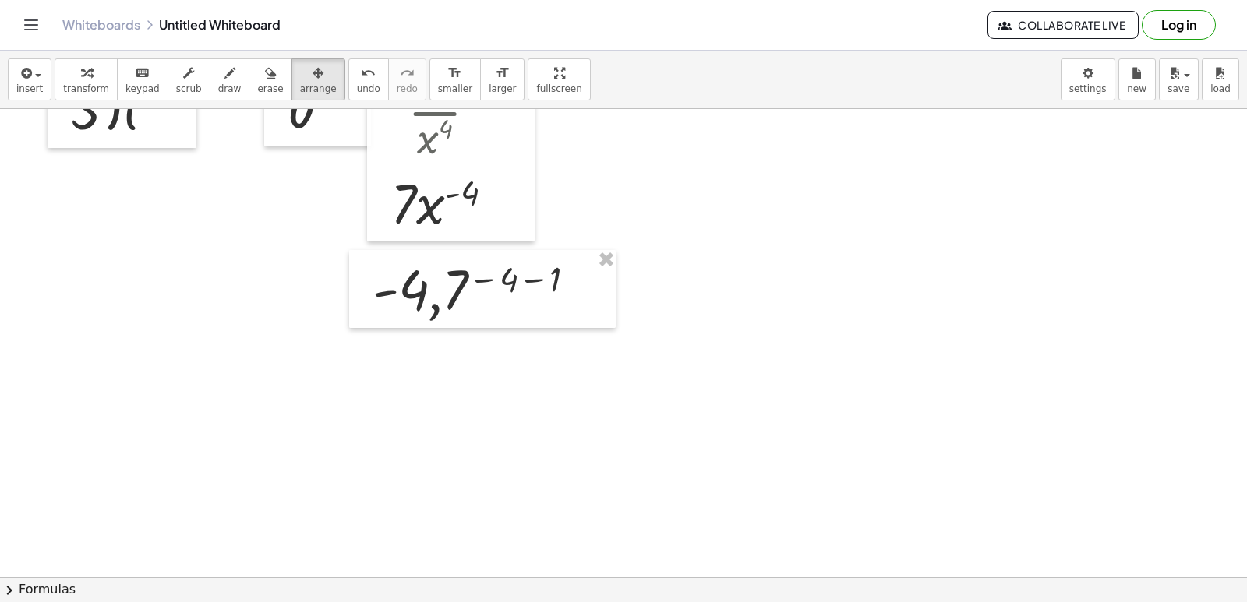
drag, startPoint x: 911, startPoint y: 337, endPoint x: 505, endPoint y: 259, distance: 413.3
click div
click button "transform"
click icon
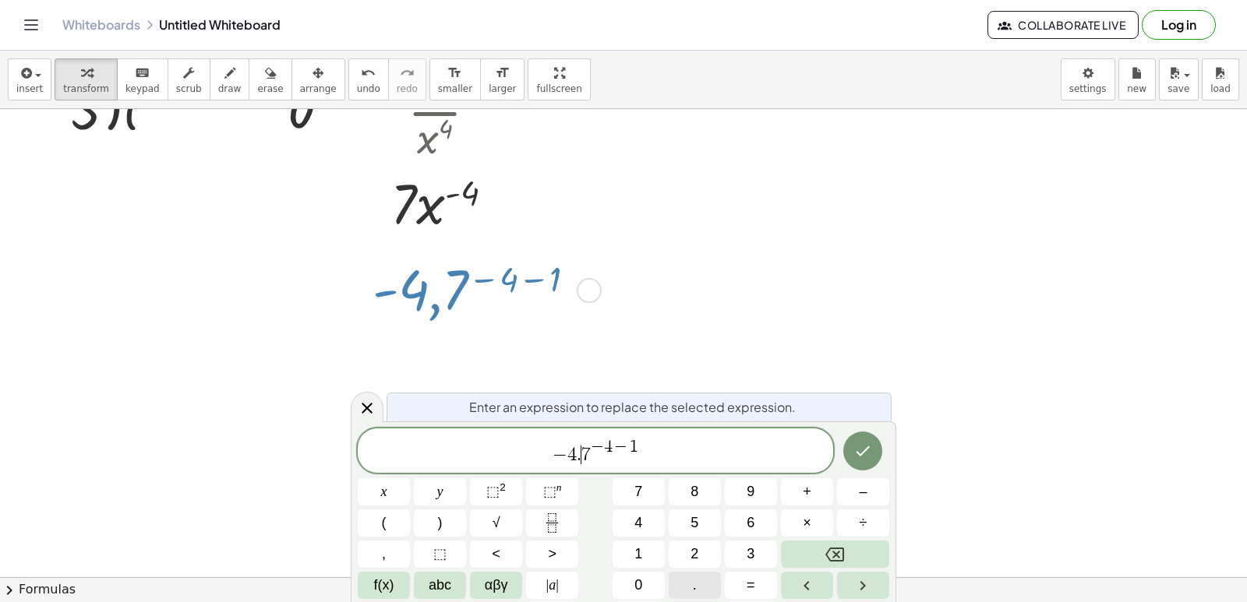
click button "."
click button "Backspace"
click icon "Backspace"
click button "×"
click button "Done"
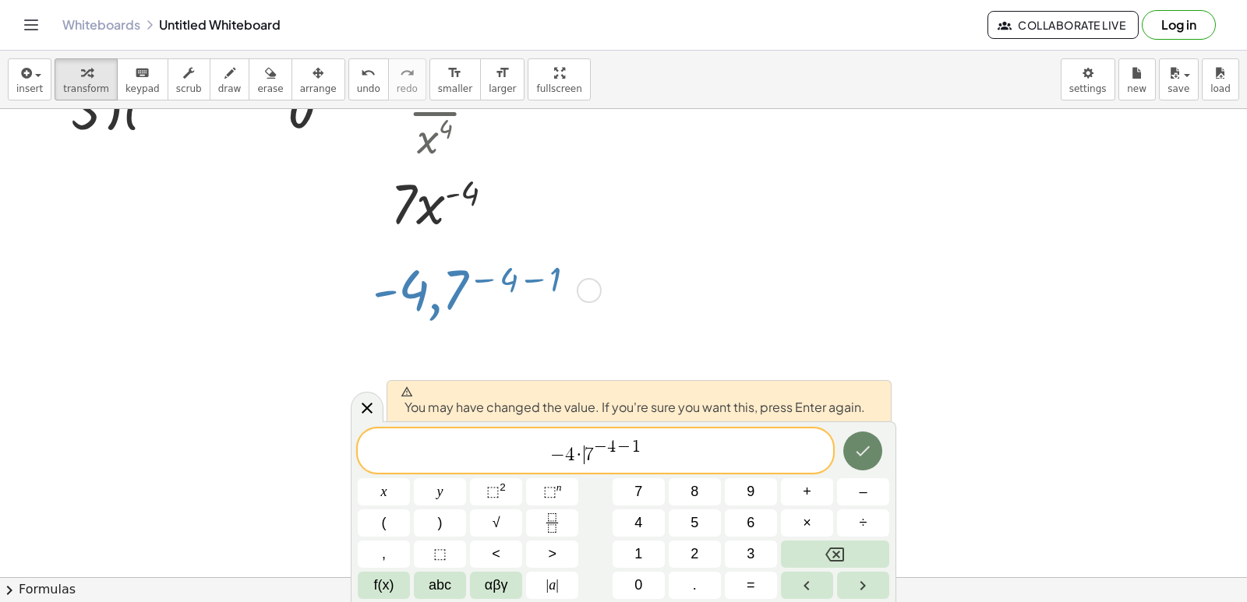
click button "Done"
click div
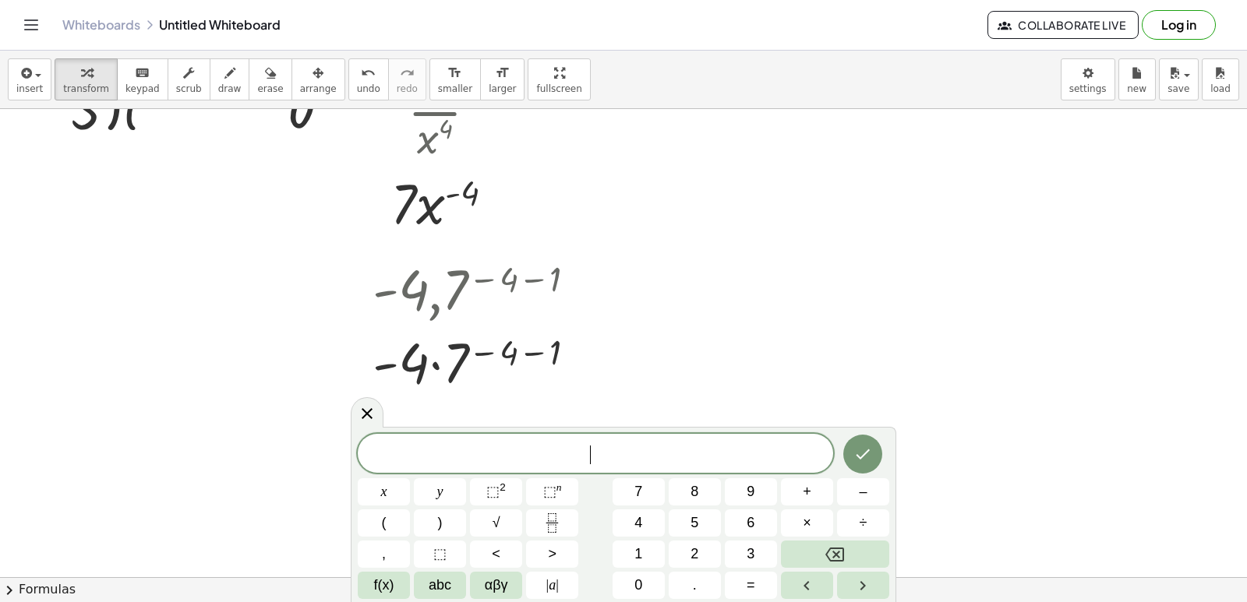
click div
click icon
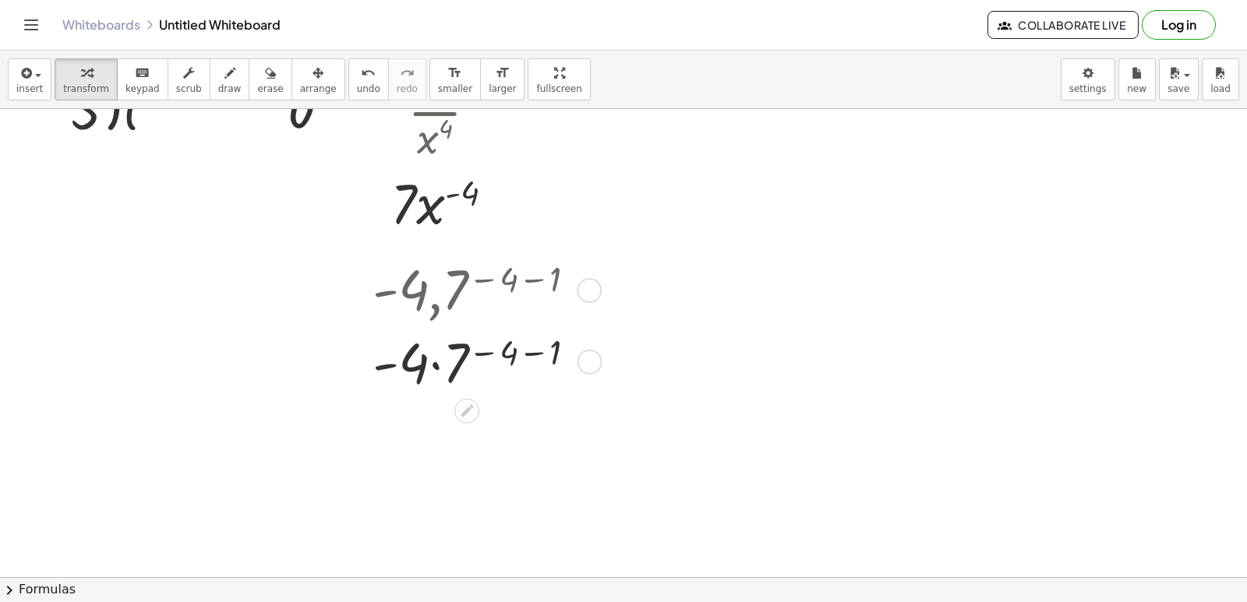
click div
drag, startPoint x: 538, startPoint y: 376, endPoint x: 422, endPoint y: 360, distance: 118.0
click div
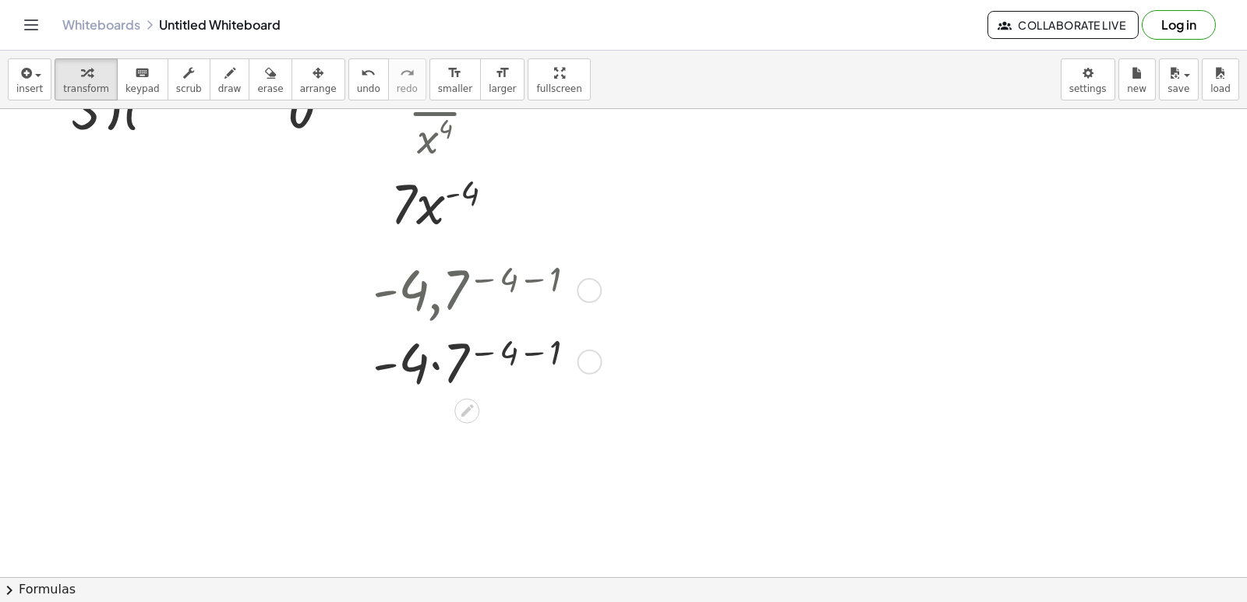
click div
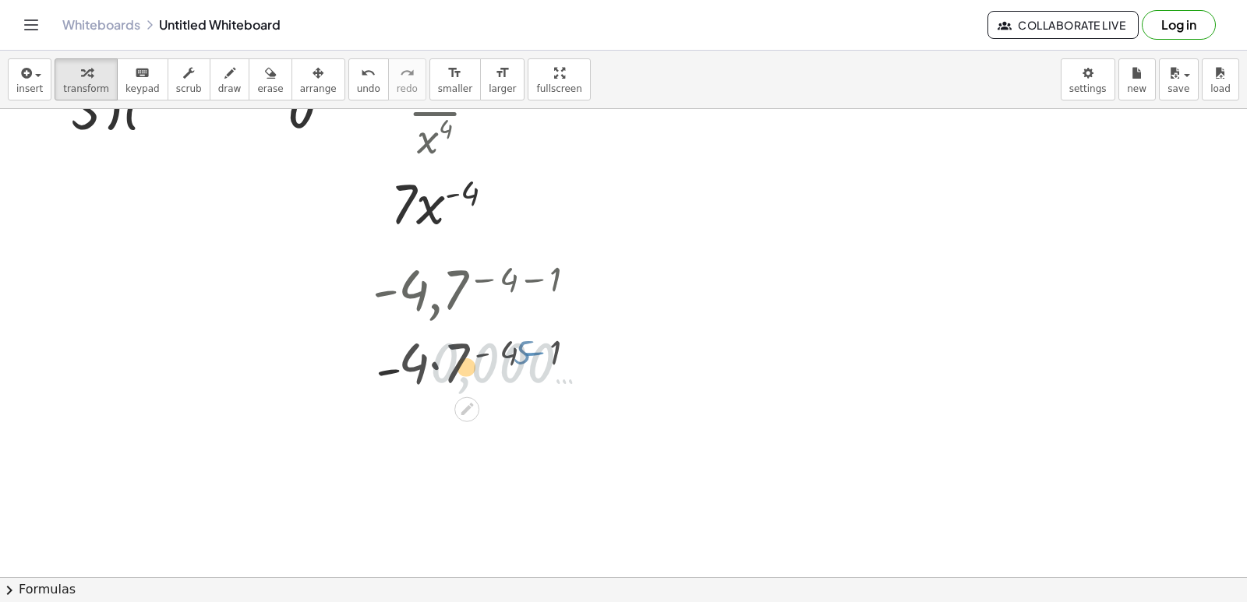
click div
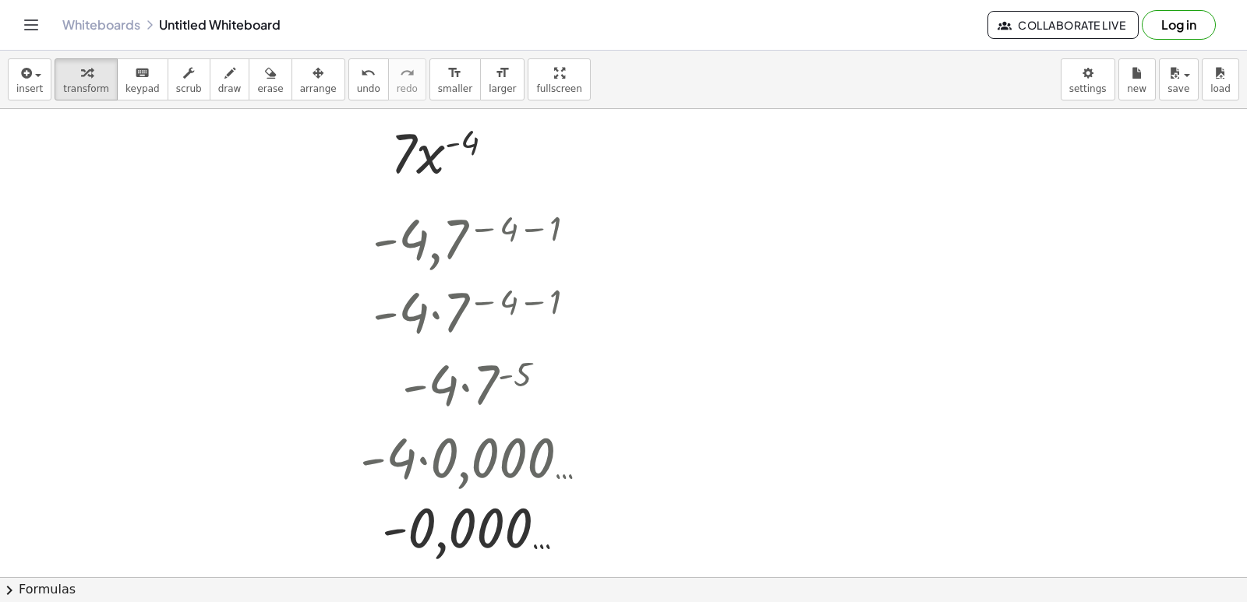
scroll to position [234, 0]
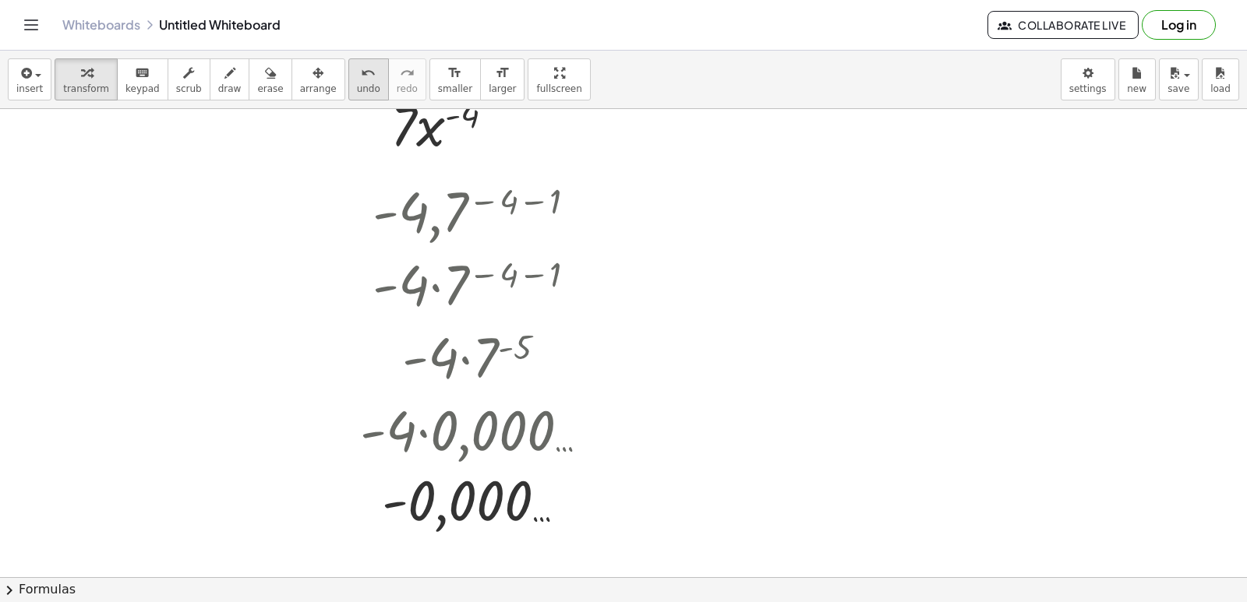
click icon "undo"
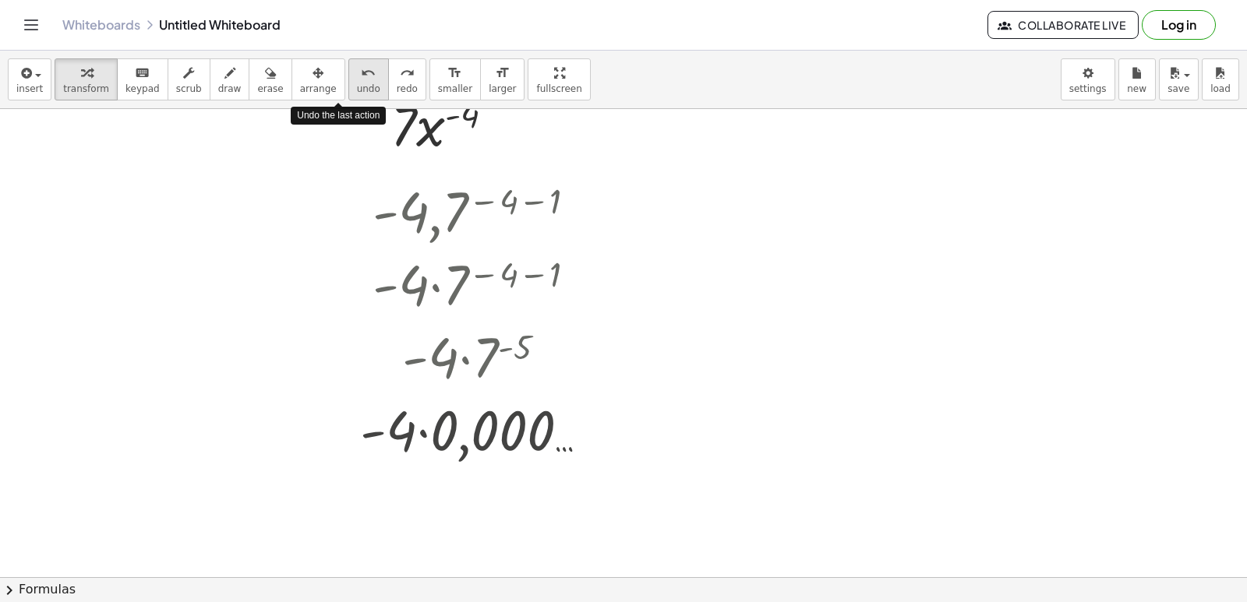
click icon "undo"
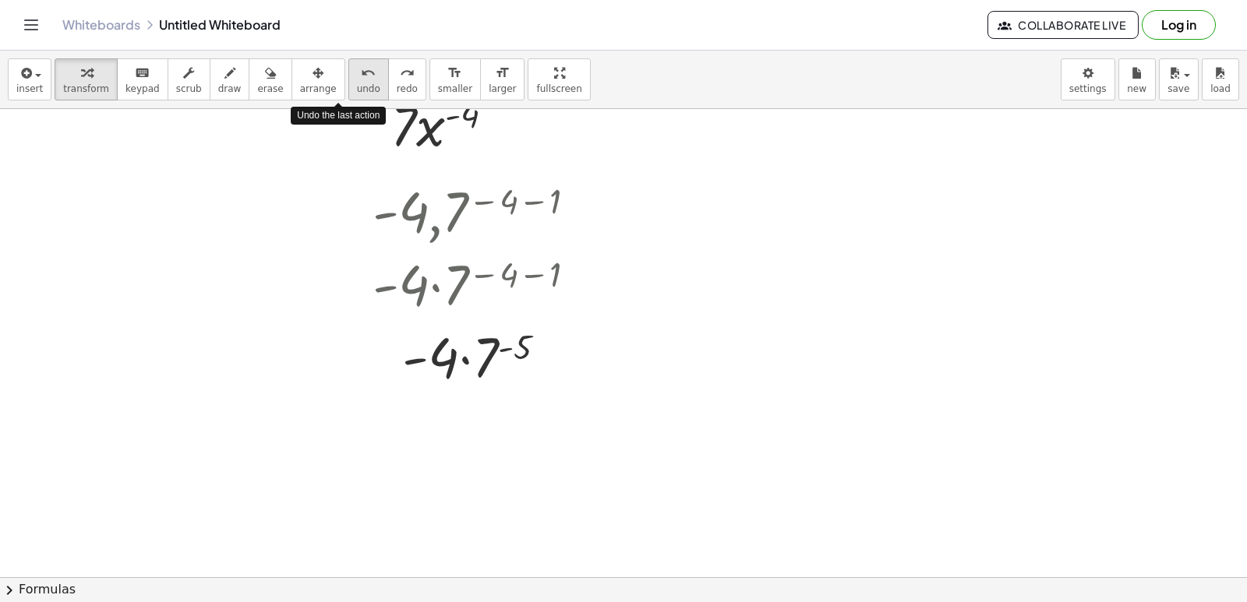
click icon "undo"
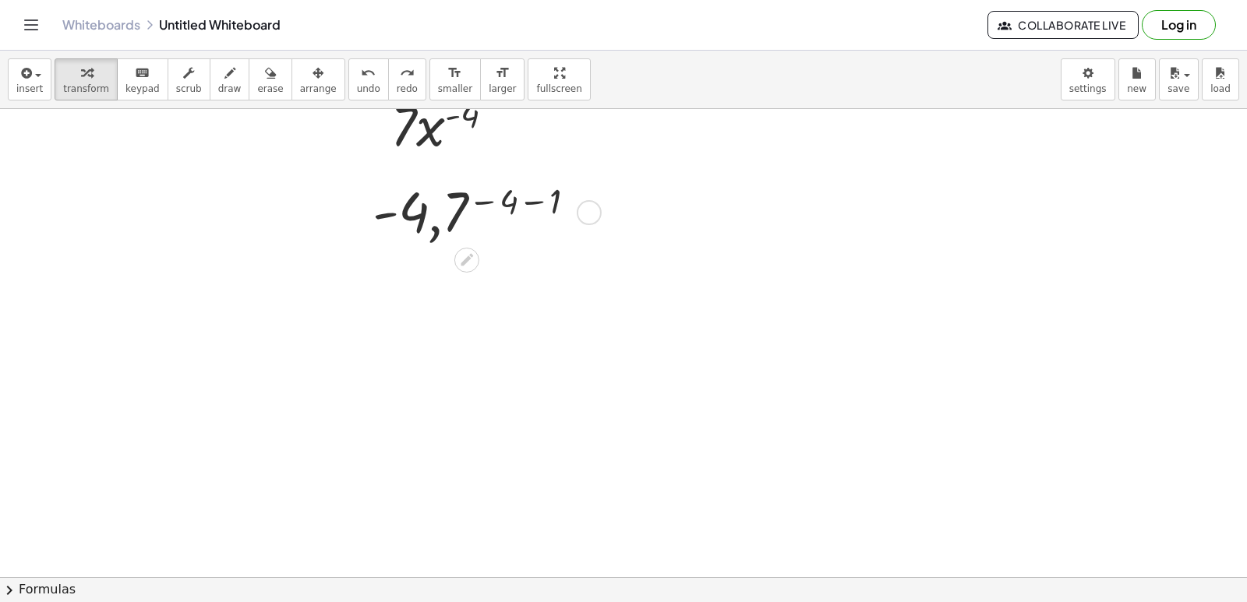
click div
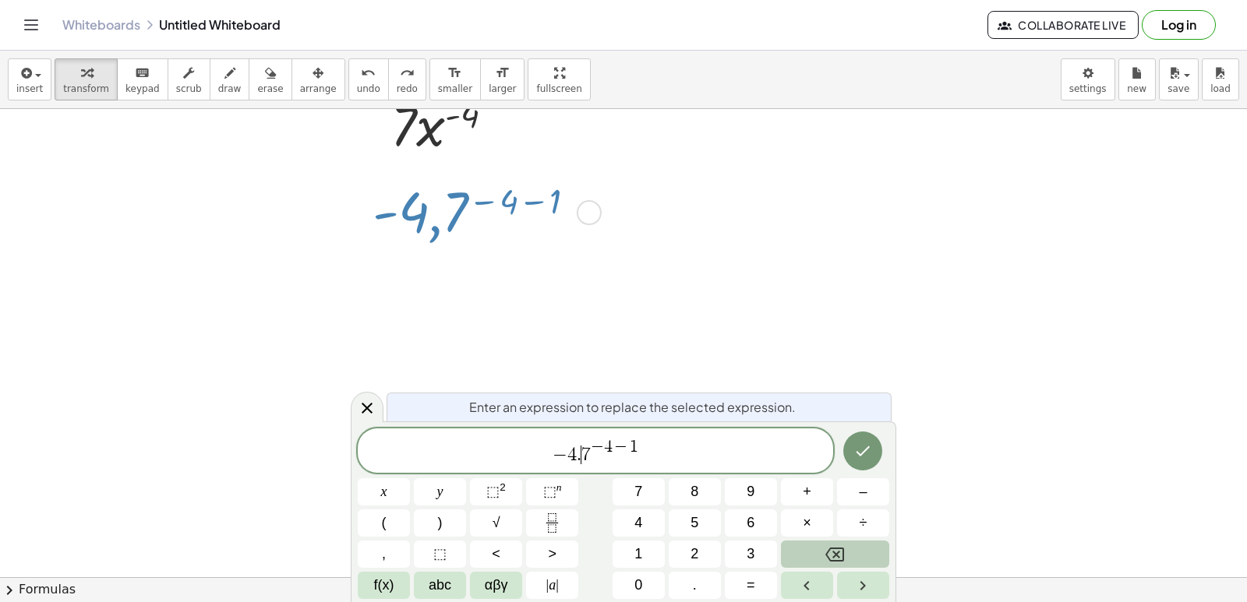
click div "− 4 . ​ 7 − 4 − 1 x y ⬚ 2 ⬚ n 7 8 9 + – ( ) √ 4 5 6 × ÷ , ⬚ < > 1 2 3 f(x) abc …"
click button "×"
click button "Backspace"
click span "×"
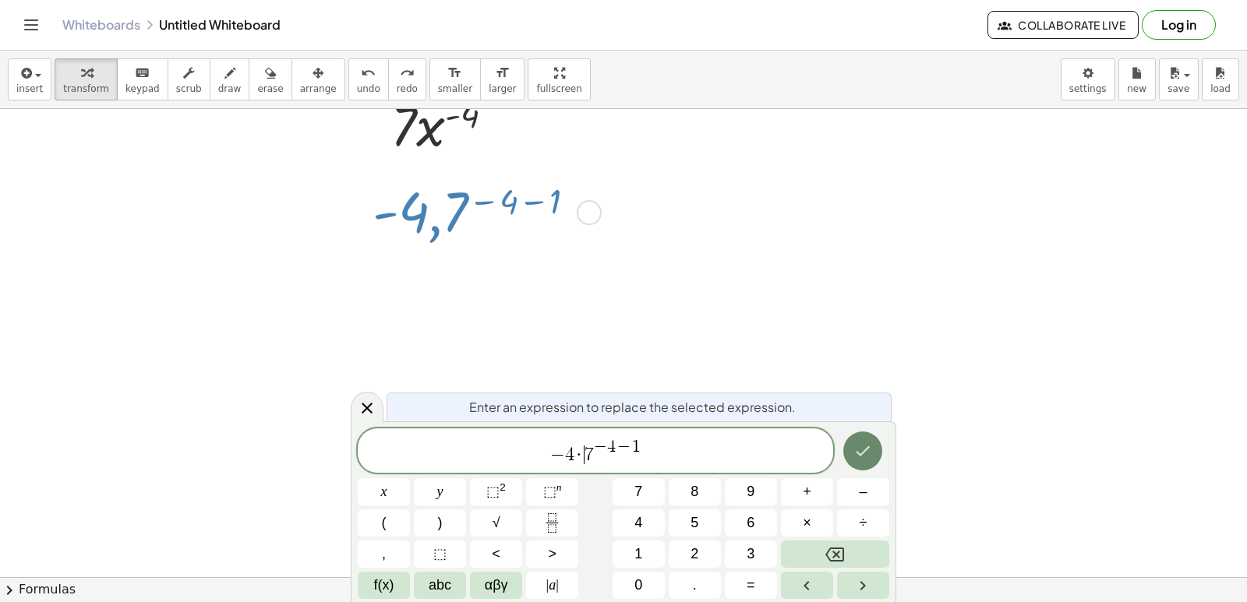
click button "Done"
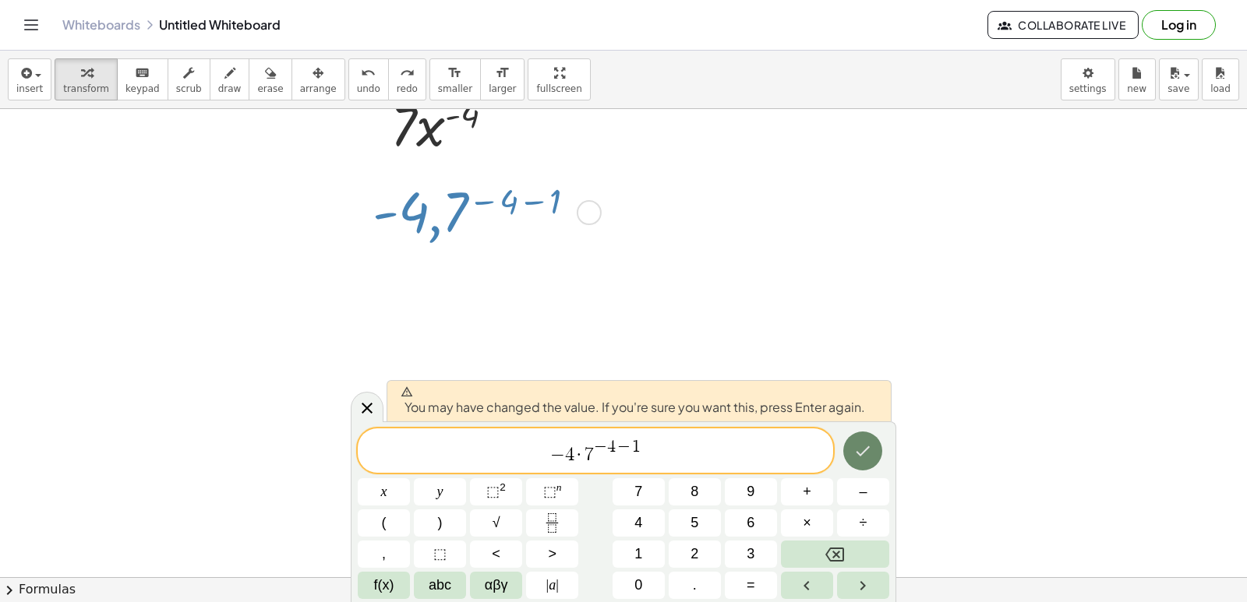
click button "Done"
click div
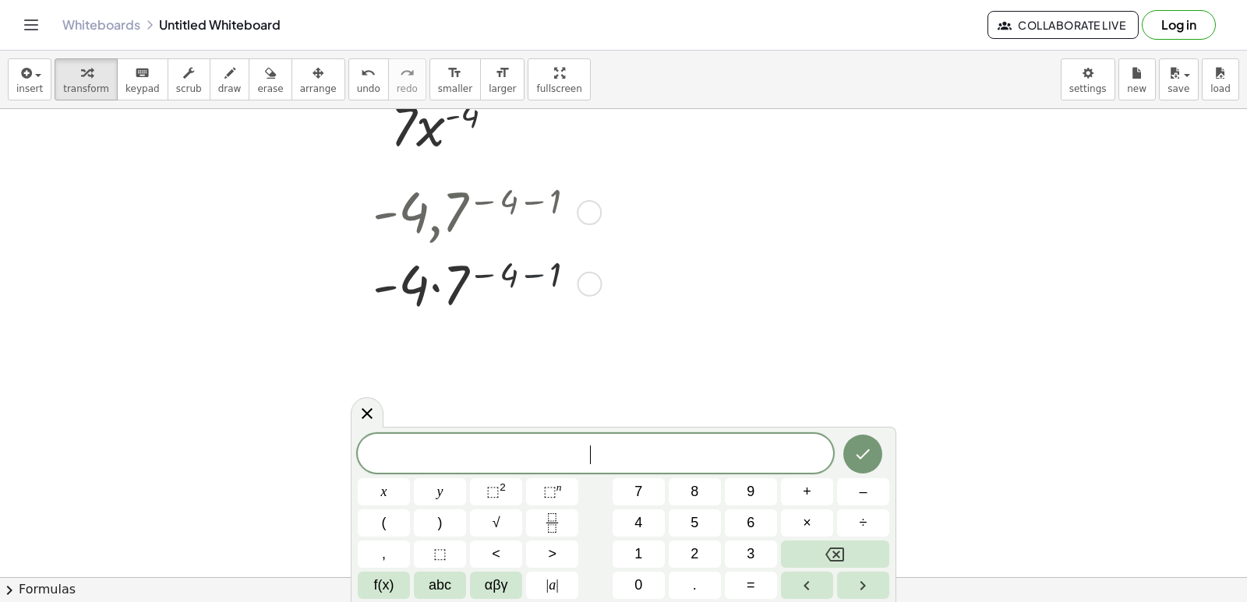
drag, startPoint x: 538, startPoint y: 289, endPoint x: 522, endPoint y: 263, distance: 31.1
click div
drag, startPoint x: 521, startPoint y: 262, endPoint x: 529, endPoint y: 275, distance: 15.4
click div
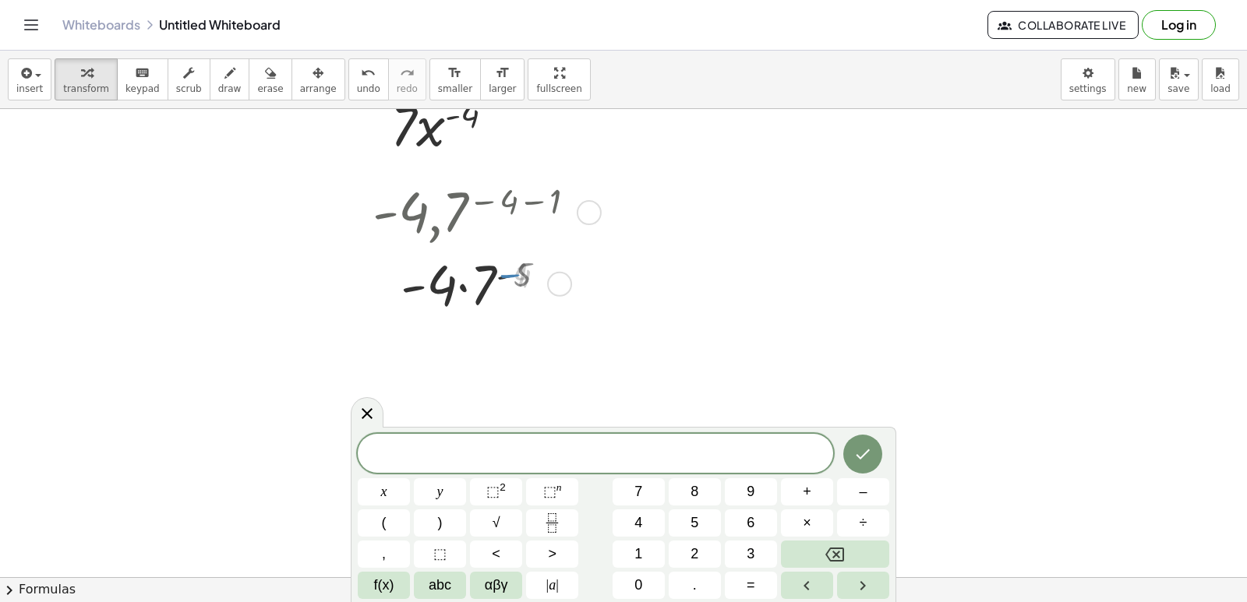
click div
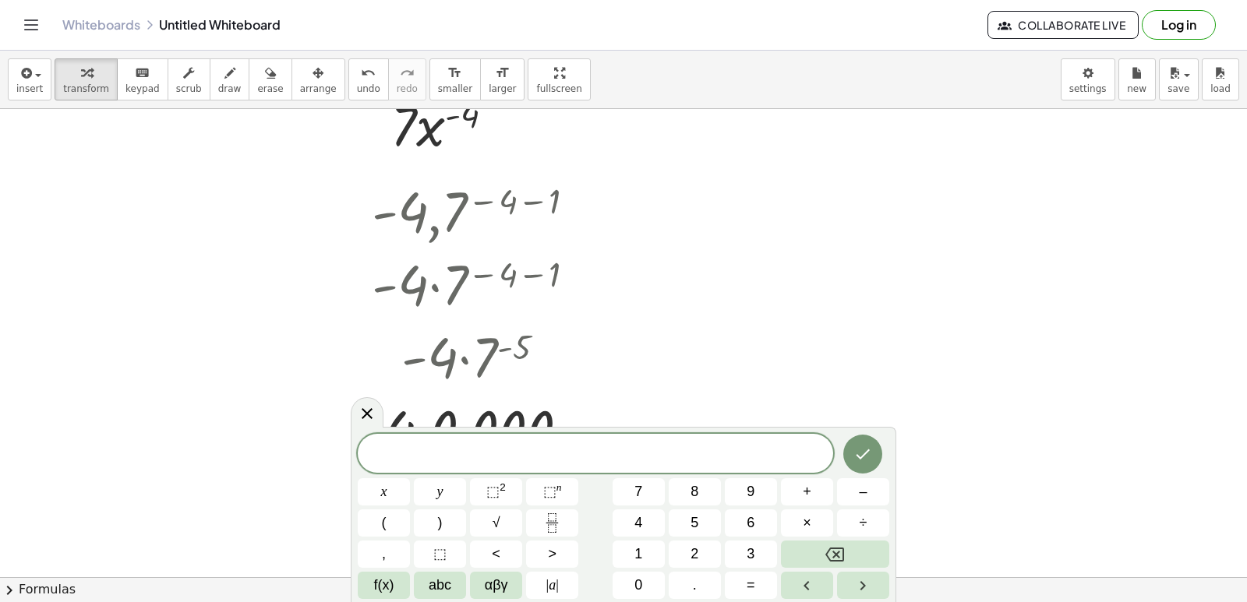
click div
click span "undo"
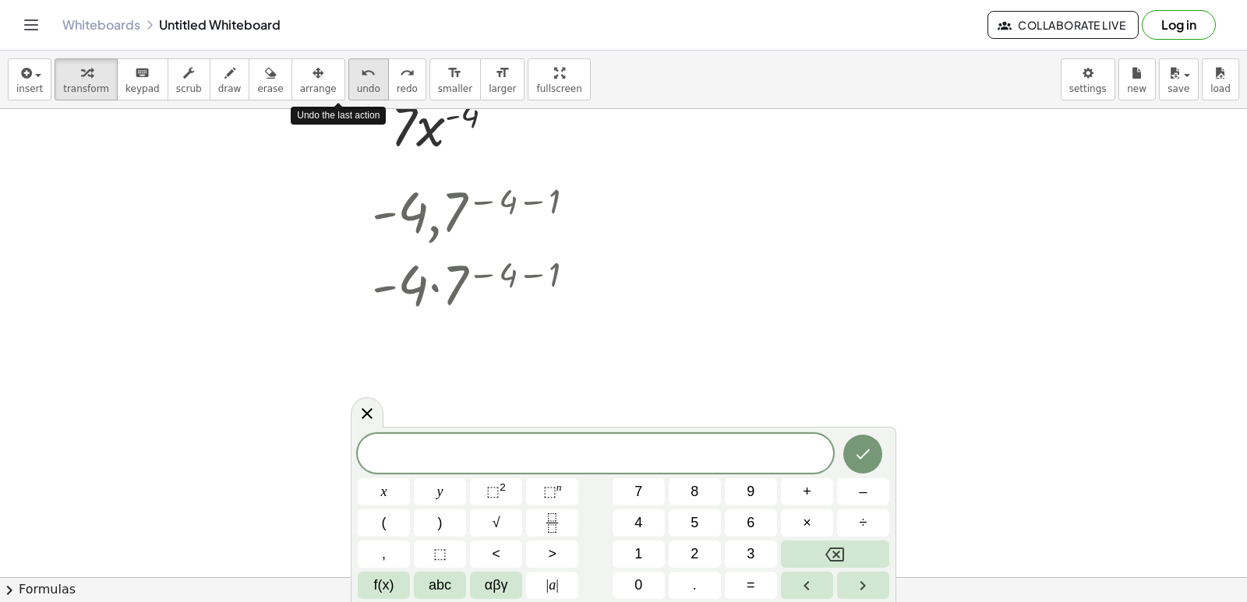
click span "undo"
click button "undo undo"
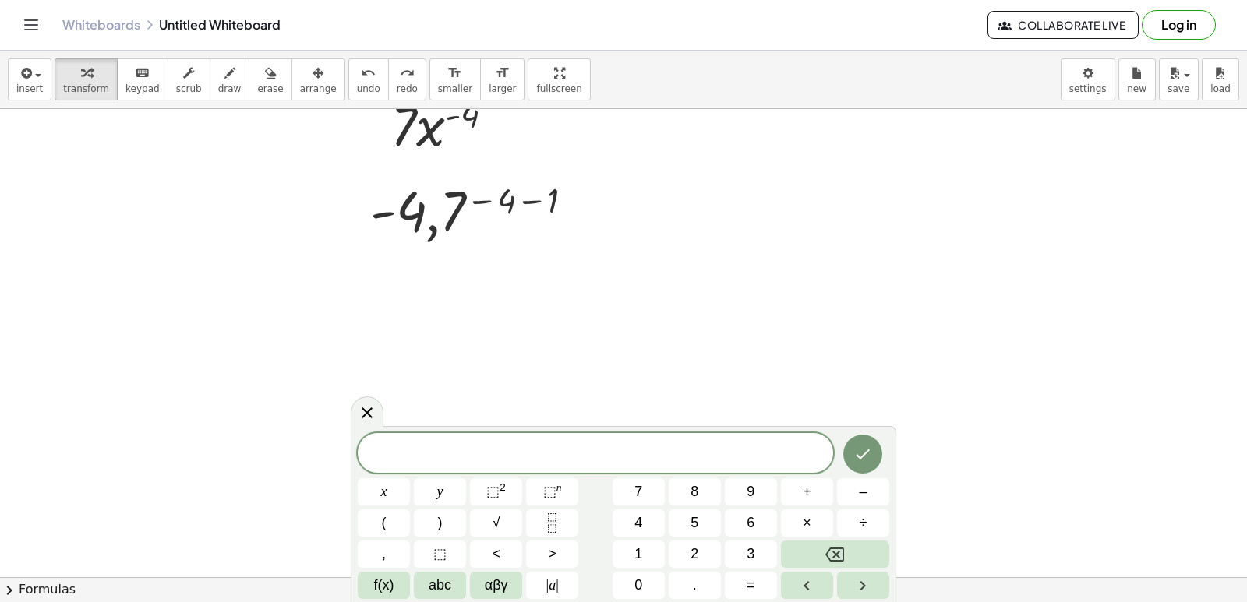
click div "insert select one: Math Expression Function Text Youtube Video Graphing Geometr…"
click span "undo"
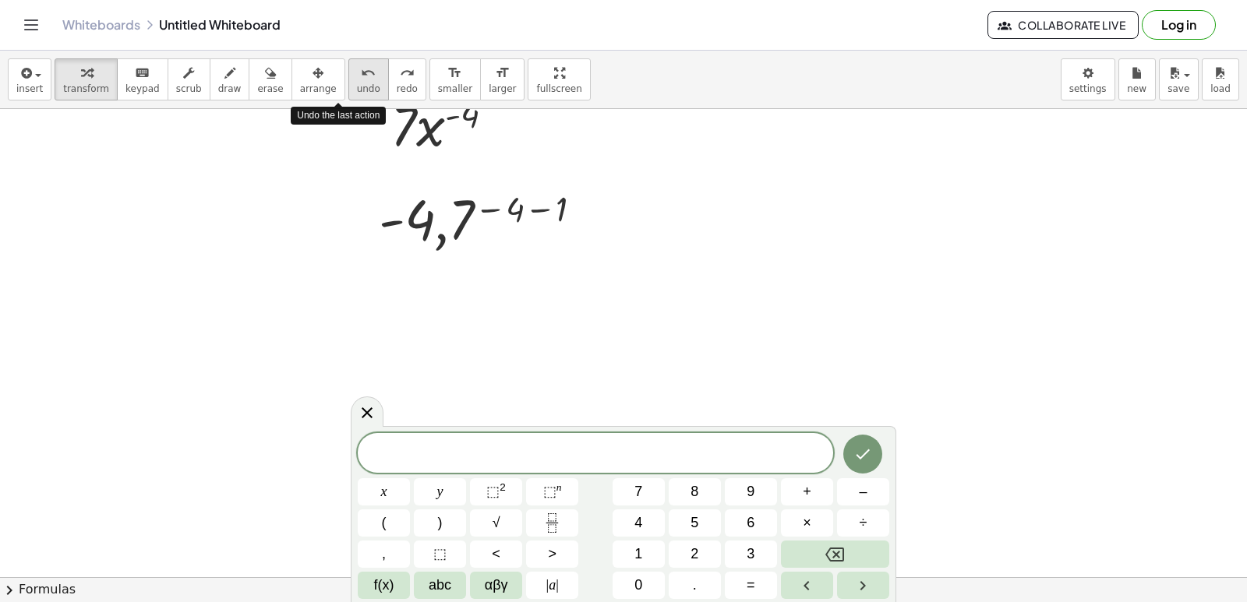
click span "undo"
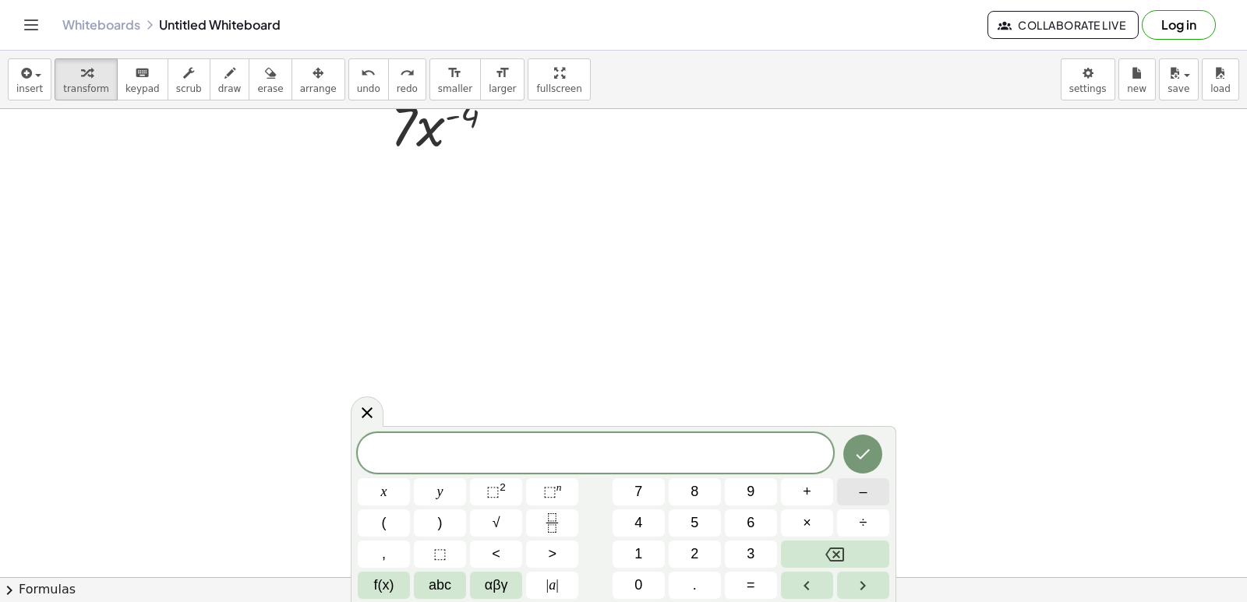
click button "–"
click button "4"
click button "×"
click span "7"
click button "×"
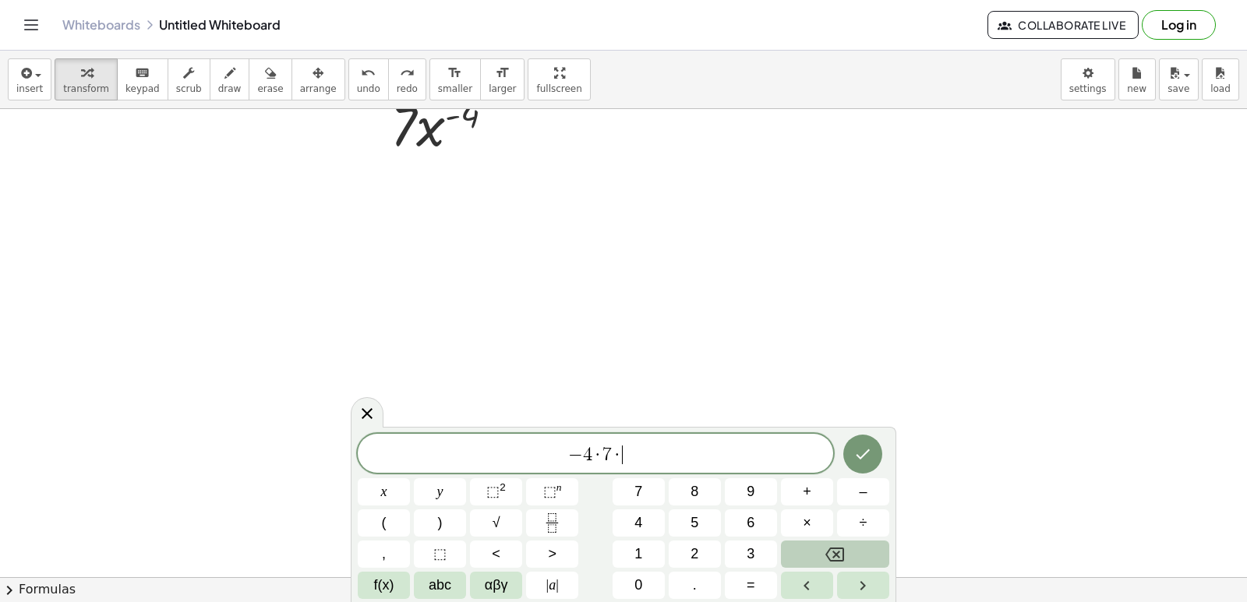
click button "Backspace"
click span "⬚"
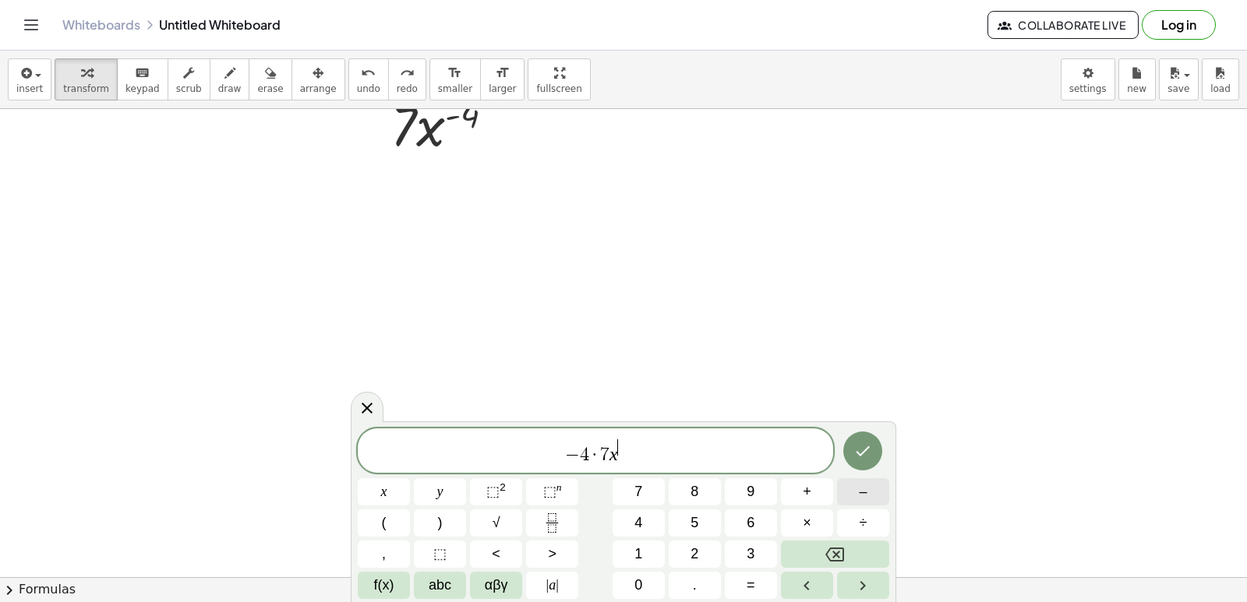
click button "–"
click button "4"
click button "–"
click button "1"
click icon "Done"
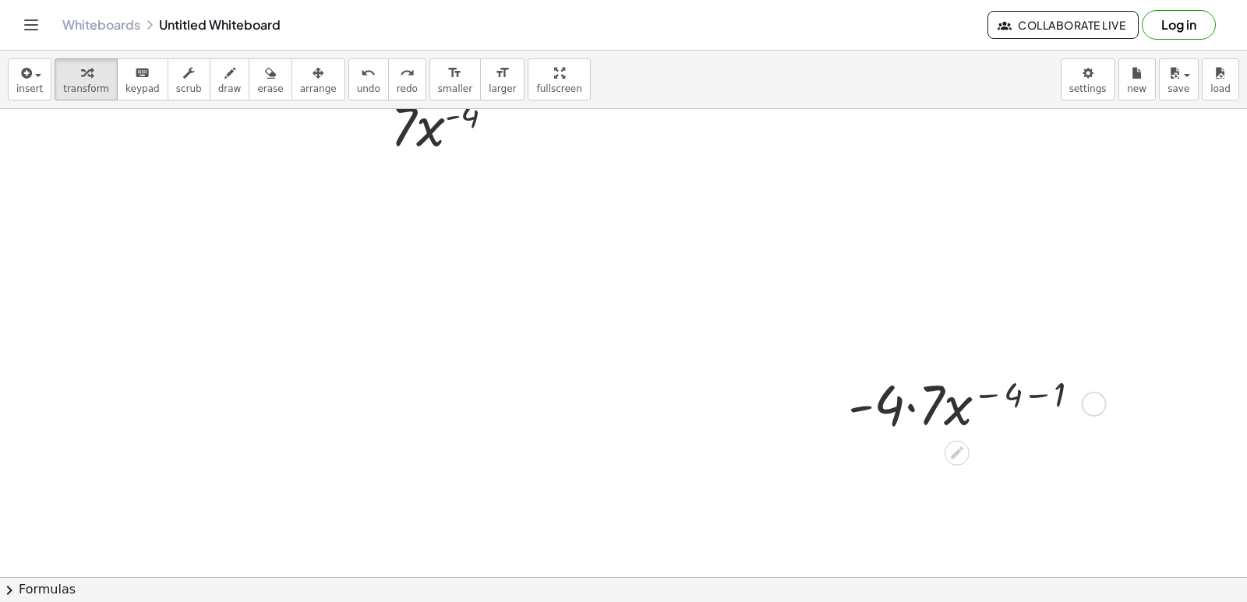
click div
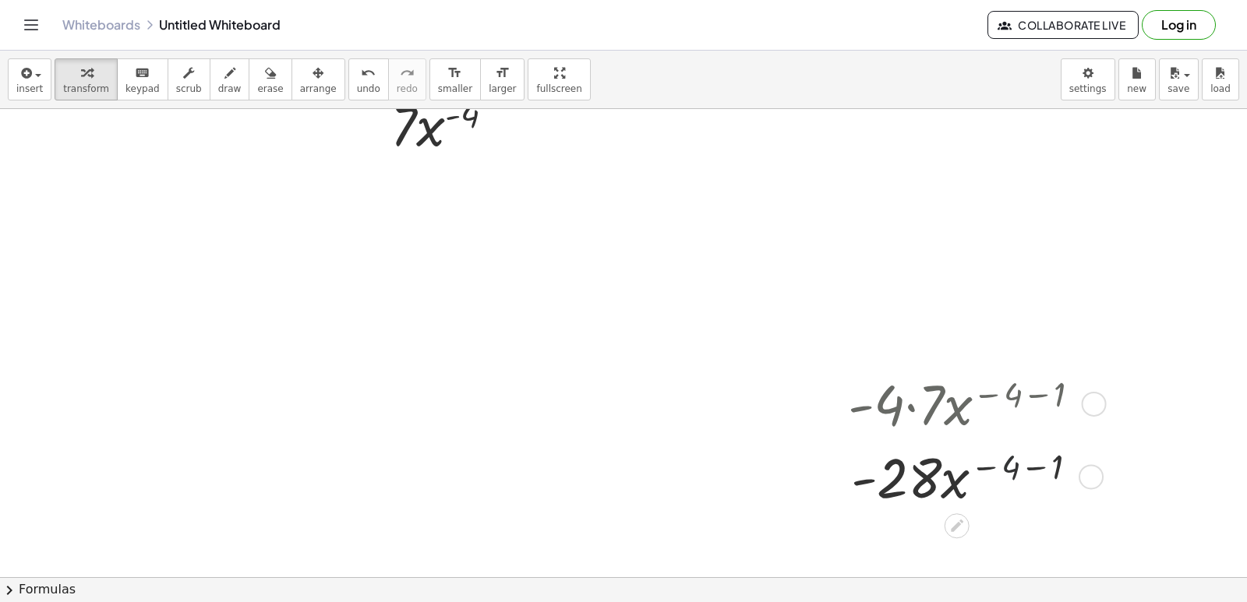
click div
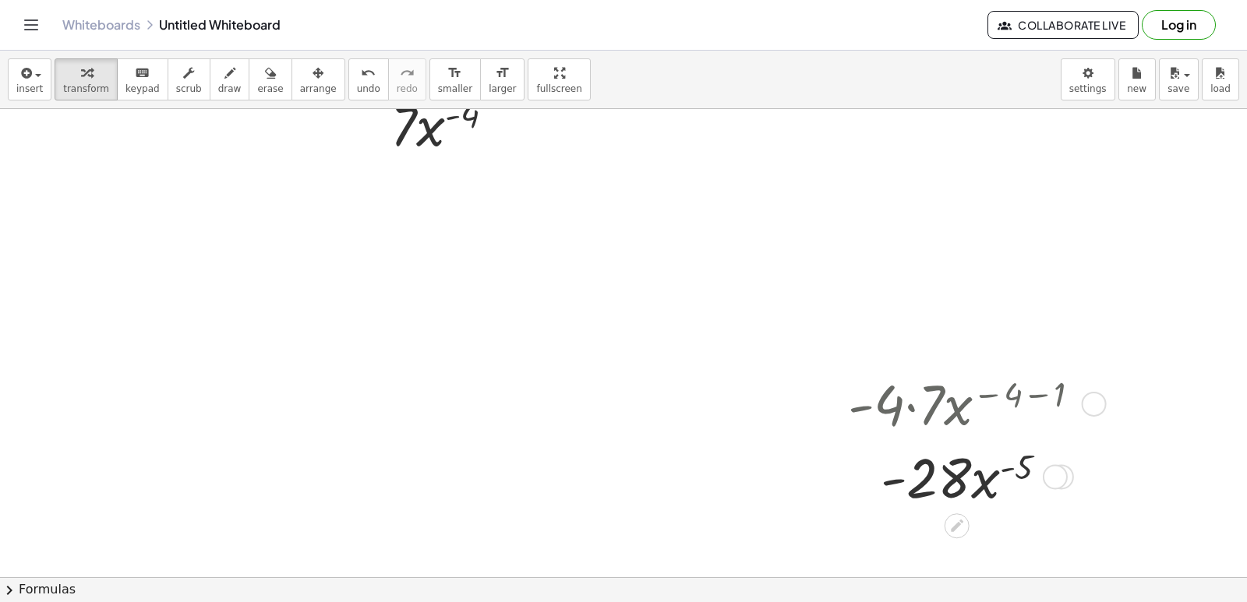
scroll to position [312, 0]
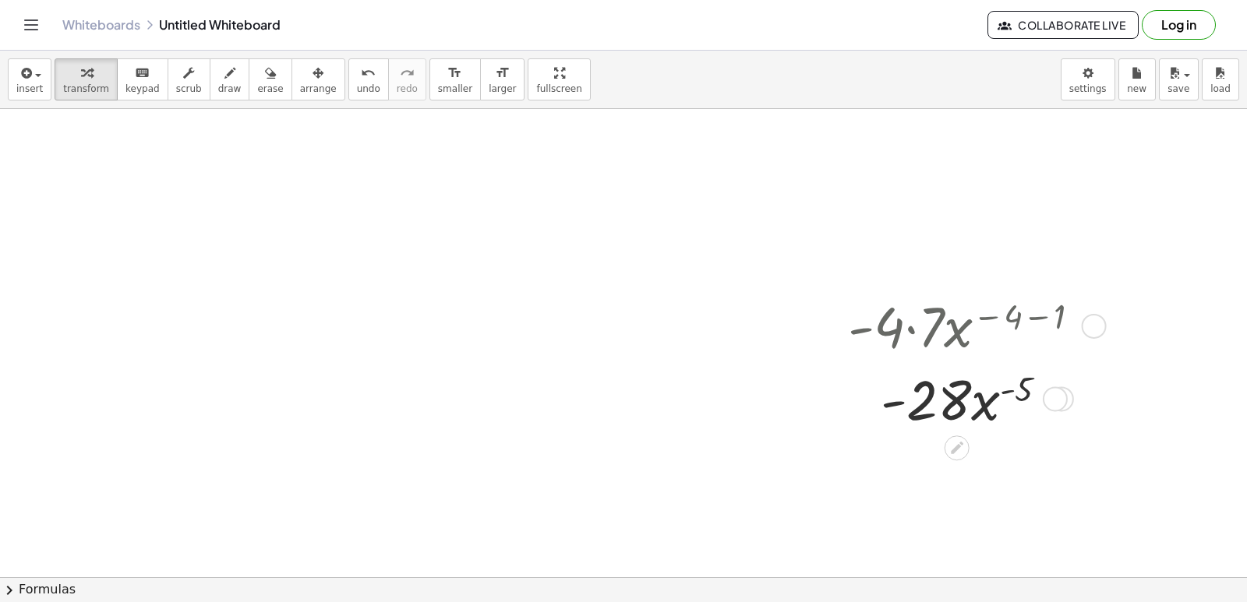
click div
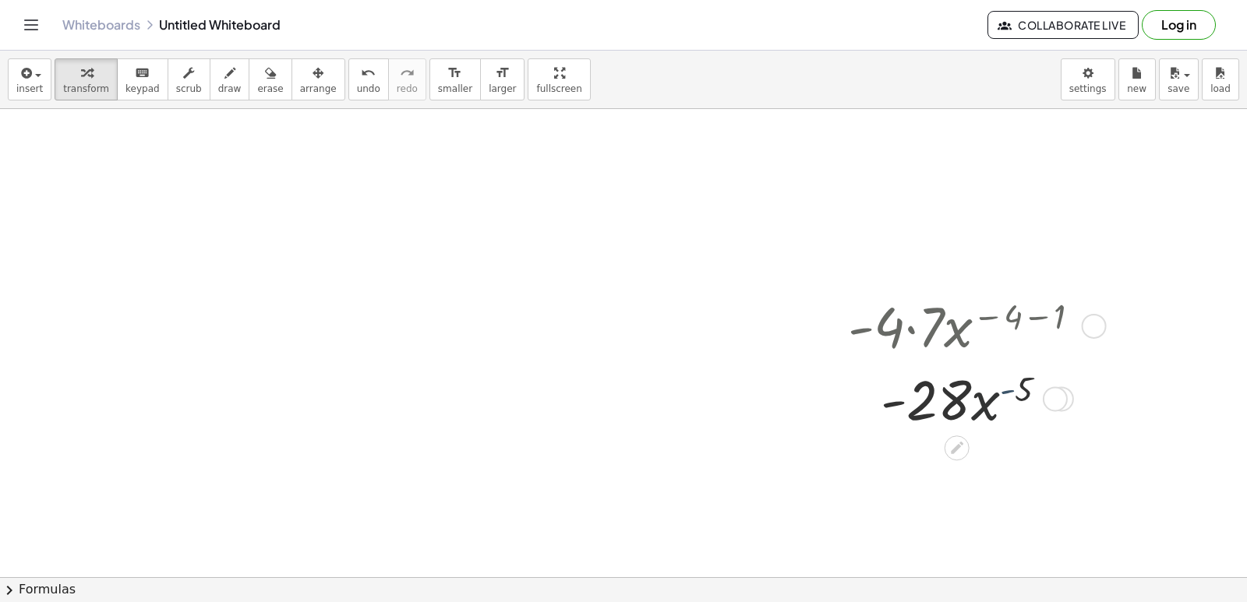
click div
drag, startPoint x: 891, startPoint y: 401, endPoint x: 951, endPoint y: 393, distance: 59.7
click div
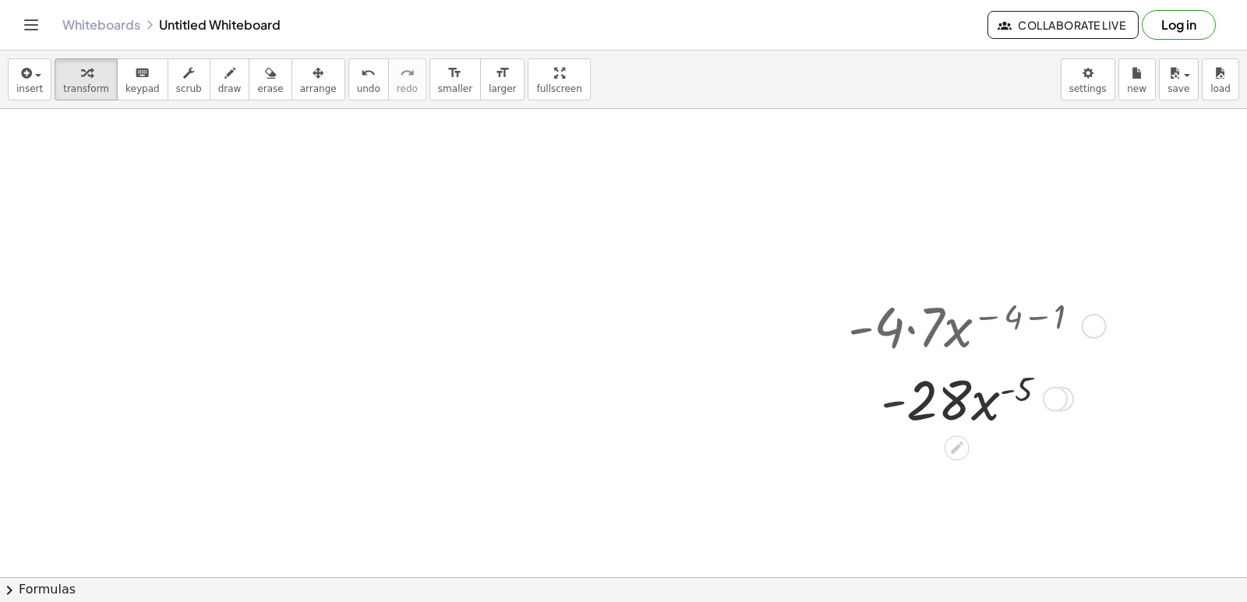
click div
drag, startPoint x: 976, startPoint y: 404, endPoint x: 938, endPoint y: 390, distance: 40.4
click div
drag, startPoint x: 931, startPoint y: 390, endPoint x: 1012, endPoint y: 392, distance: 81.0
click div
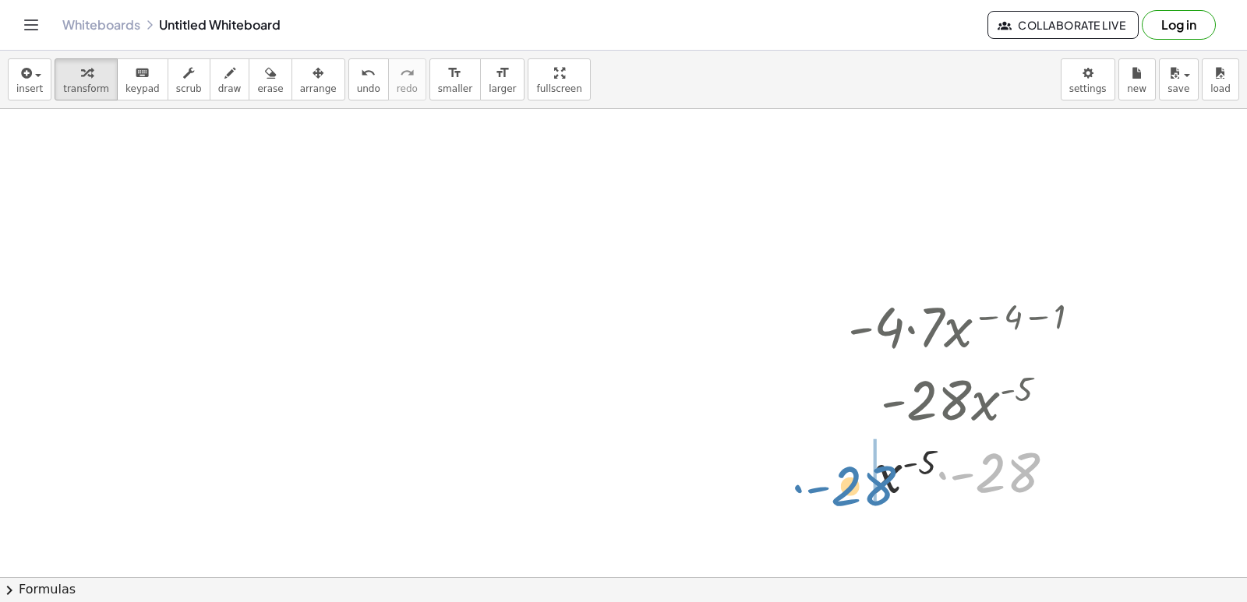
drag, startPoint x: 1035, startPoint y: 478, endPoint x: 871, endPoint y: 464, distance: 164.9
click div
drag, startPoint x: 1020, startPoint y: 487, endPoint x: 994, endPoint y: 447, distance: 47.3
click div
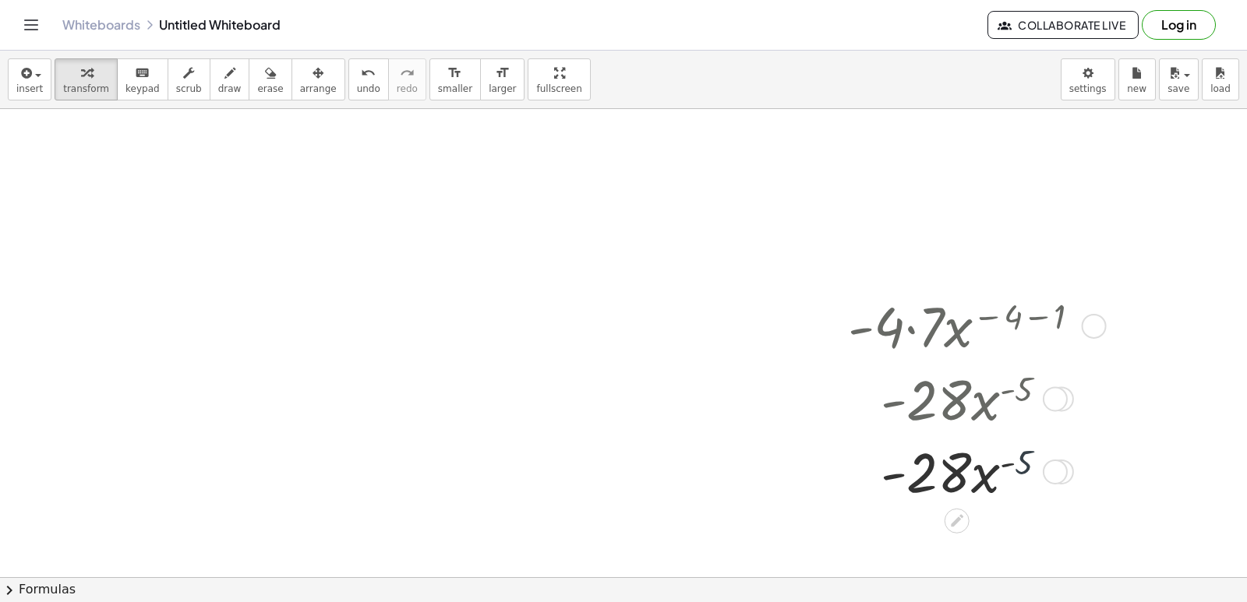
click div
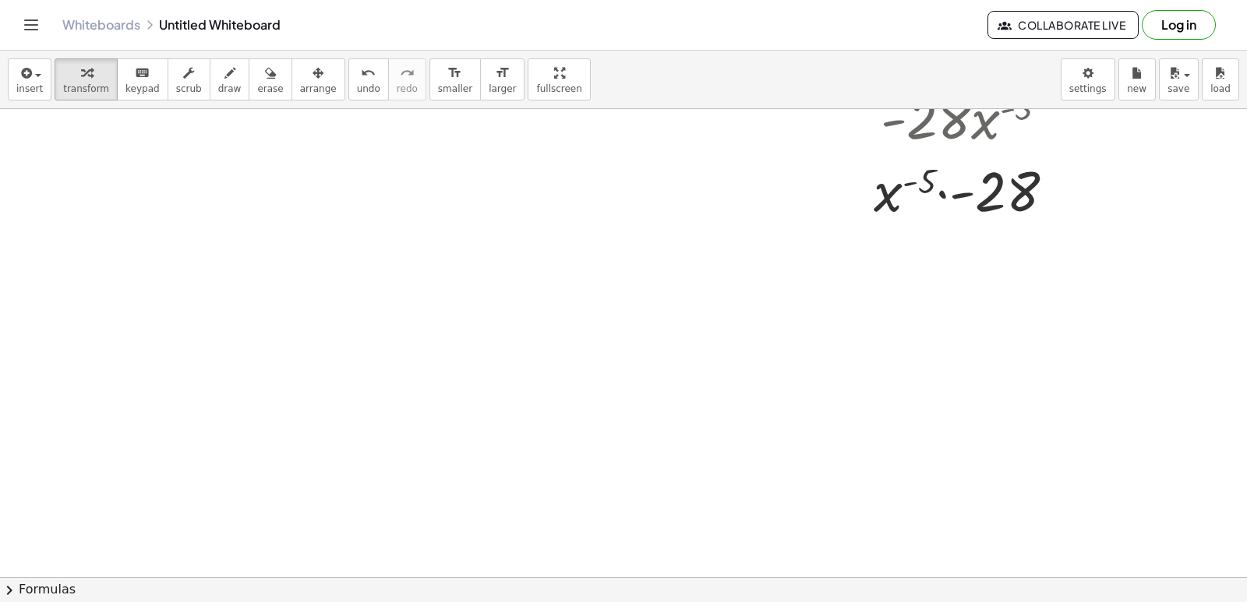
scroll to position [623, 0]
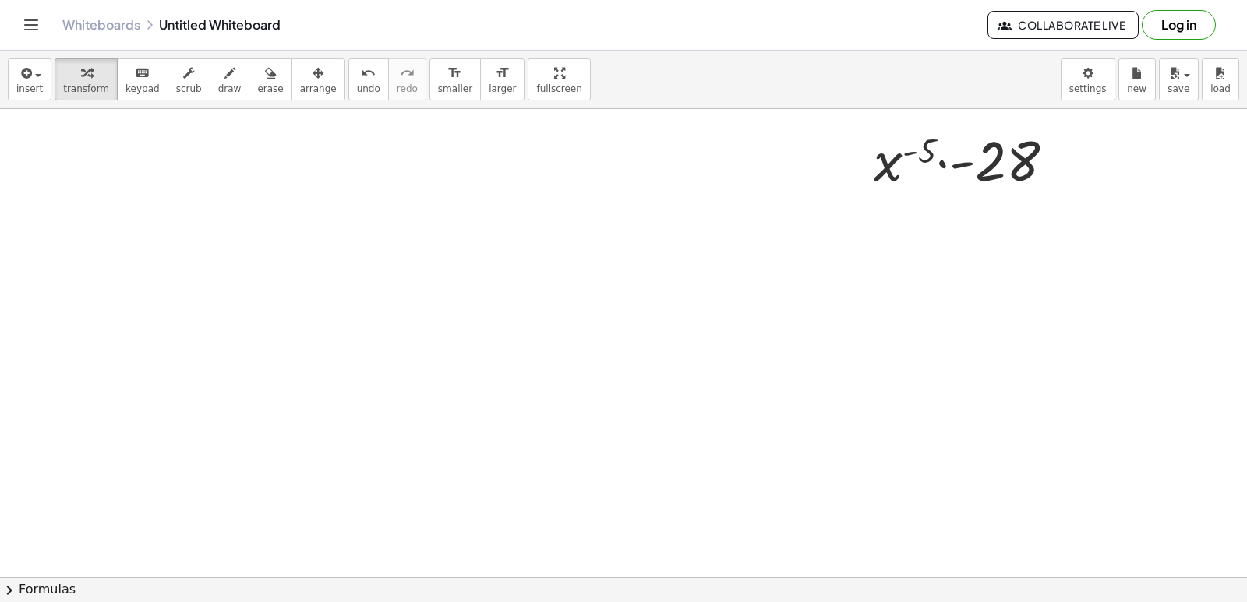
click div
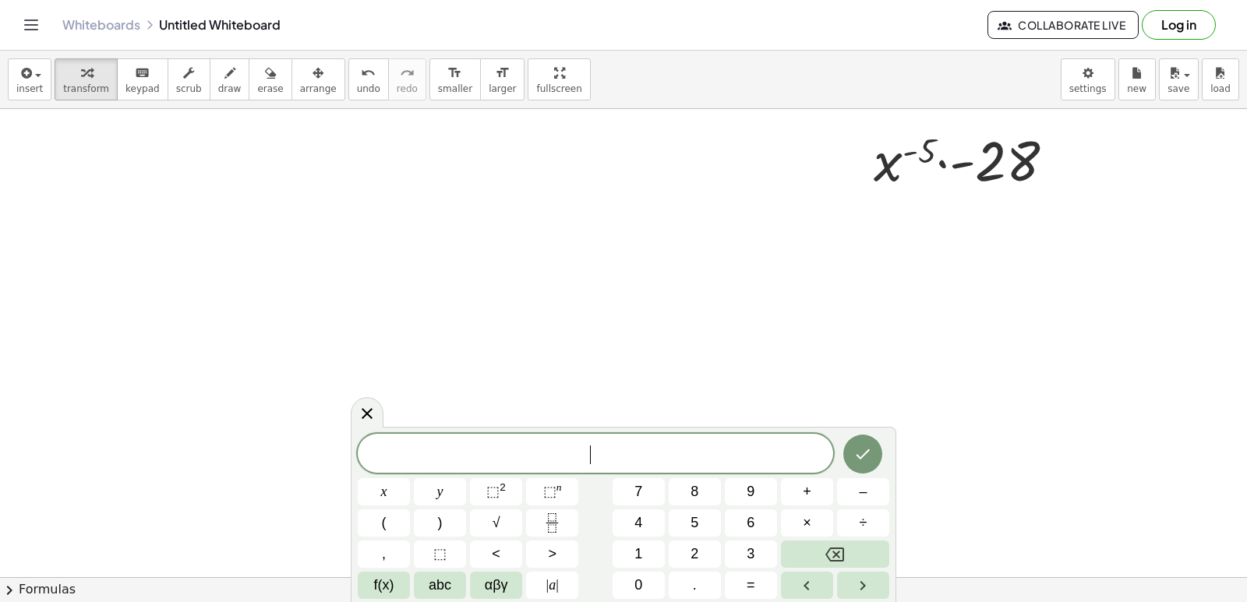
click div
click icon "Fraction"
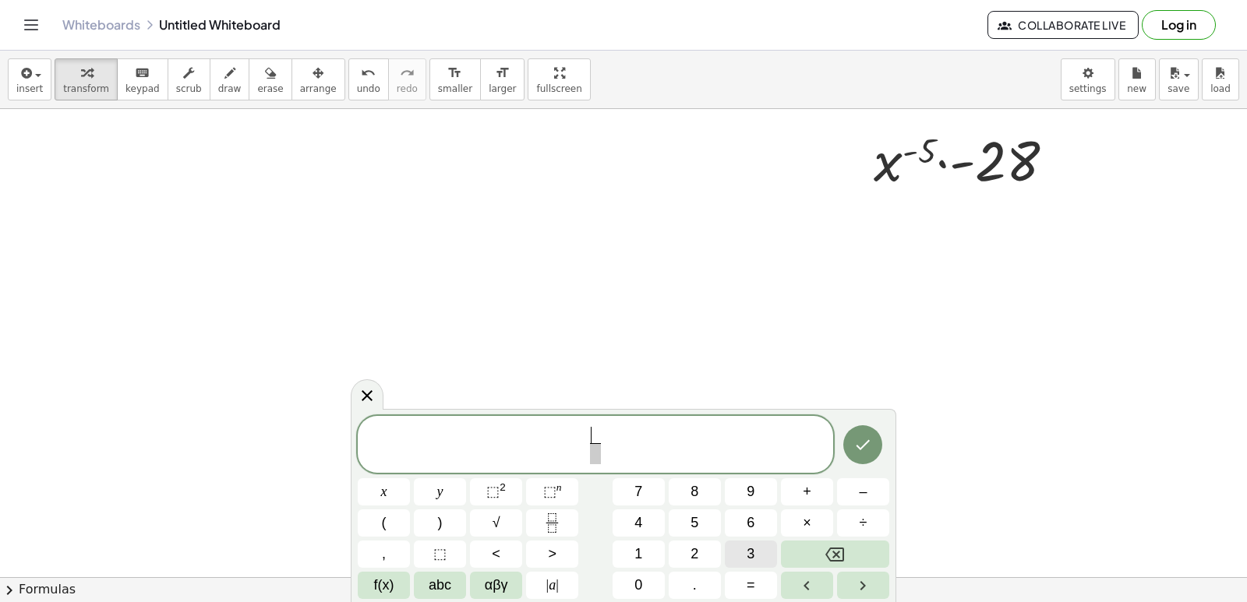
click button "3"
click span "​"
click span "3 x ​ ​"
click button "Fraction"
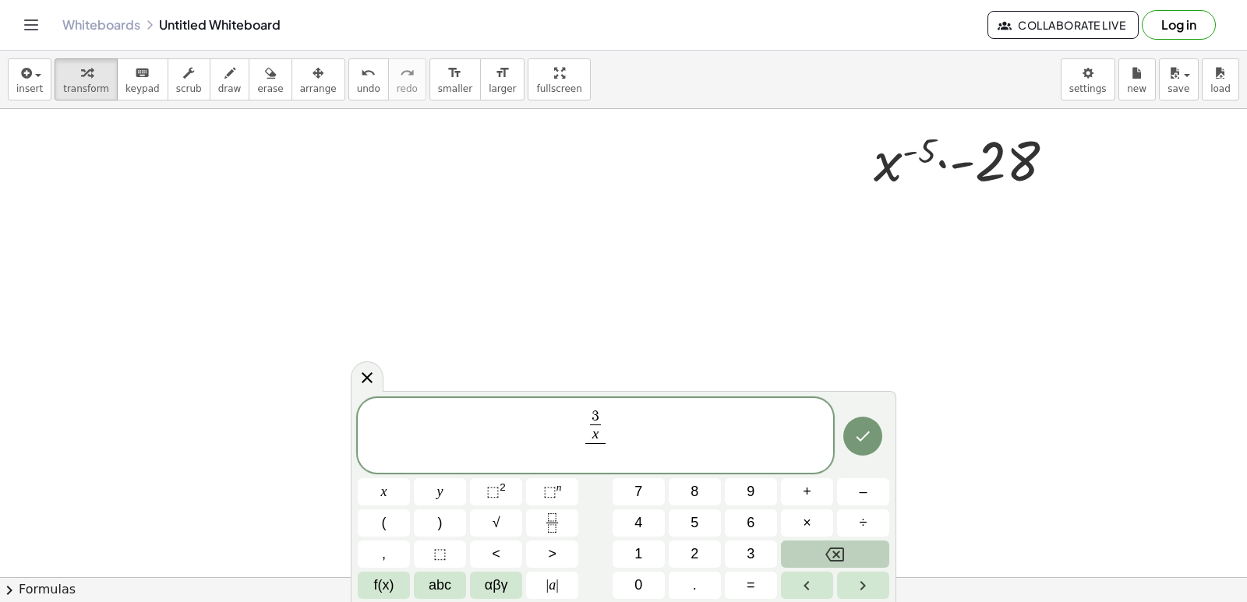
click icon "Backspace"
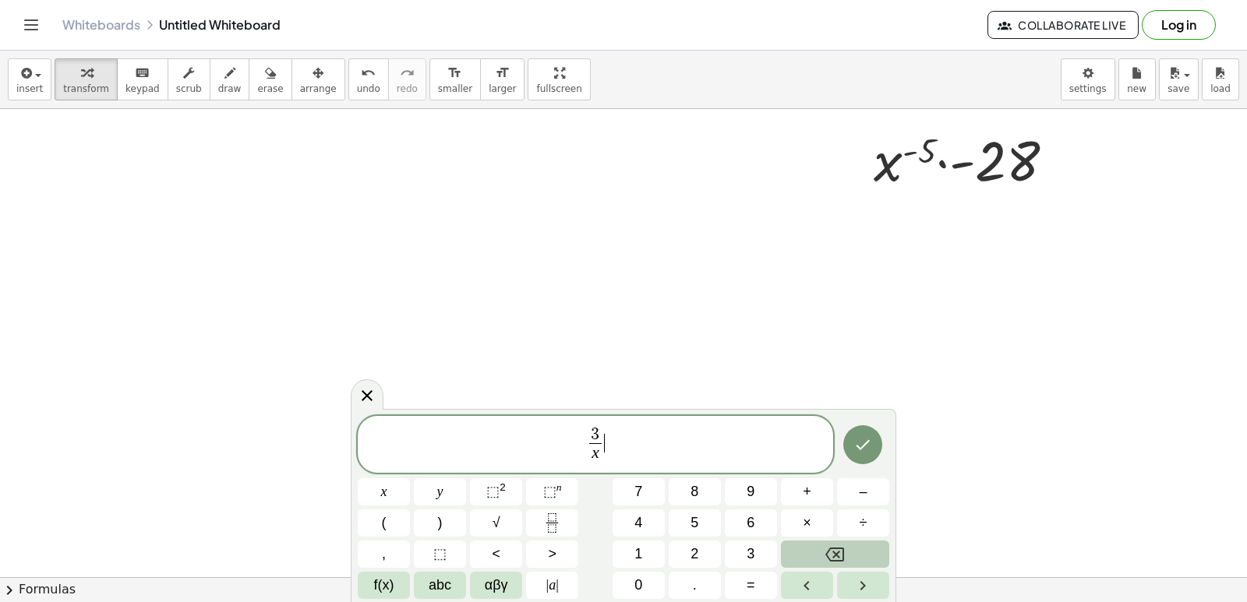
click icon "Backspace"
click span "⬚"
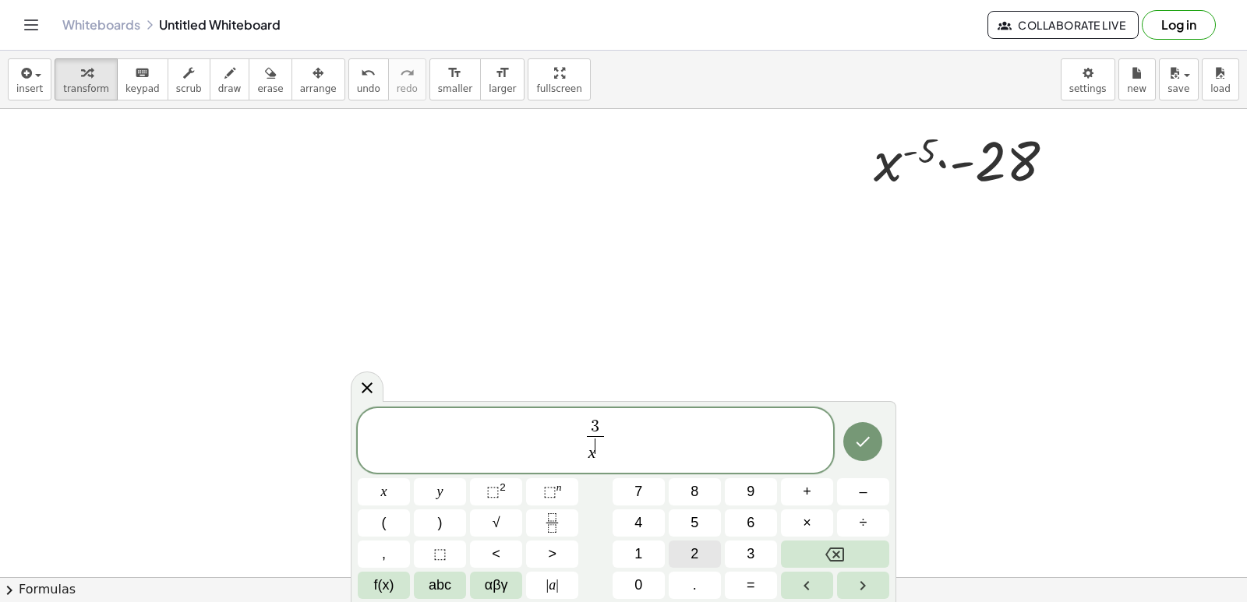
click button "2"
click span "3 x 2 ​ ​"
click span "+"
click icon "Fraction"
click button "7"
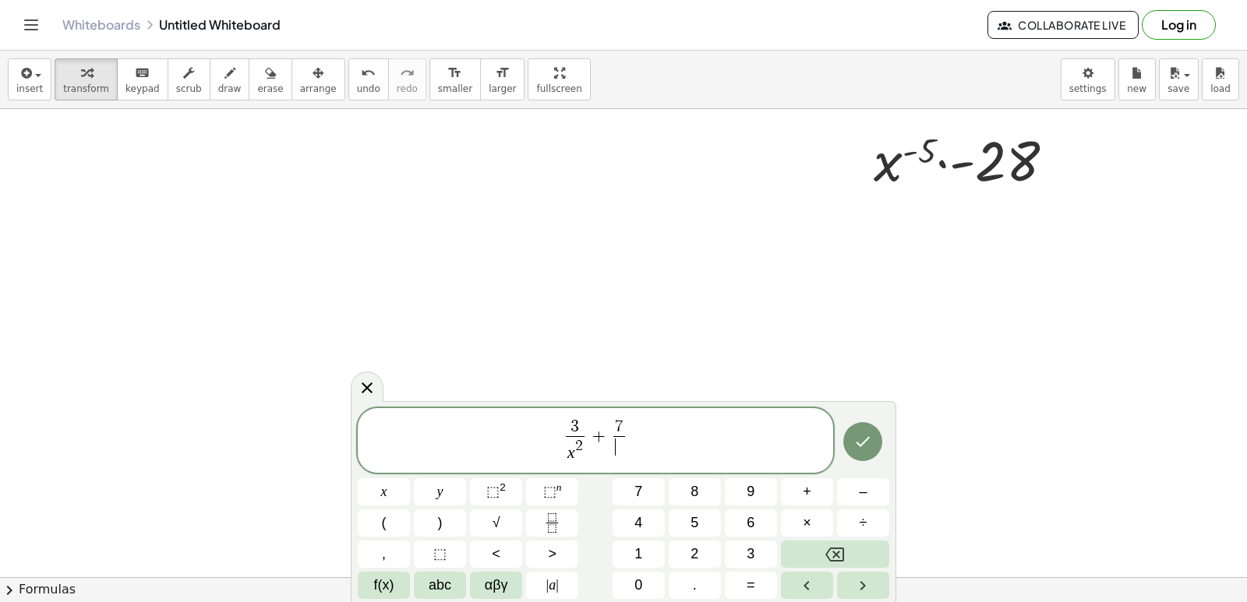
click span "​"
click span "⬚"
click button "5"
click icon "Done"
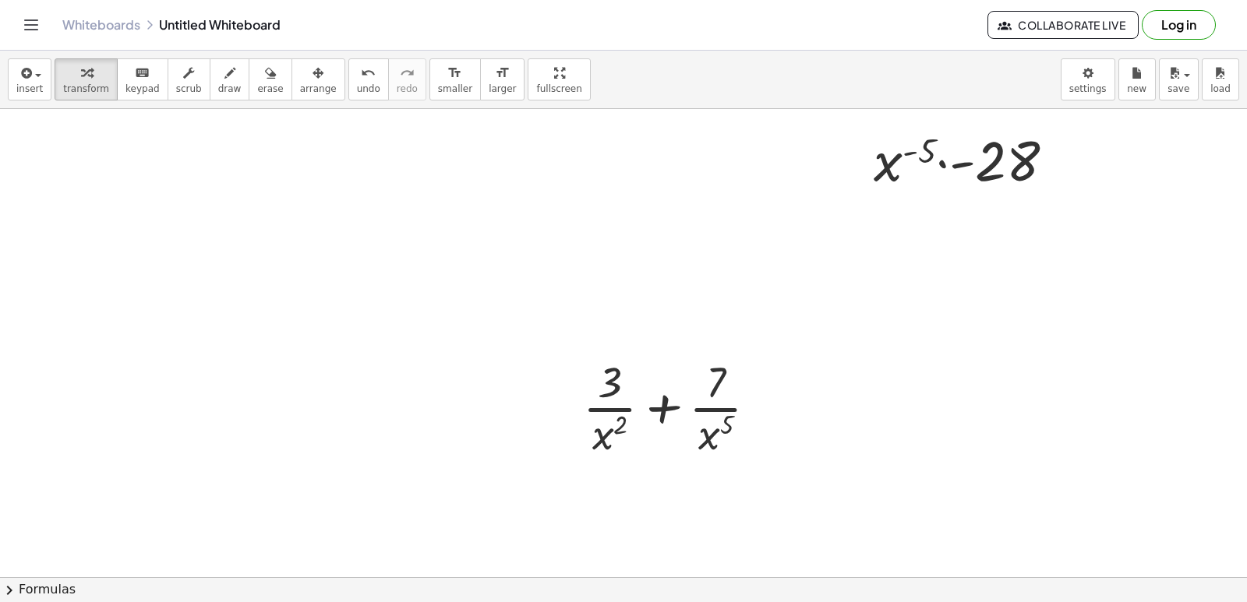
click div
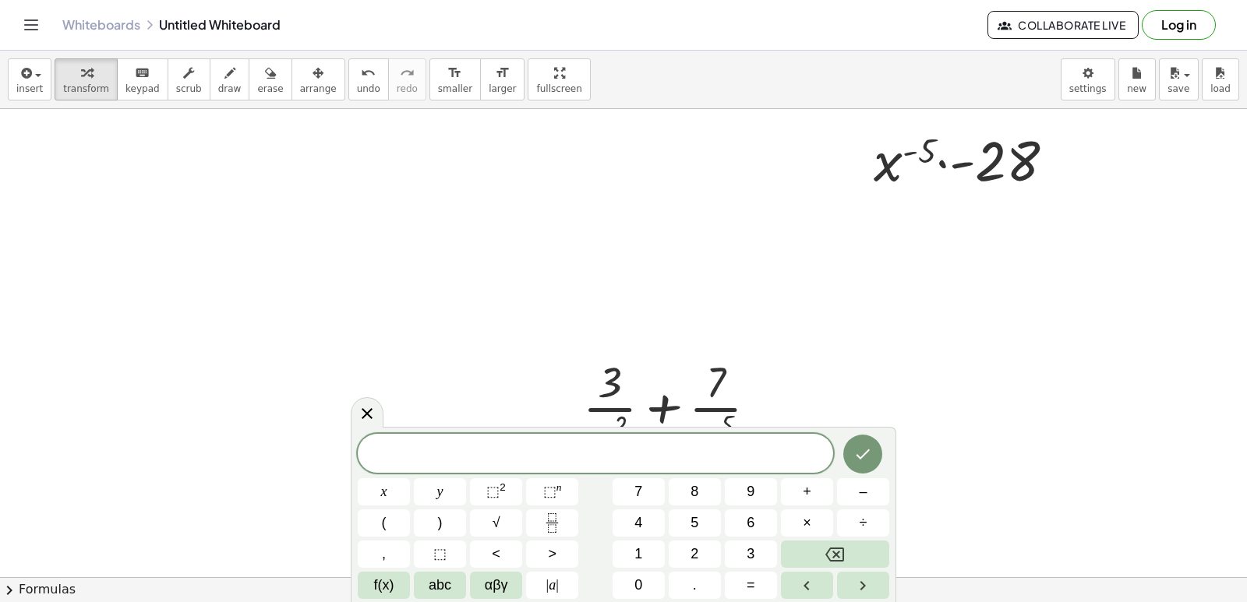
click div
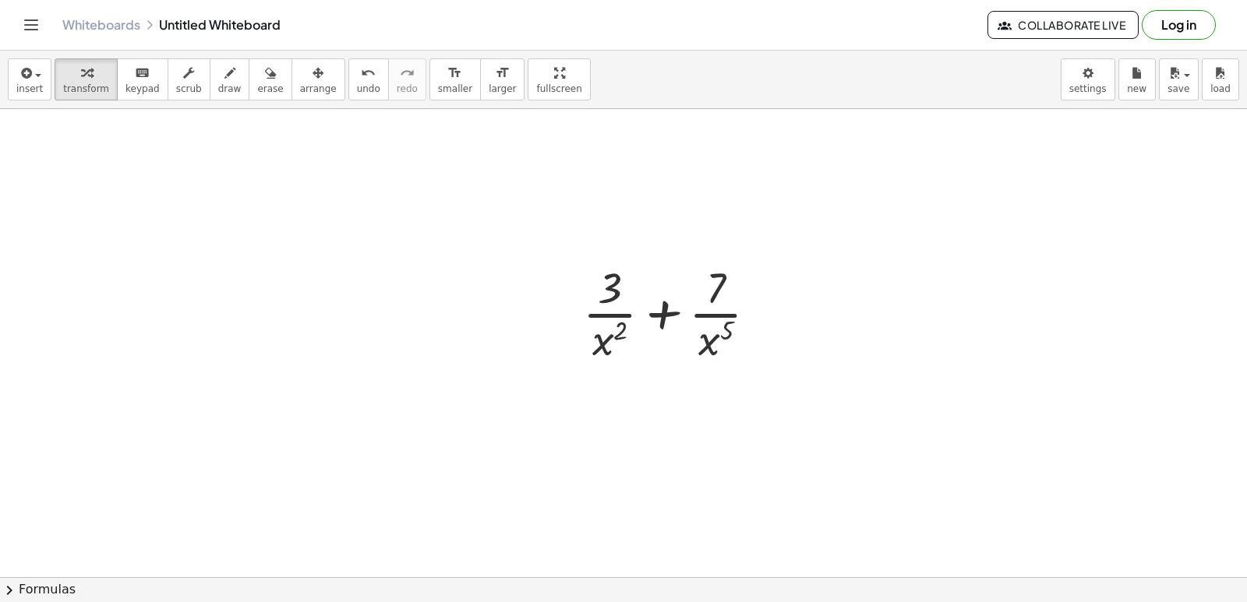
scroll to position [779, 0]
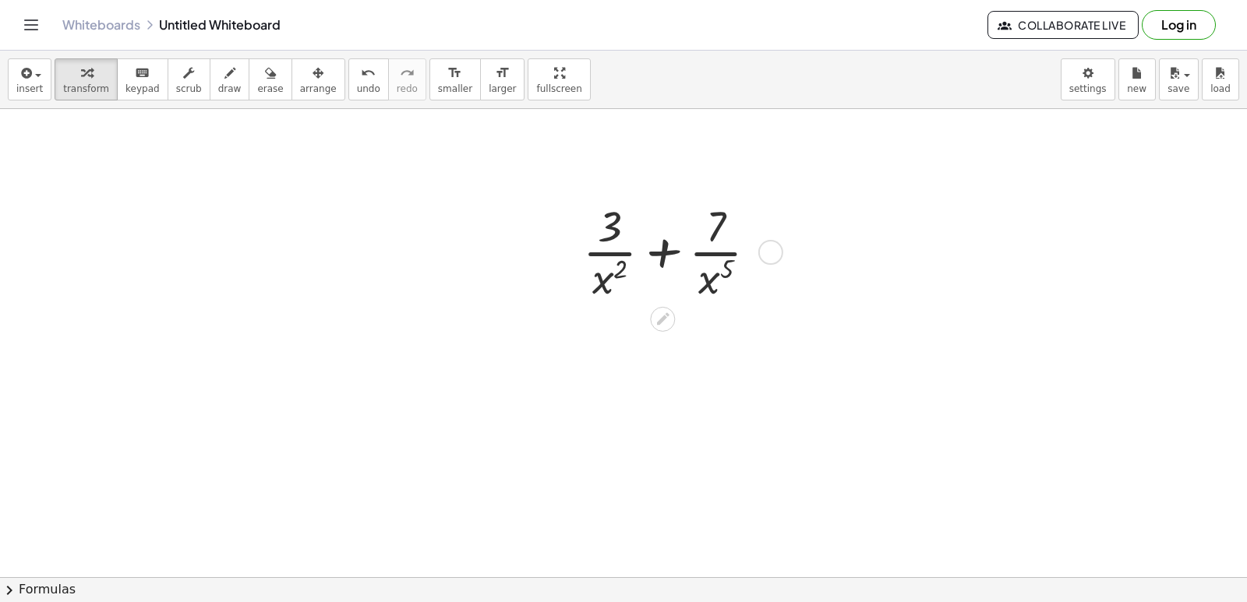
click div
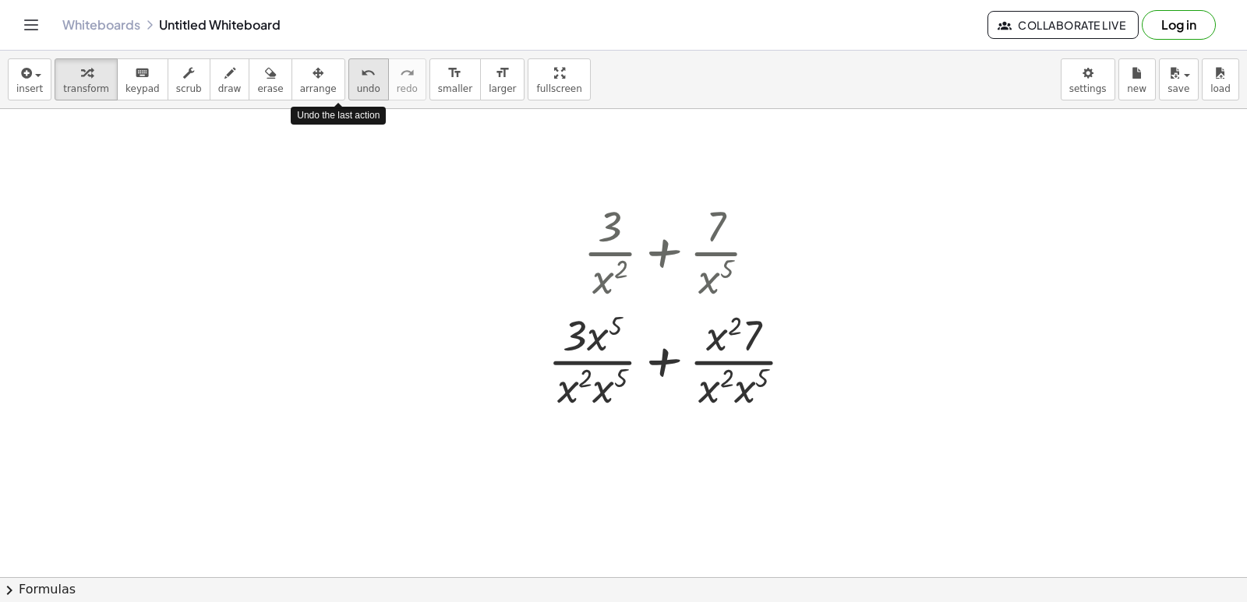
click button "undo undo"
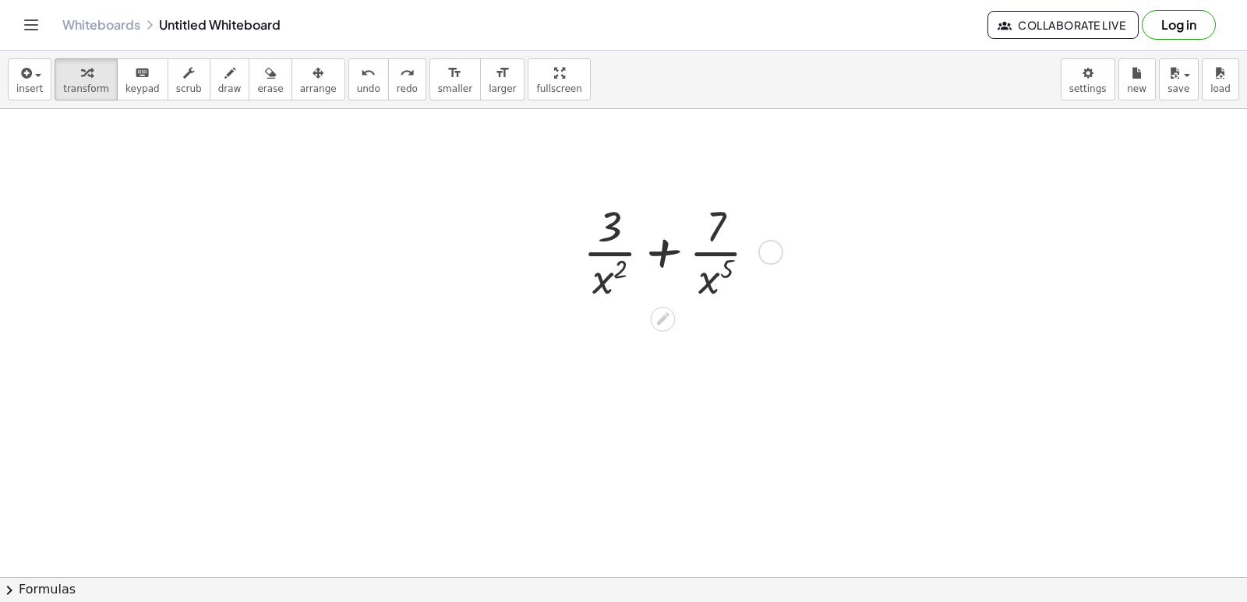
drag, startPoint x: 610, startPoint y: 266, endPoint x: 606, endPoint y: 258, distance: 9.4
click div
drag, startPoint x: 606, startPoint y: 258, endPoint x: 606, endPoint y: 246, distance: 11.7
click div
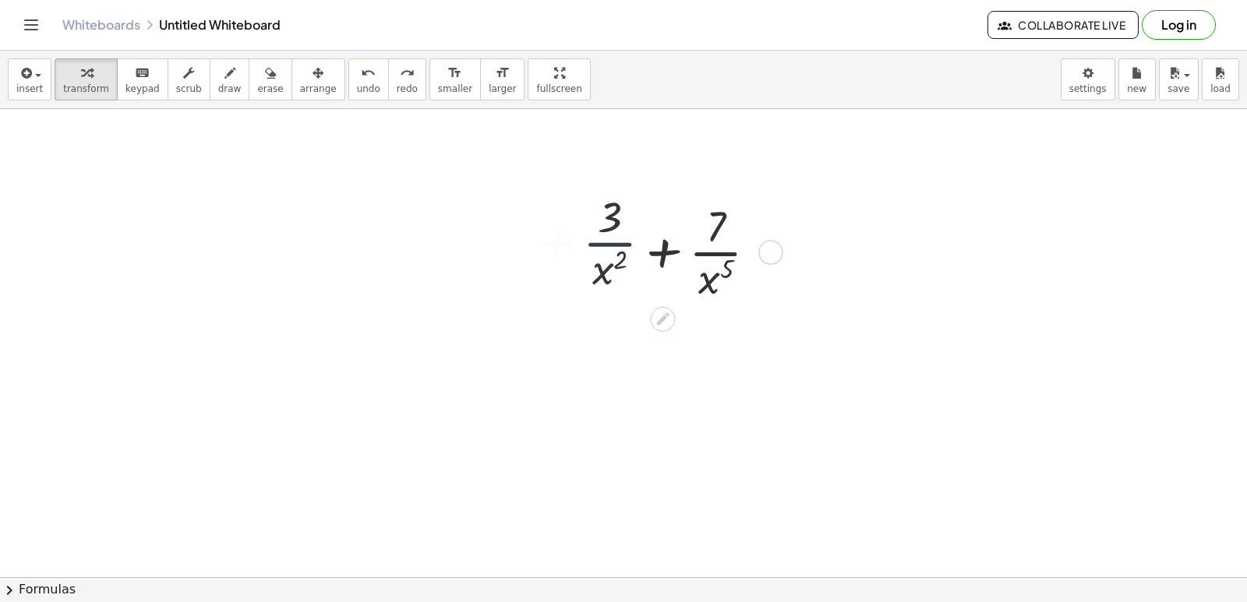
click div
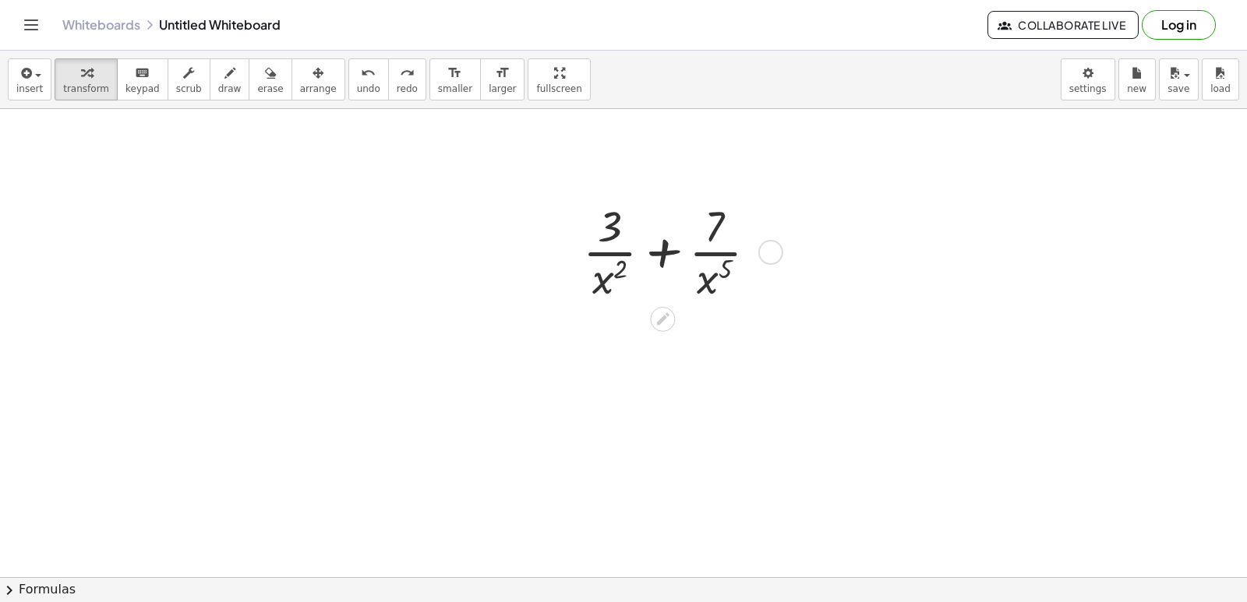
click div
drag, startPoint x: 657, startPoint y: 415, endPoint x: 663, endPoint y: 404, distance: 12.6
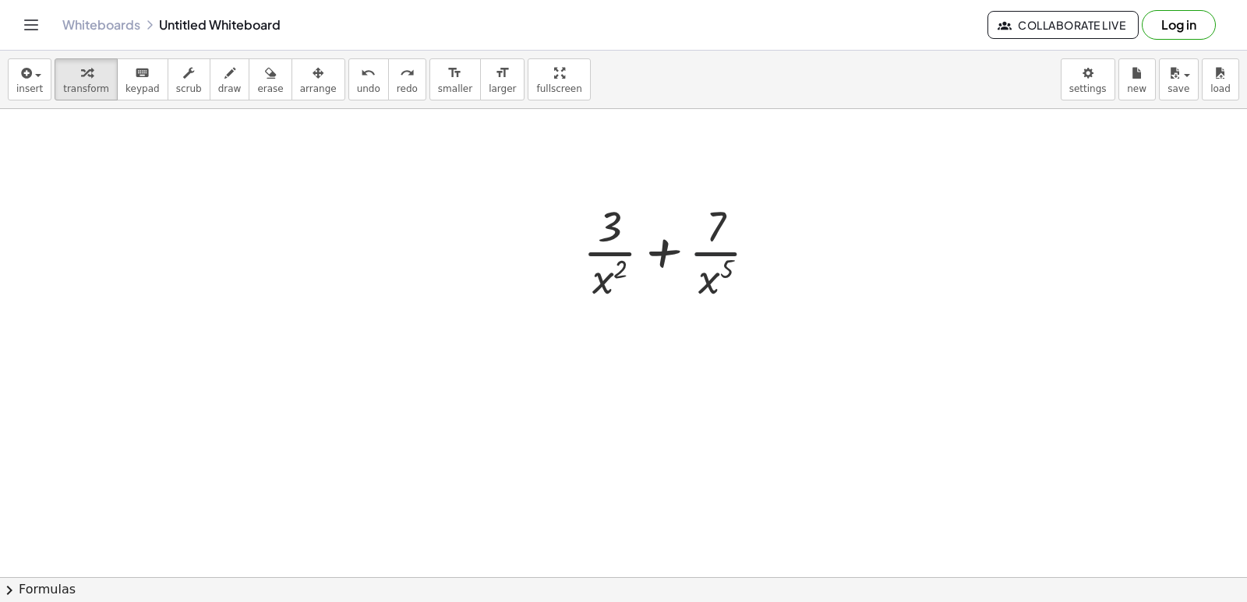
click div
drag, startPoint x: 669, startPoint y: 399, endPoint x: 669, endPoint y: 386, distance: 12.5
click div
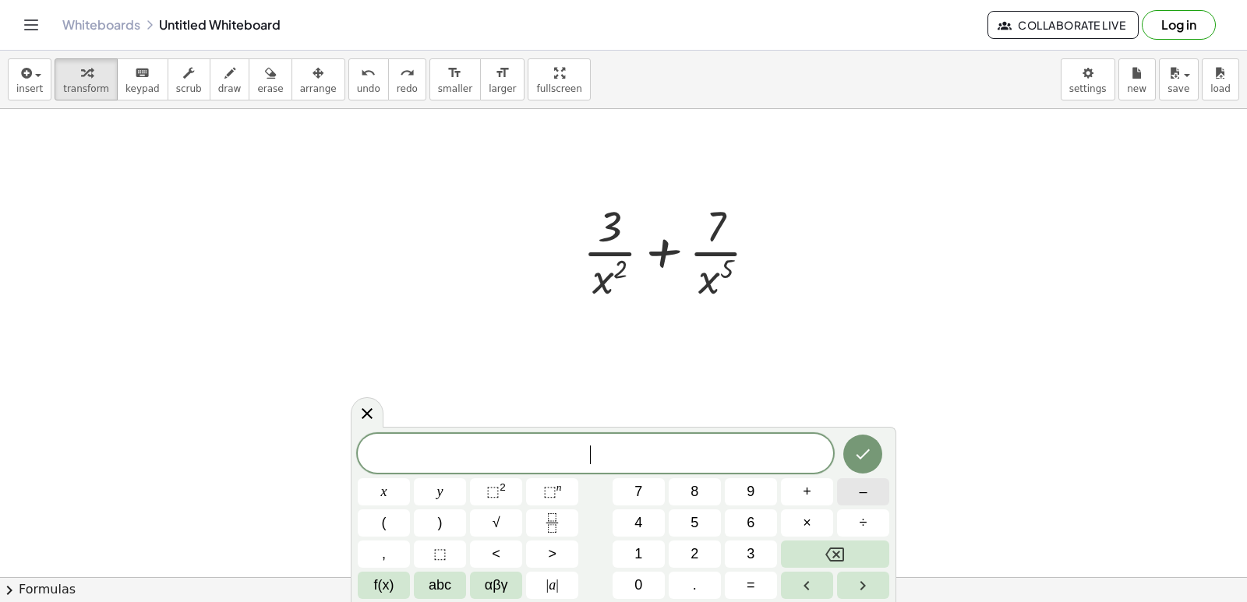
click button "–"
click button "2"
click button "×"
click button "3"
click icon "Fraction"
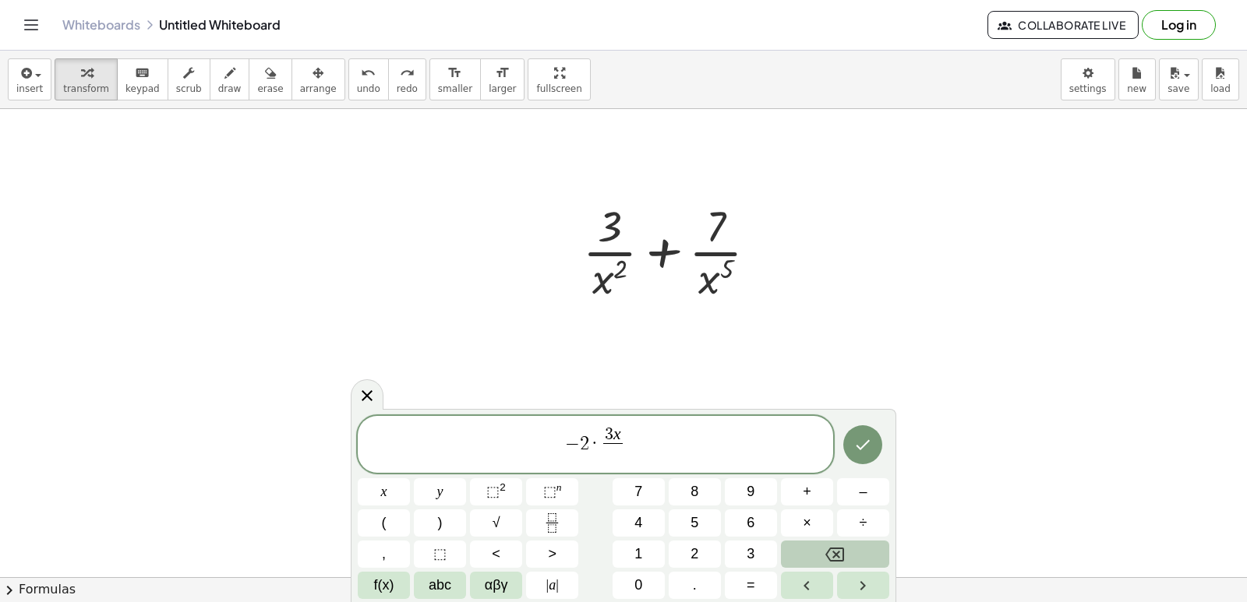
click button "Backspace"
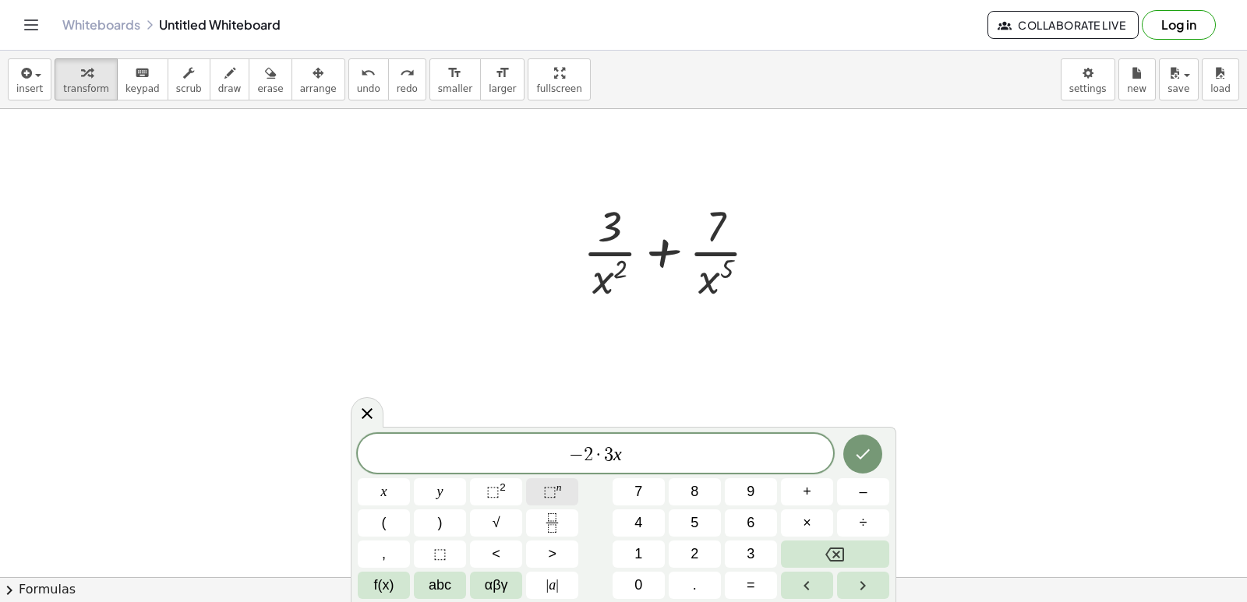
click sup "n"
click button "–"
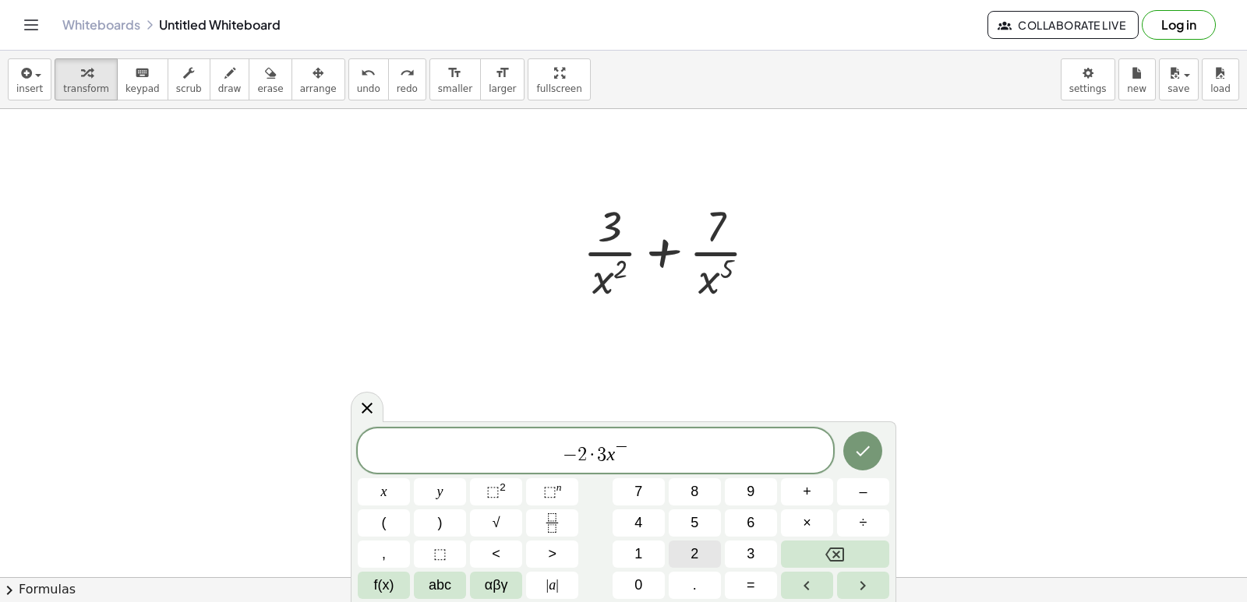
click button "2"
click button "–"
click button "1"
click button "+"
click icon "Backspace"
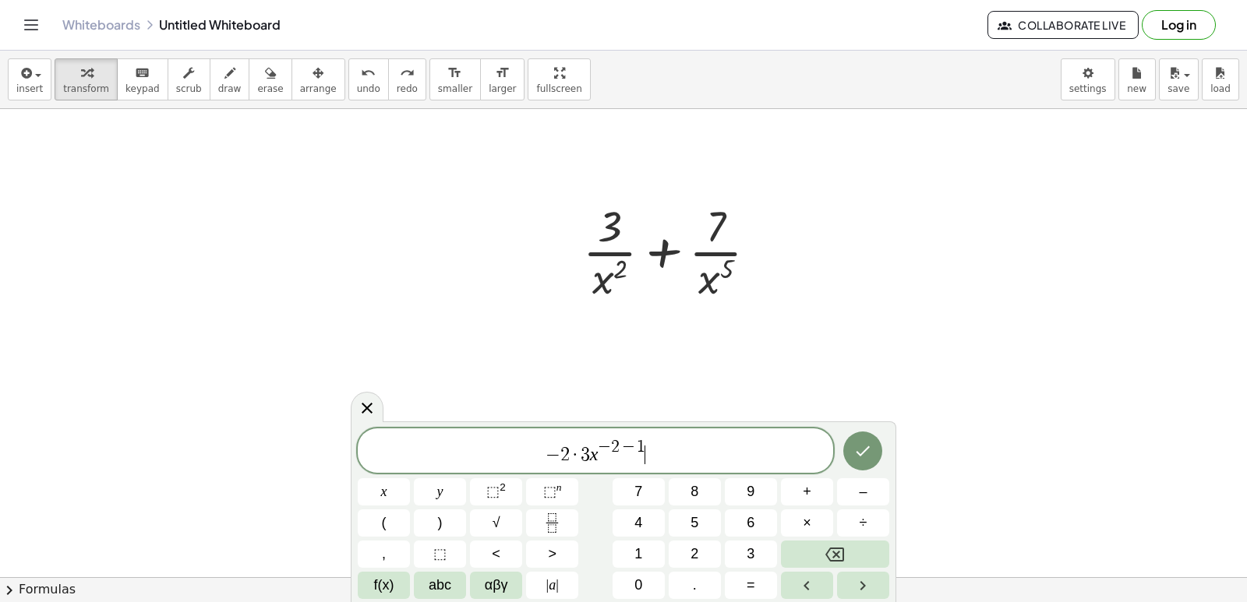
click span "− 2 · 3 x − 2 − 1 ​"
click span "+"
click button "–"
click button "5"
click span "×"
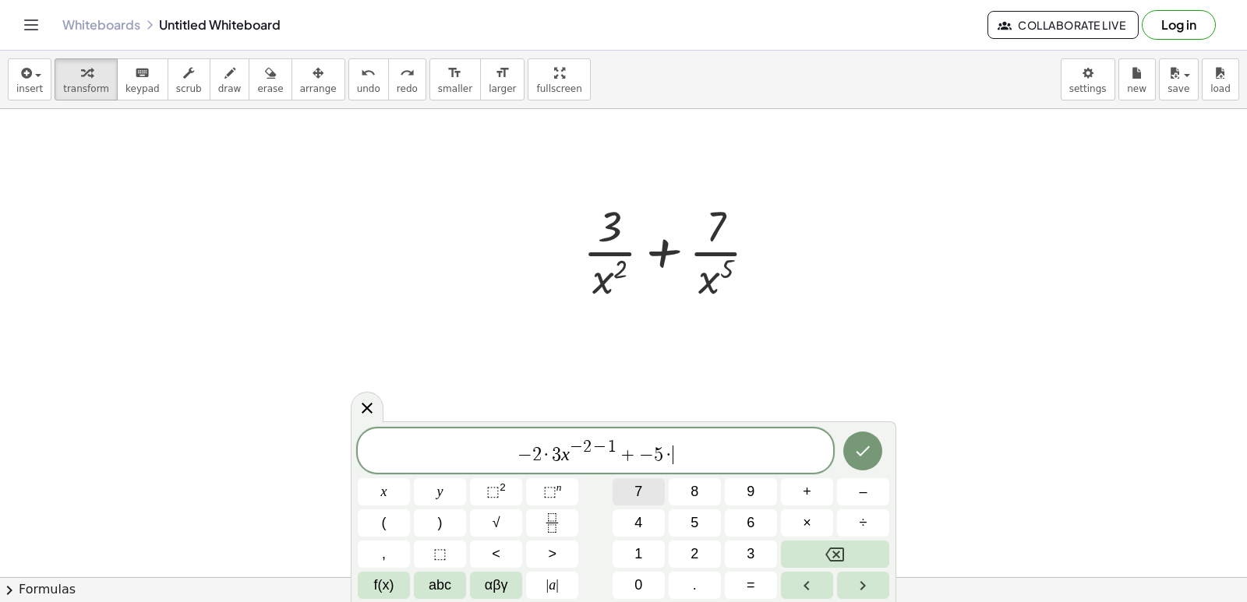
click button "7"
click sup "n"
click button "–"
click button "5"
click button "–"
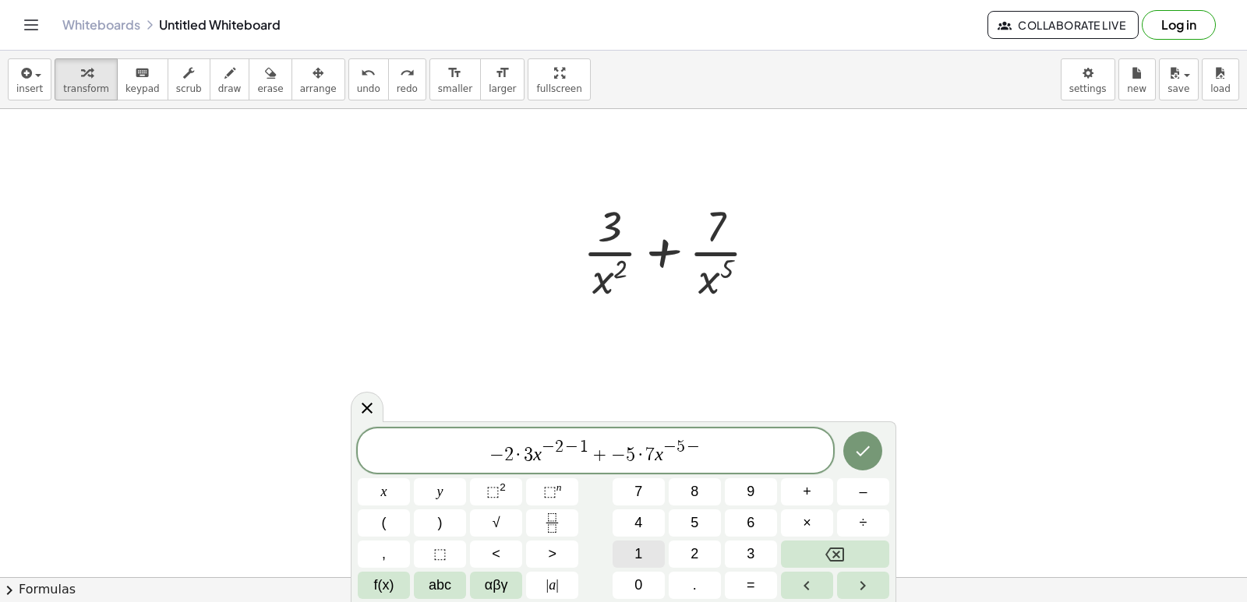
click button "1"
click icon "Done"
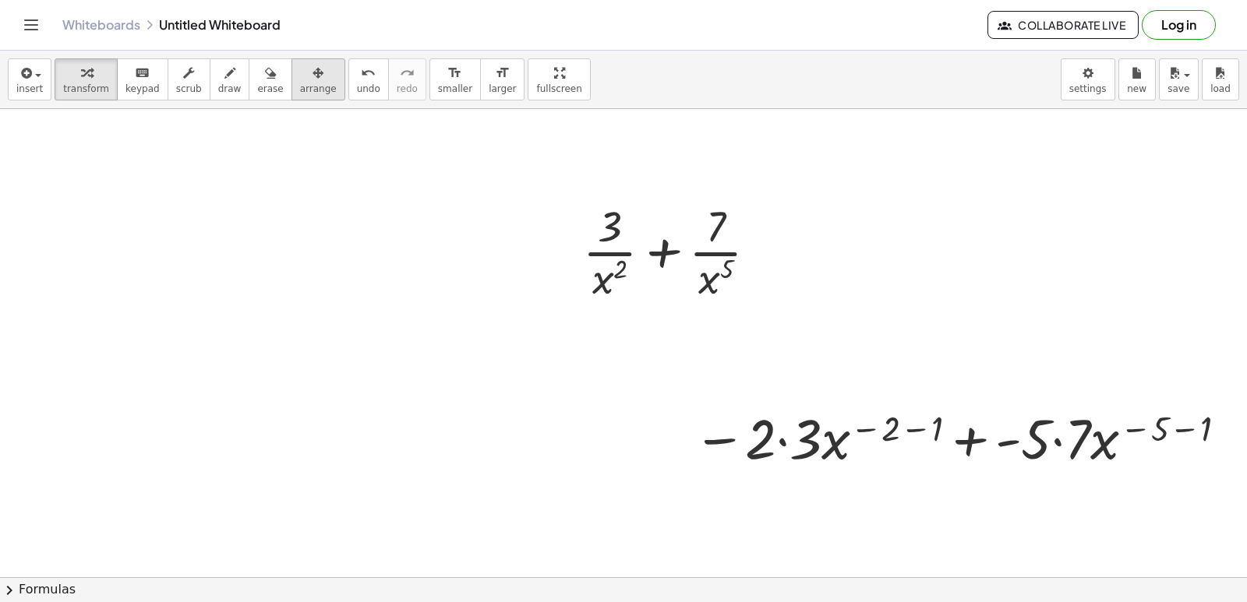
click span "arrange"
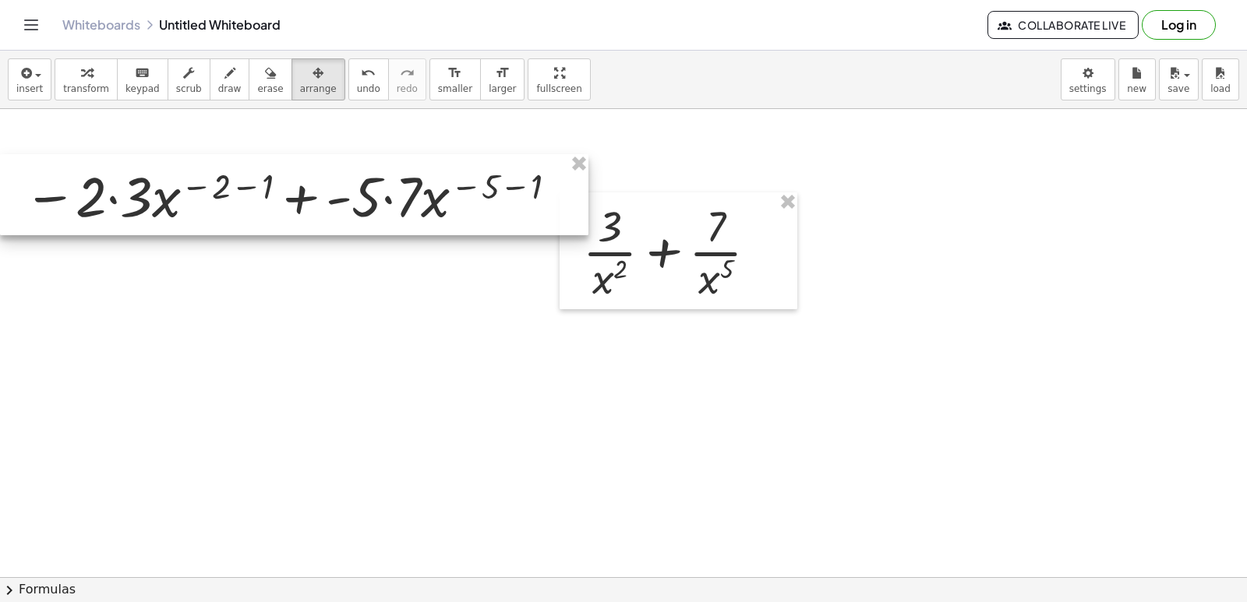
drag, startPoint x: 848, startPoint y: 459, endPoint x: 26, endPoint y: 217, distance: 857.7
click div
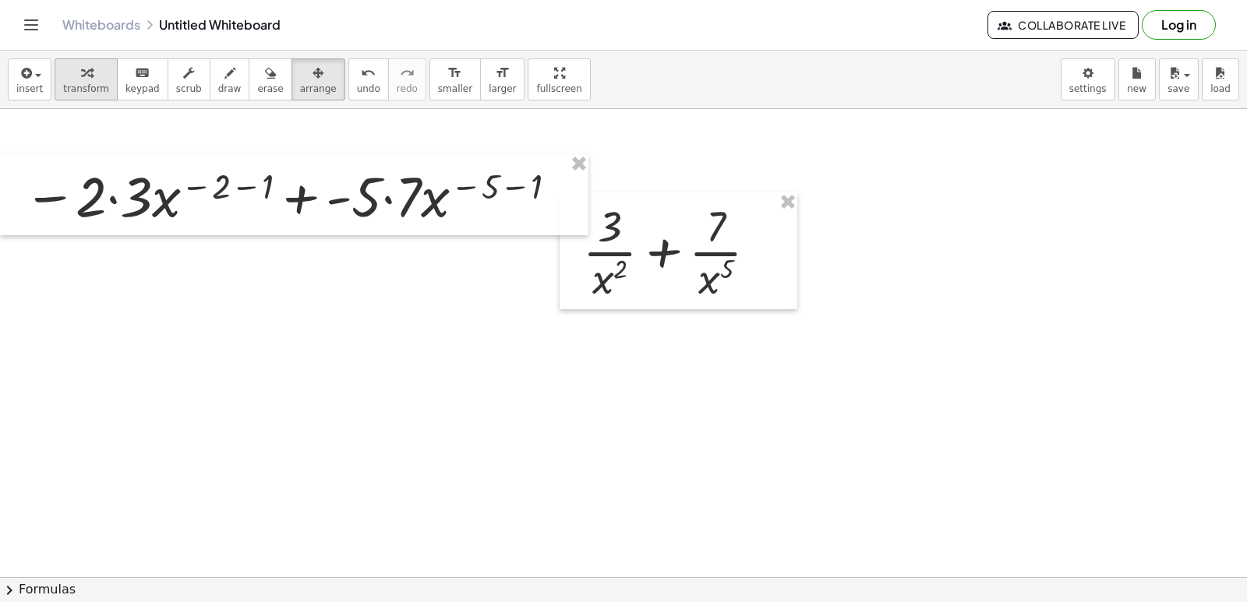
click div "button"
click div
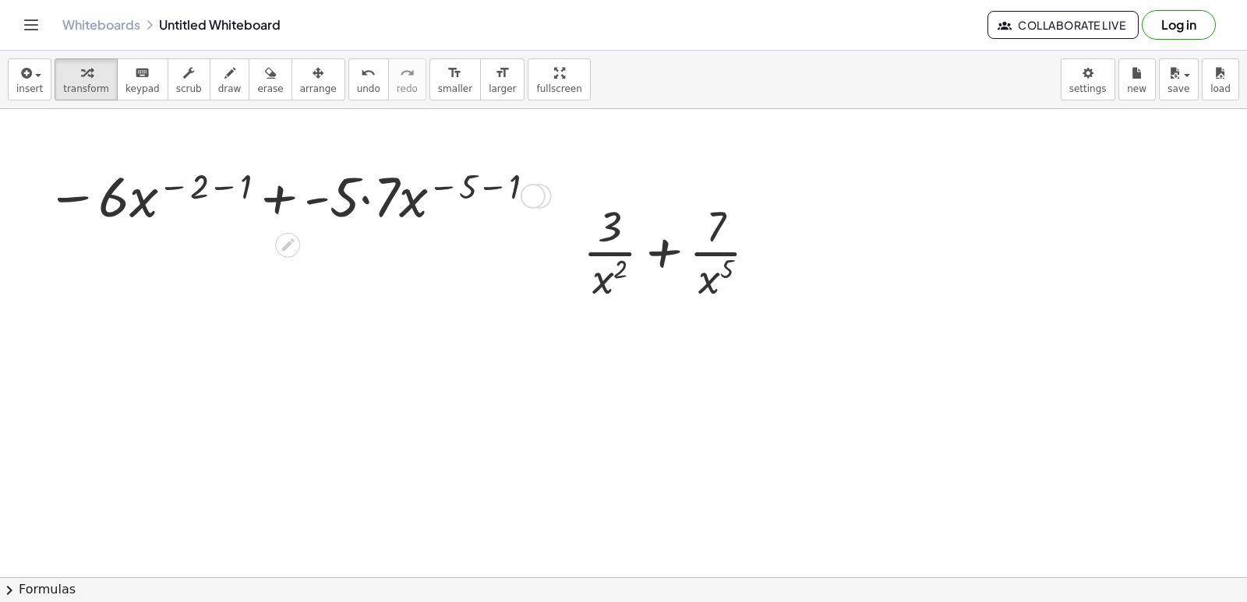
click div
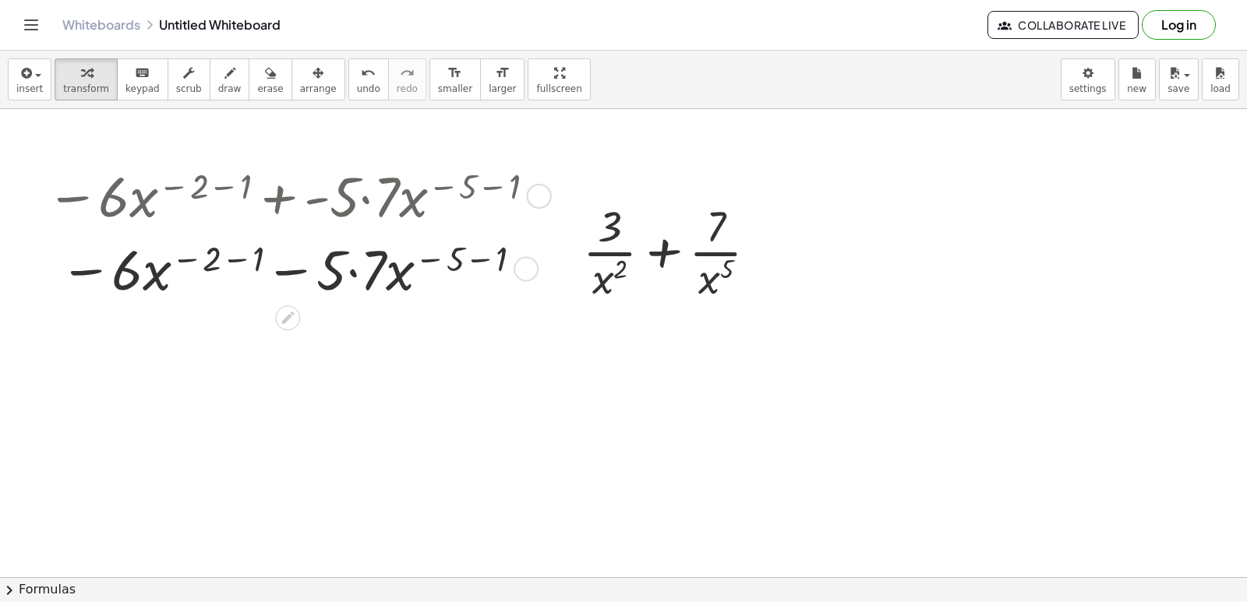
click div
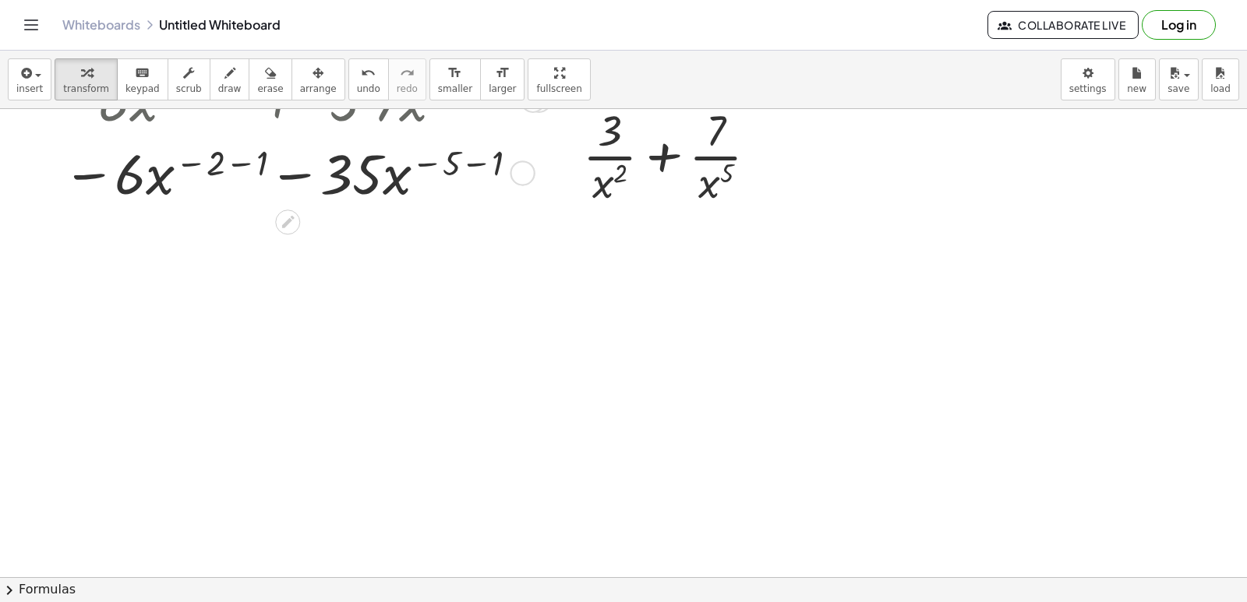
scroll to position [935, 0]
